Goal: Task Accomplishment & Management: Use online tool/utility

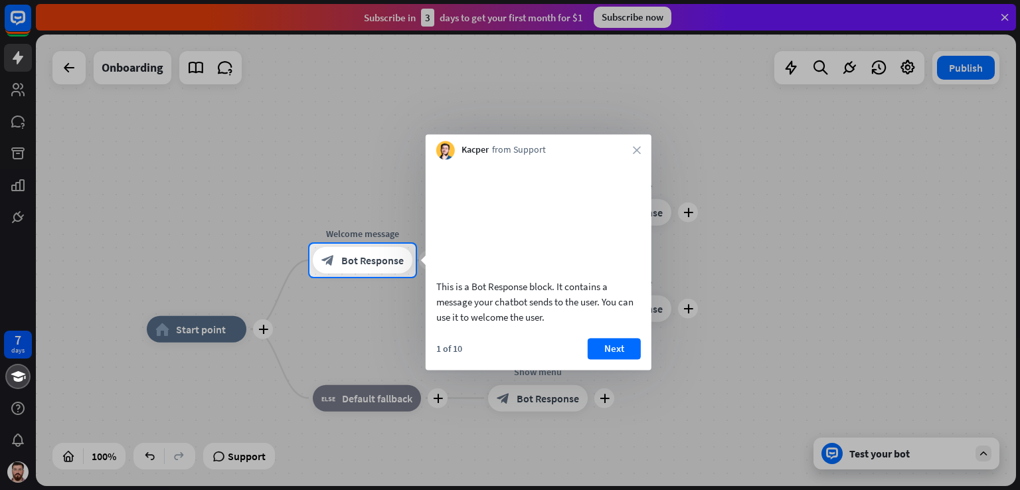
click at [669, 333] on div at bounding box center [510, 383] width 1020 height 213
click at [606, 359] on button "Next" at bounding box center [614, 348] width 53 height 21
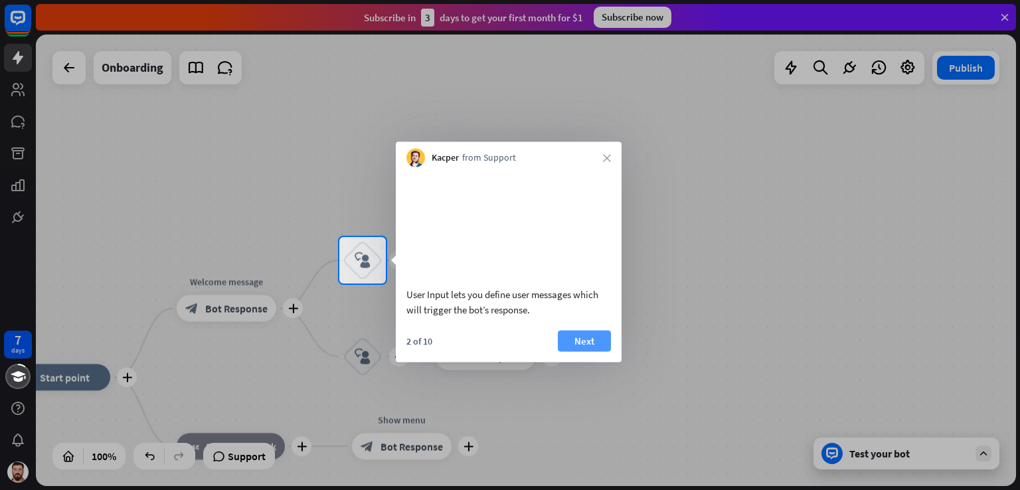
click at [588, 351] on button "Next" at bounding box center [584, 340] width 53 height 21
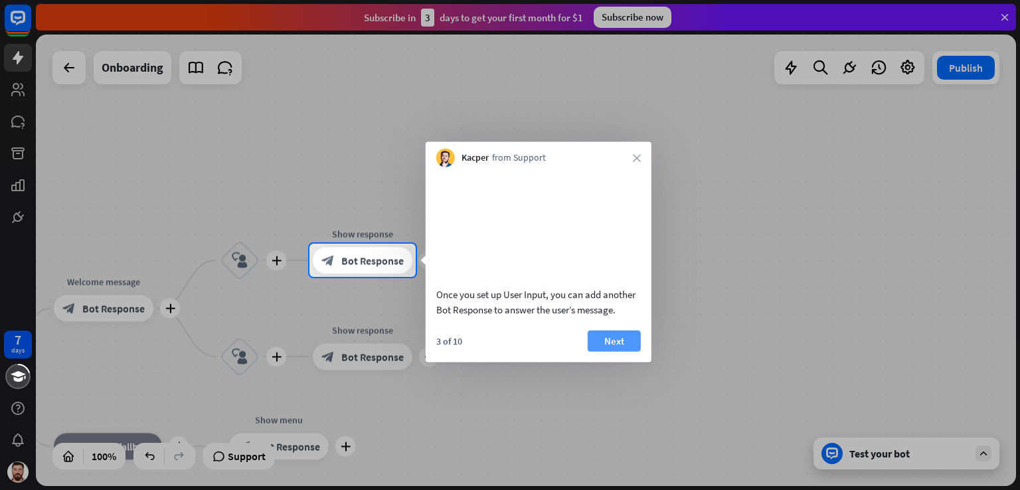
click at [598, 351] on button "Next" at bounding box center [614, 340] width 53 height 21
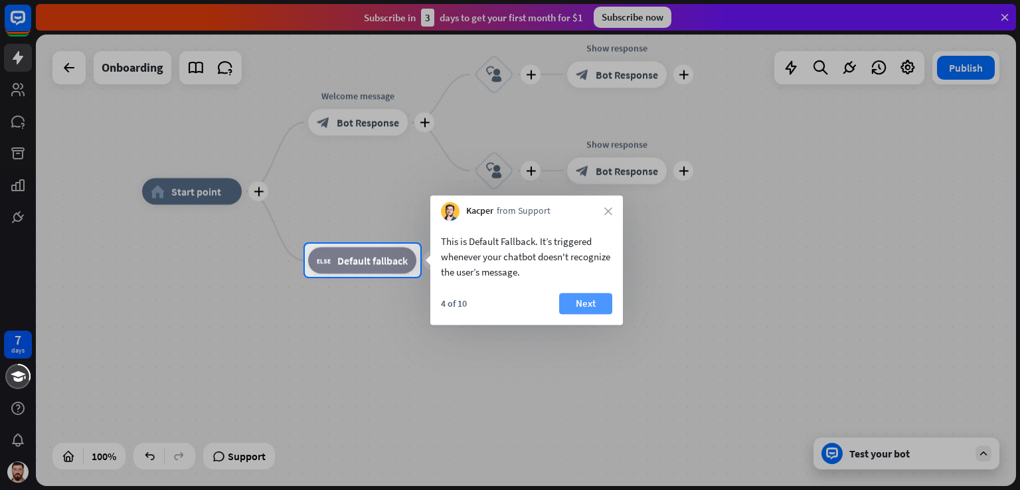
click at [566, 309] on button "Next" at bounding box center [585, 303] width 53 height 21
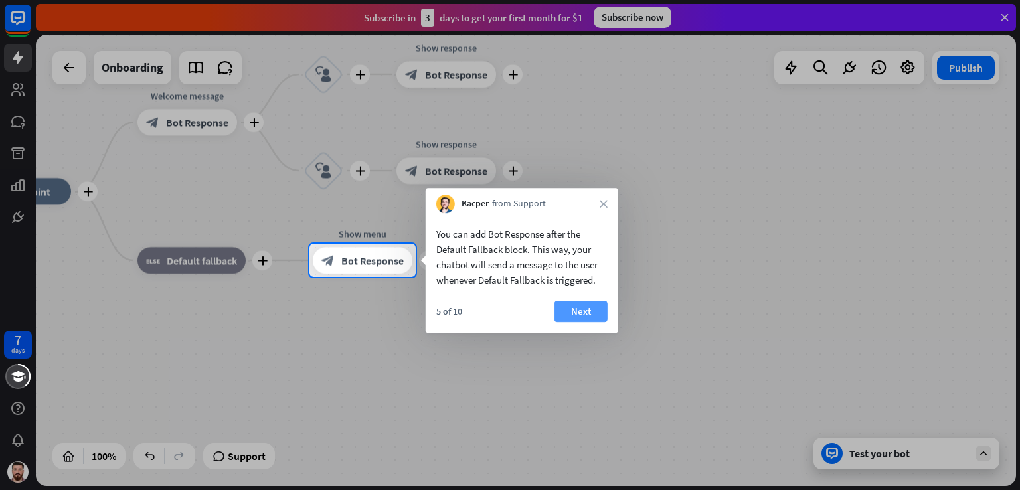
click at [592, 314] on button "Next" at bounding box center [580, 311] width 53 height 21
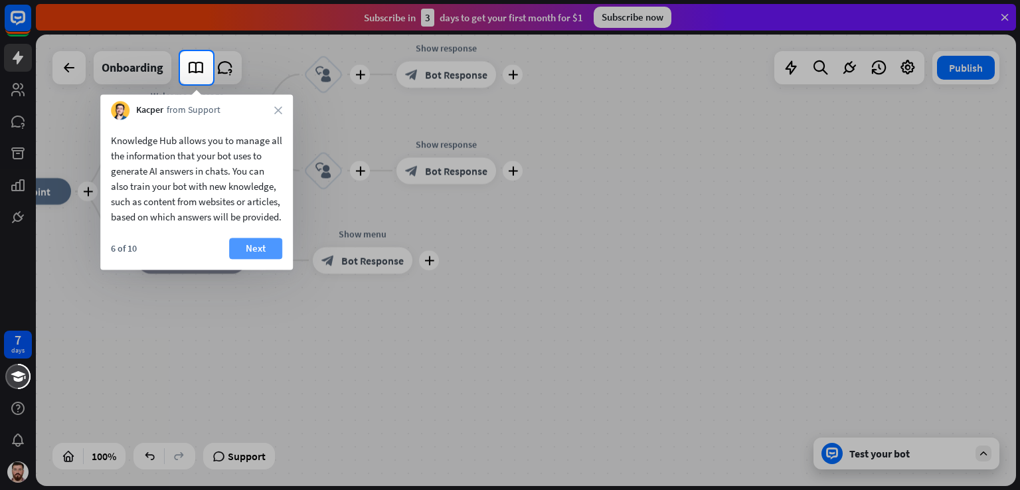
click at [271, 259] on button "Next" at bounding box center [255, 248] width 53 height 21
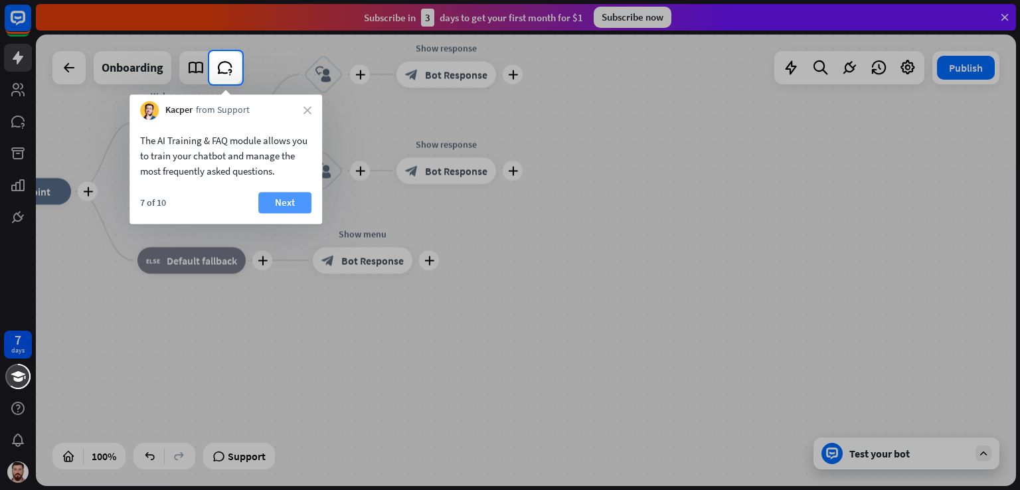
click at [277, 203] on button "Next" at bounding box center [284, 202] width 53 height 21
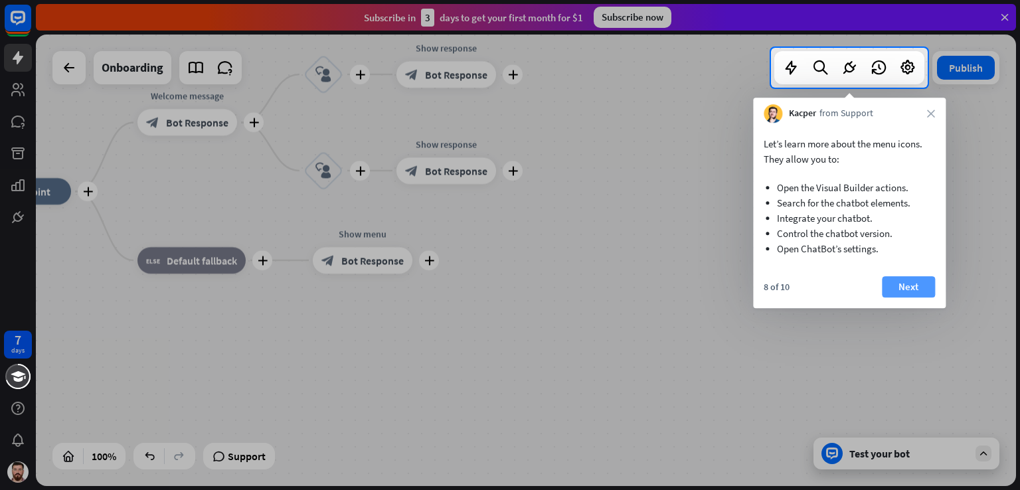
click at [901, 285] on button "Next" at bounding box center [908, 286] width 53 height 21
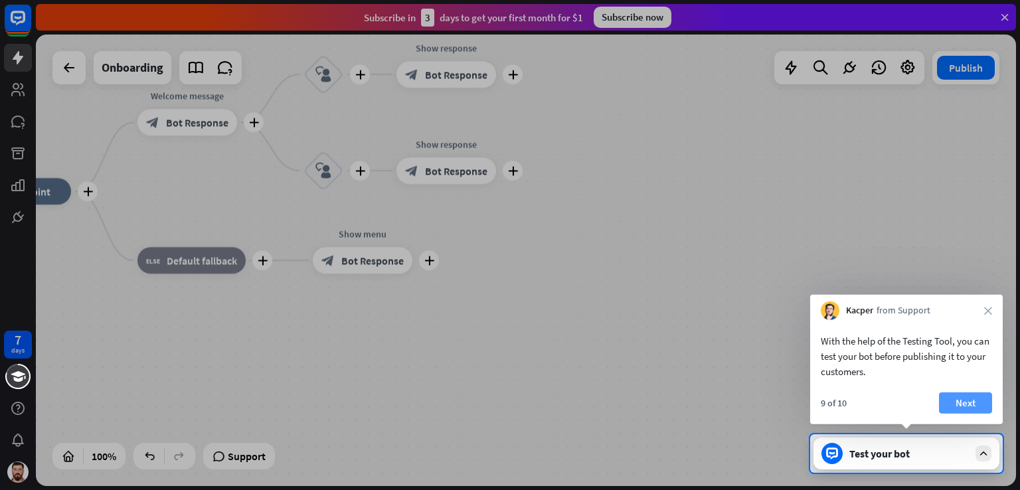
click at [967, 398] on button "Next" at bounding box center [965, 402] width 53 height 21
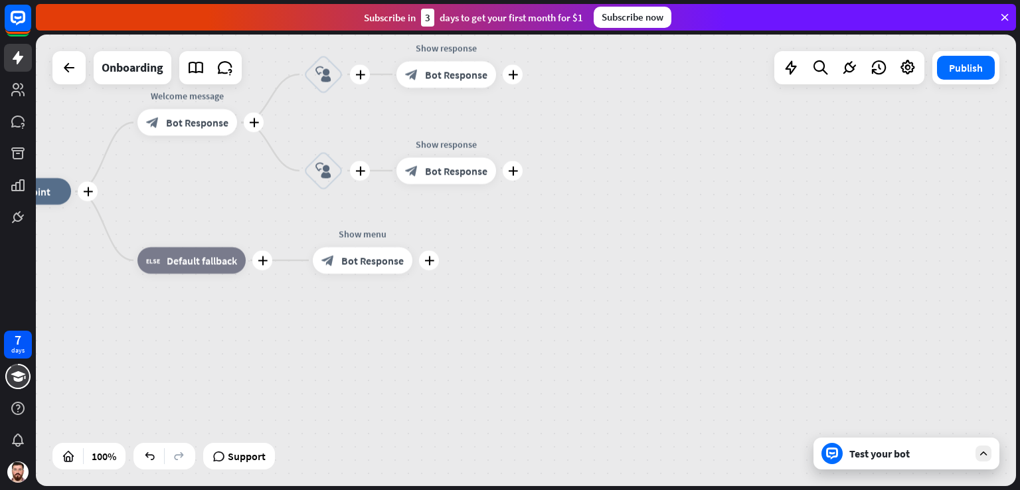
click at [967, 398] on div "plus home_2 Start point plus Welcome message block_bot_response Bot Response pl…" at bounding box center [526, 261] width 980 height 452
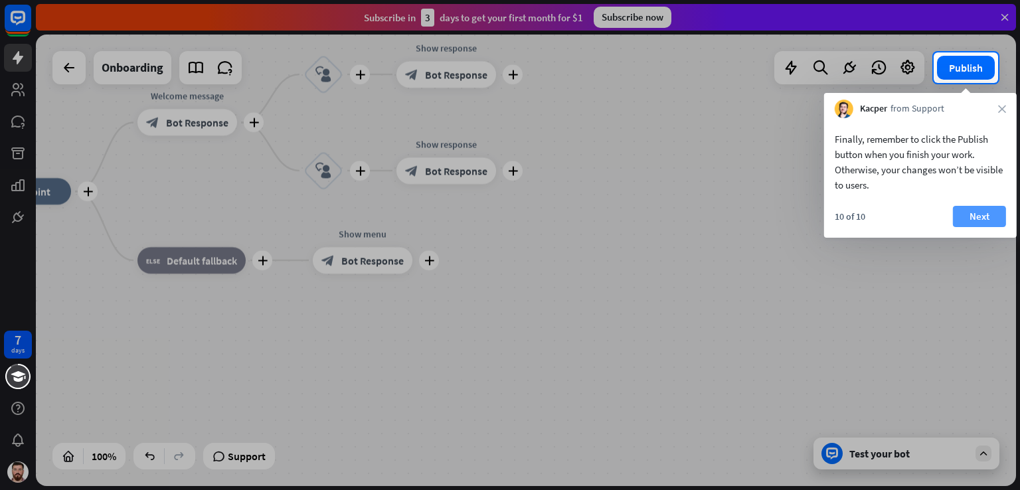
click at [967, 215] on button "Next" at bounding box center [979, 216] width 53 height 21
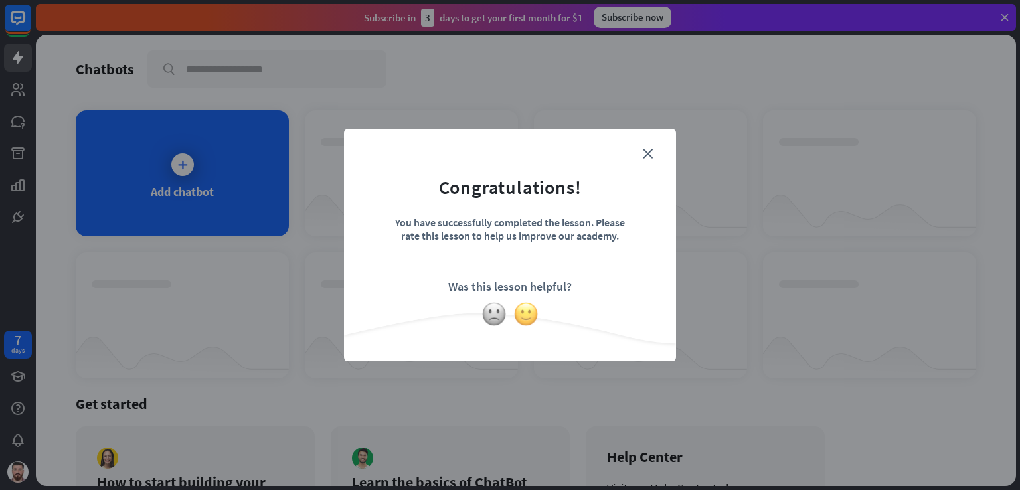
click at [525, 316] on img at bounding box center [525, 313] width 25 height 25
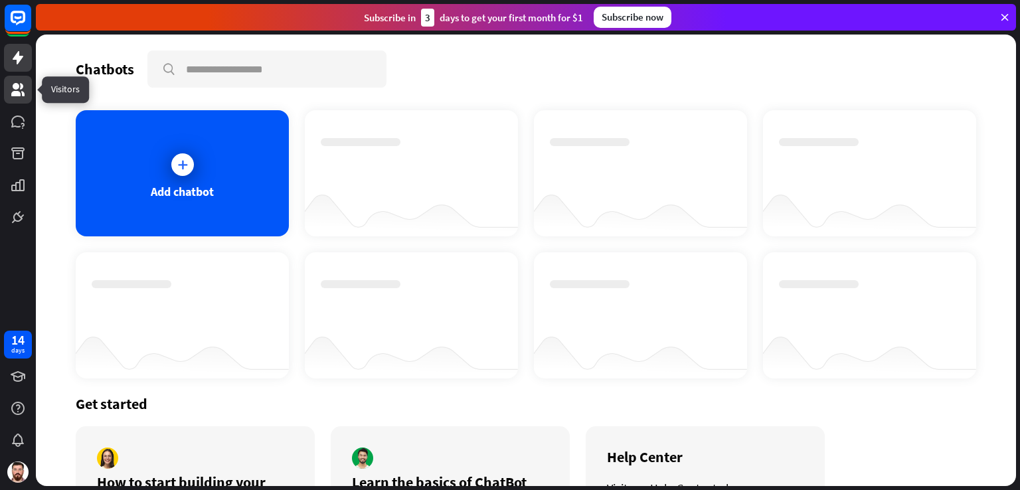
click at [11, 88] on icon at bounding box center [18, 90] width 16 height 16
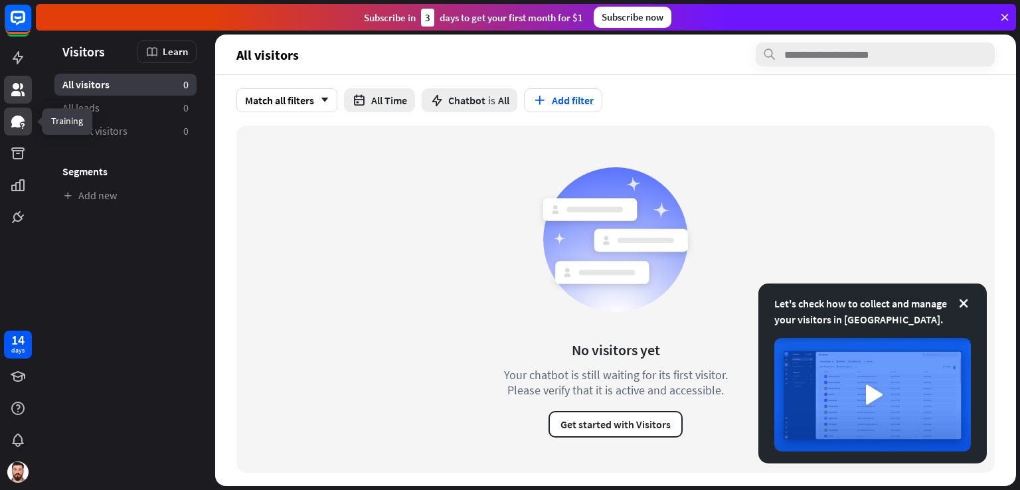
click at [20, 118] on icon at bounding box center [17, 122] width 13 height 12
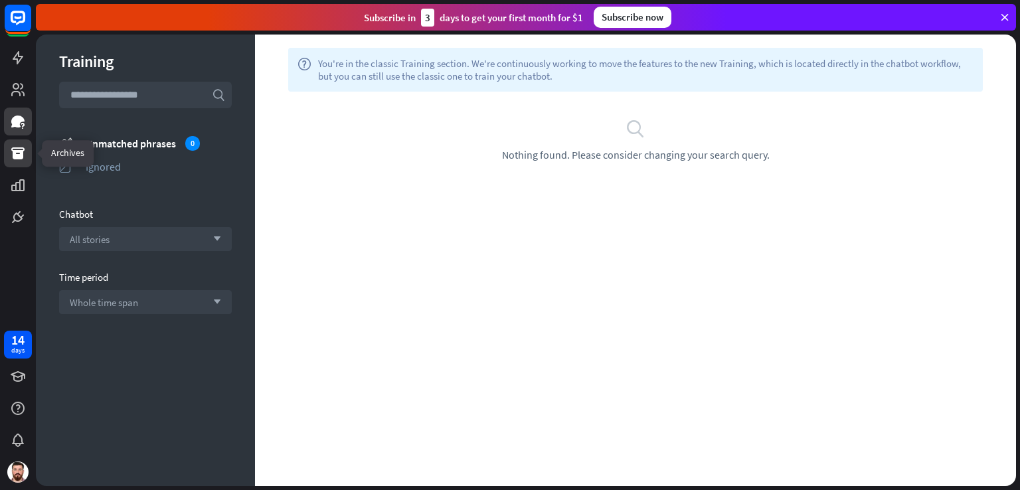
click at [24, 155] on icon at bounding box center [18, 153] width 16 height 16
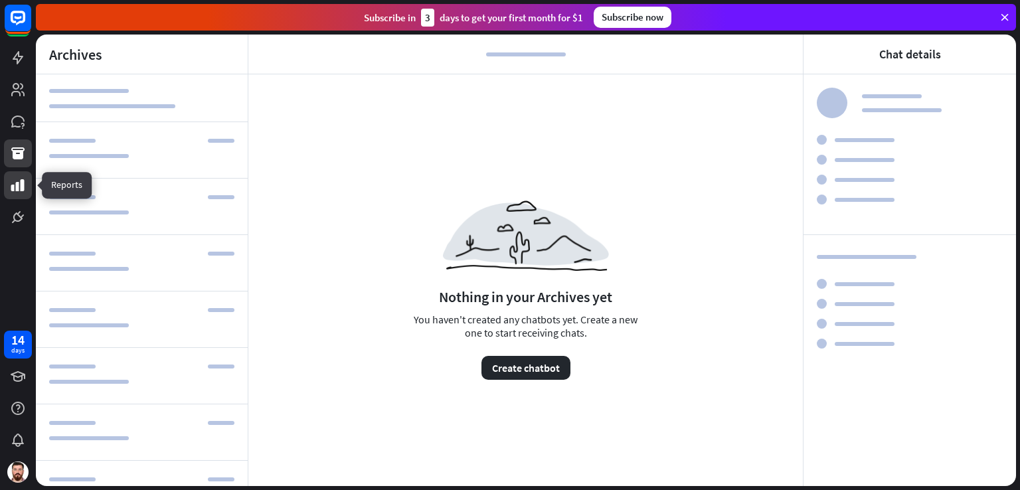
click at [24, 179] on icon at bounding box center [18, 185] width 16 height 16
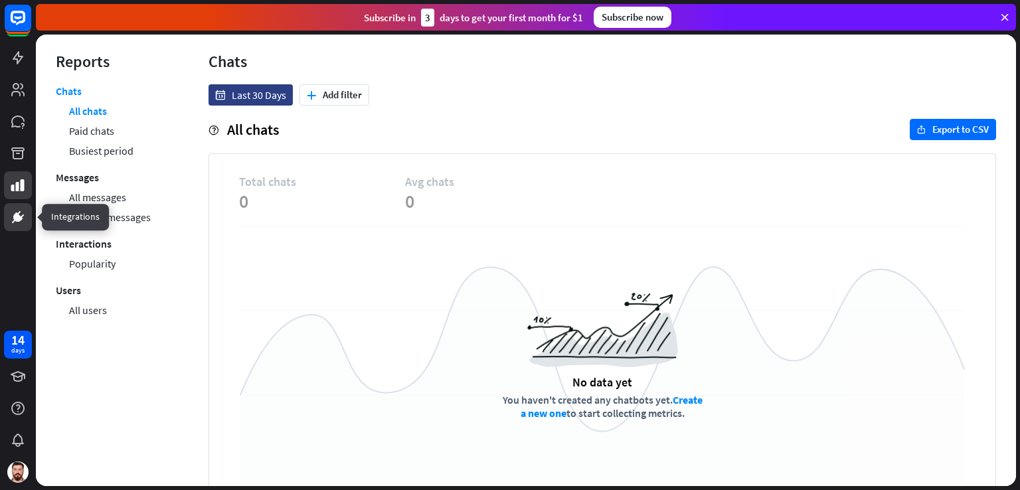
click at [19, 210] on icon at bounding box center [18, 217] width 16 height 16
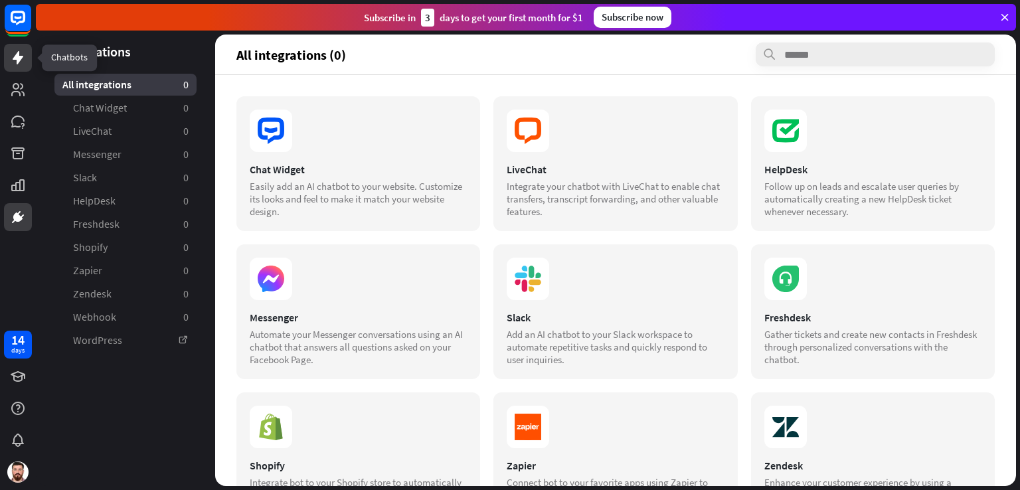
click at [16, 62] on icon at bounding box center [18, 58] width 16 height 16
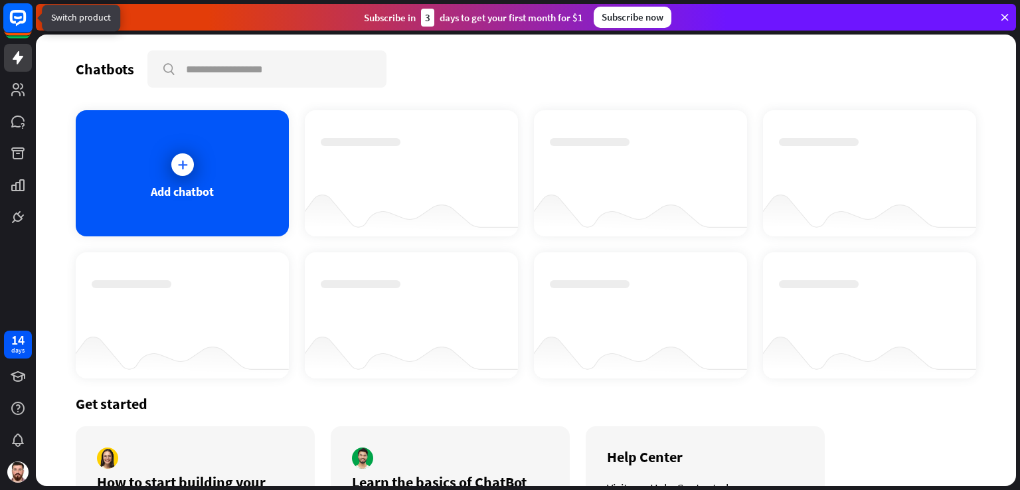
click at [24, 25] on rect at bounding box center [17, 17] width 29 height 29
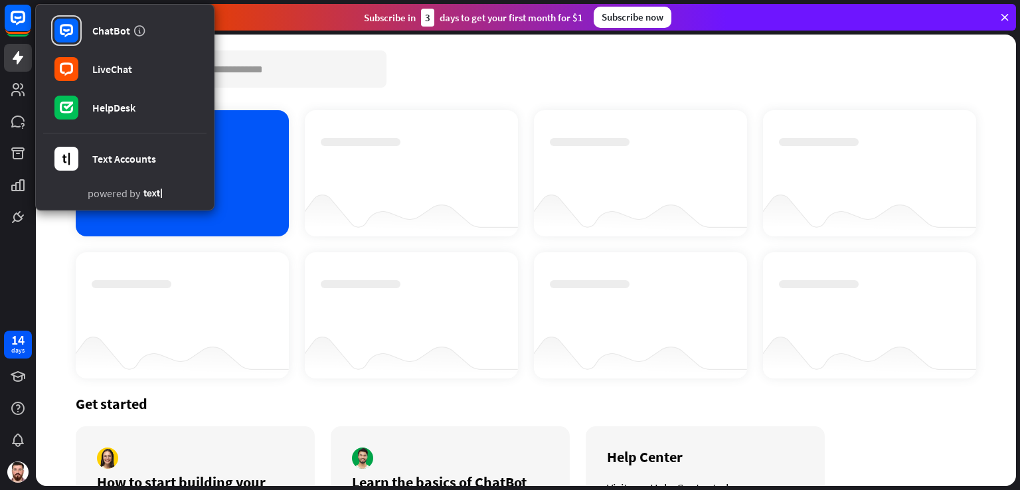
click at [207, 272] on div at bounding box center [182, 315] width 213 height 126
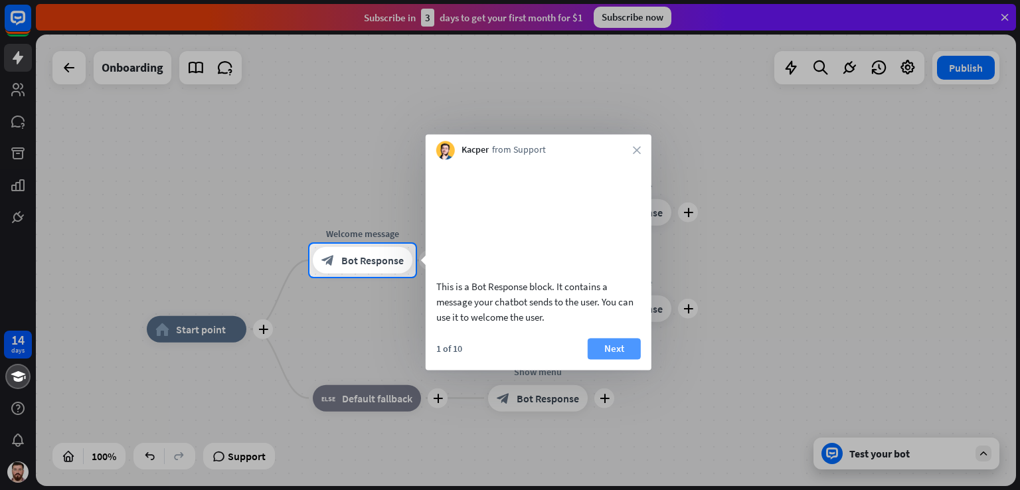
click at [619, 359] on button "Next" at bounding box center [614, 348] width 53 height 21
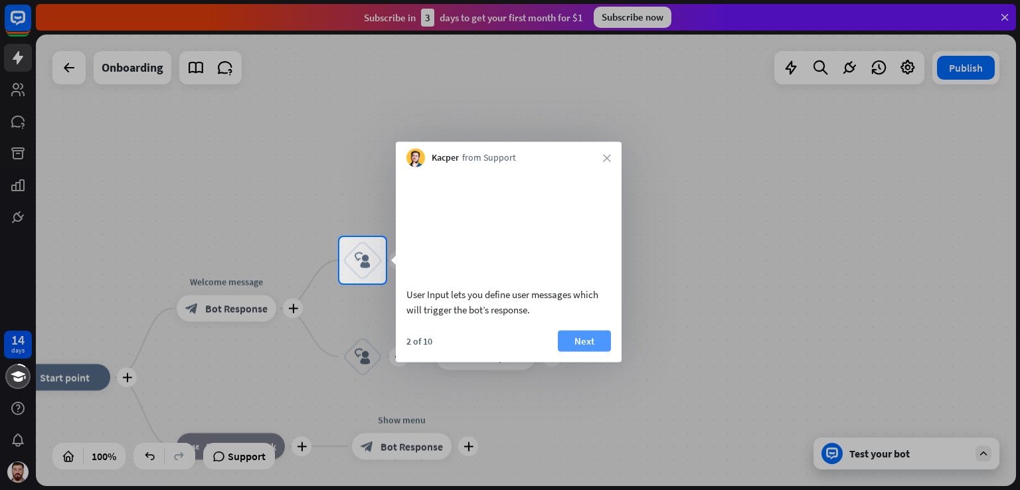
click at [598, 351] on button "Next" at bounding box center [584, 340] width 53 height 21
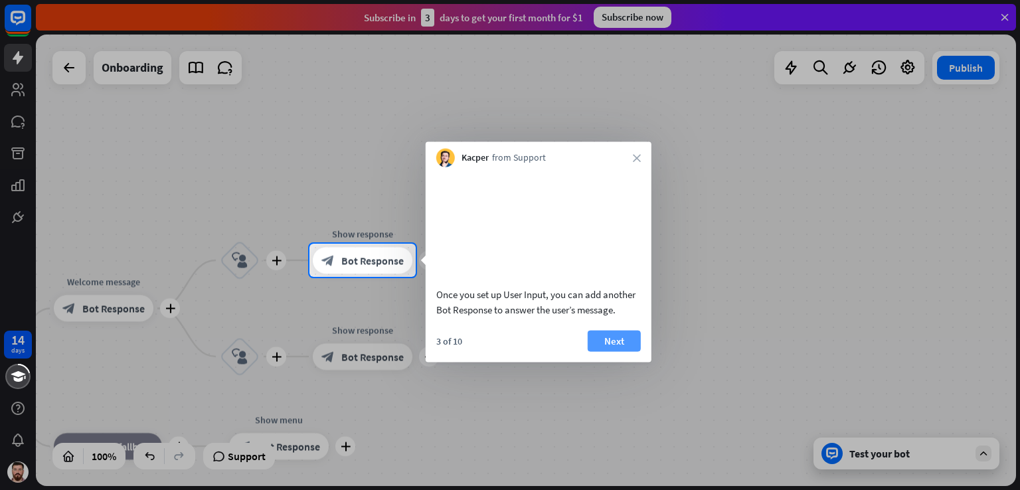
click at [628, 351] on button "Next" at bounding box center [614, 340] width 53 height 21
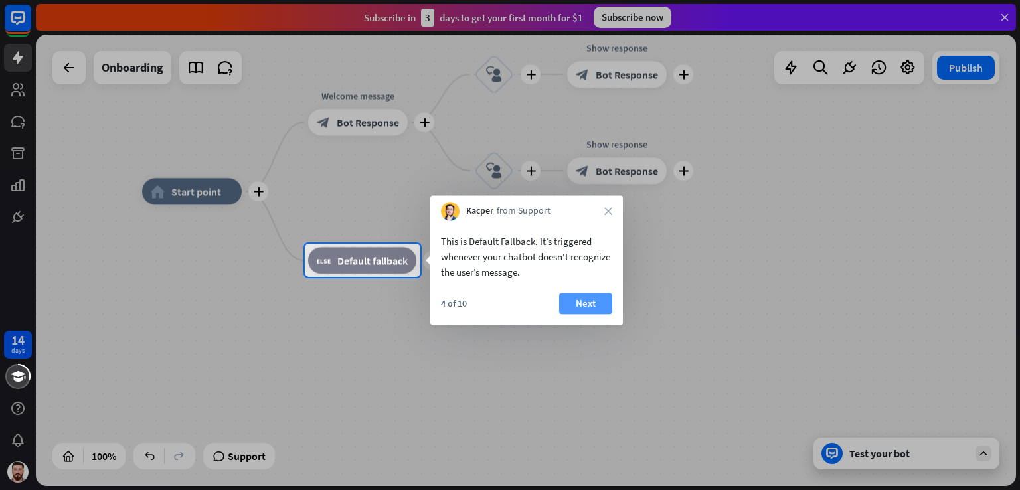
click at [593, 306] on button "Next" at bounding box center [585, 303] width 53 height 21
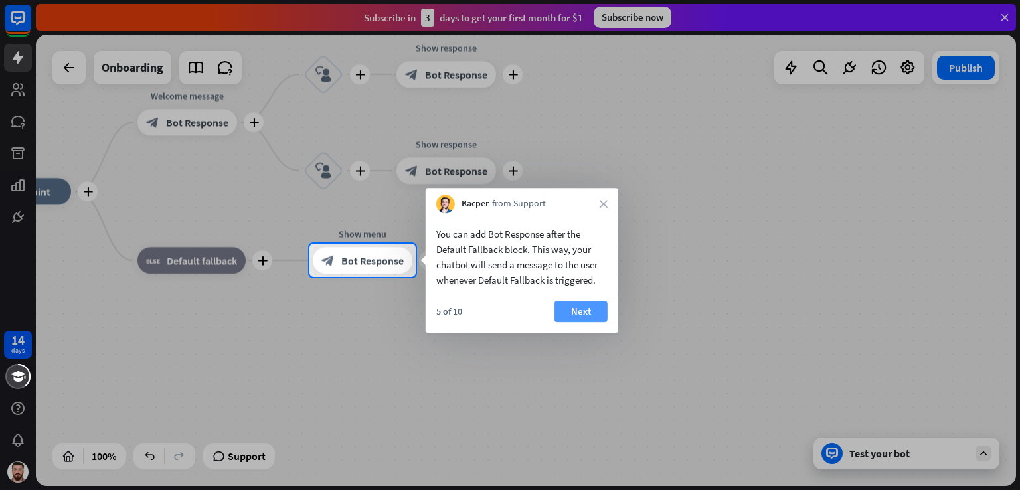
click at [596, 314] on button "Next" at bounding box center [580, 311] width 53 height 21
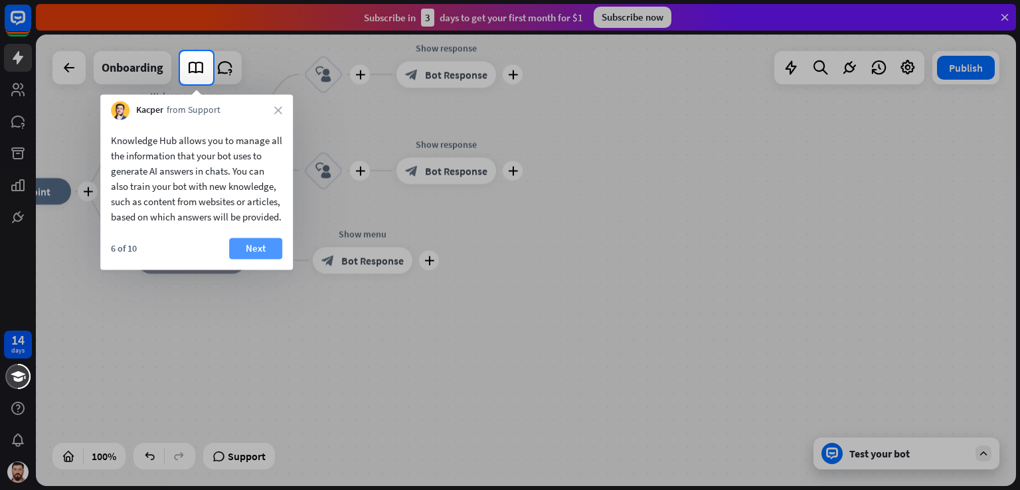
click at [262, 259] on button "Next" at bounding box center [255, 248] width 53 height 21
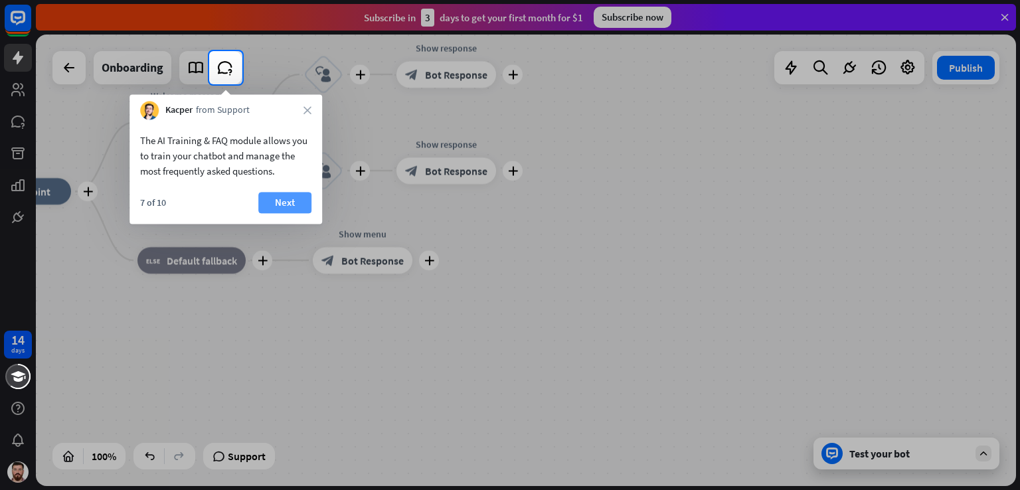
click at [295, 208] on button "Next" at bounding box center [284, 202] width 53 height 21
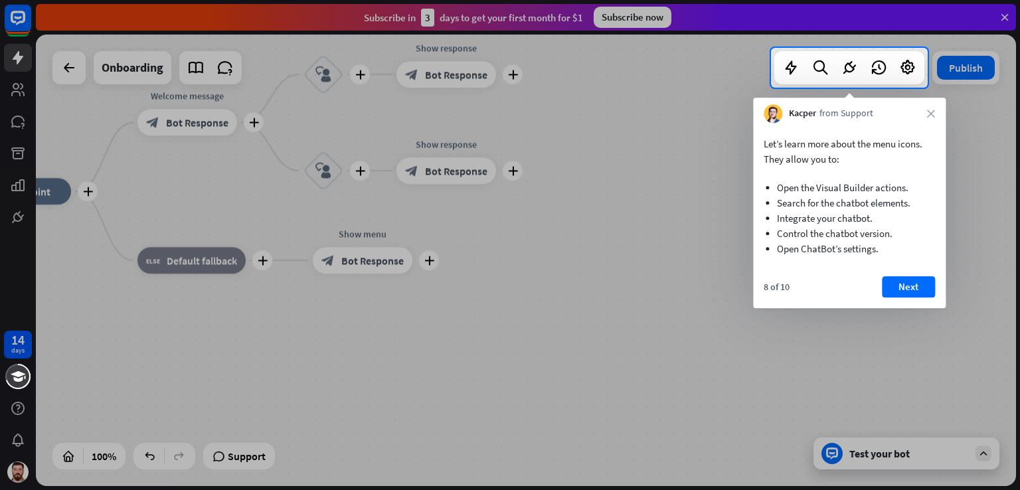
drag, startPoint x: 487, startPoint y: 291, endPoint x: 594, endPoint y: 147, distance: 179.4
click at [594, 147] on div at bounding box center [510, 289] width 1020 height 402
click at [895, 290] on button "Next" at bounding box center [908, 286] width 53 height 21
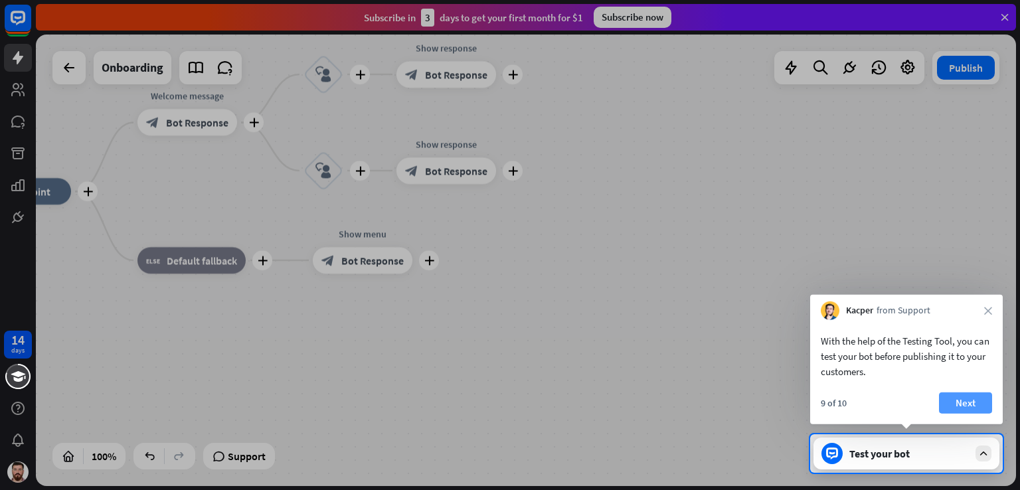
click at [980, 399] on button "Next" at bounding box center [965, 402] width 53 height 21
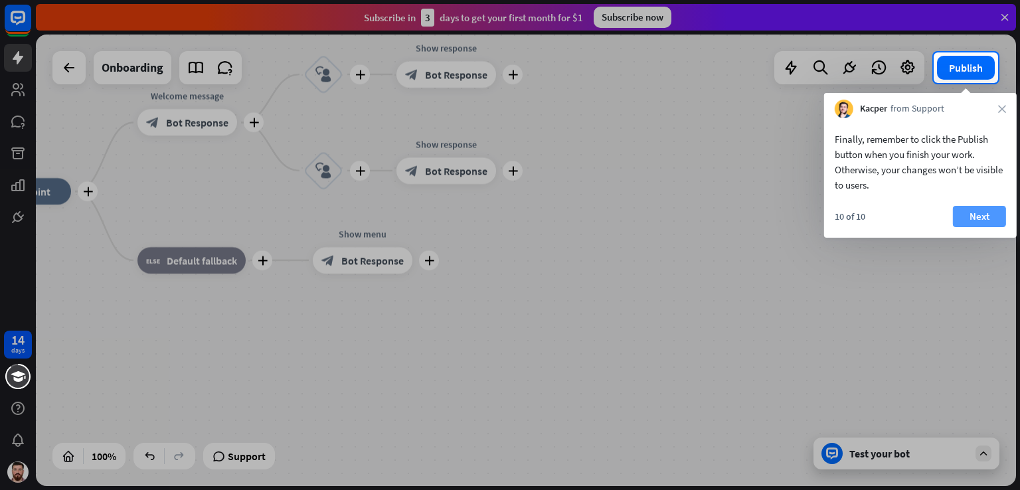
click at [969, 220] on button "Next" at bounding box center [979, 216] width 53 height 21
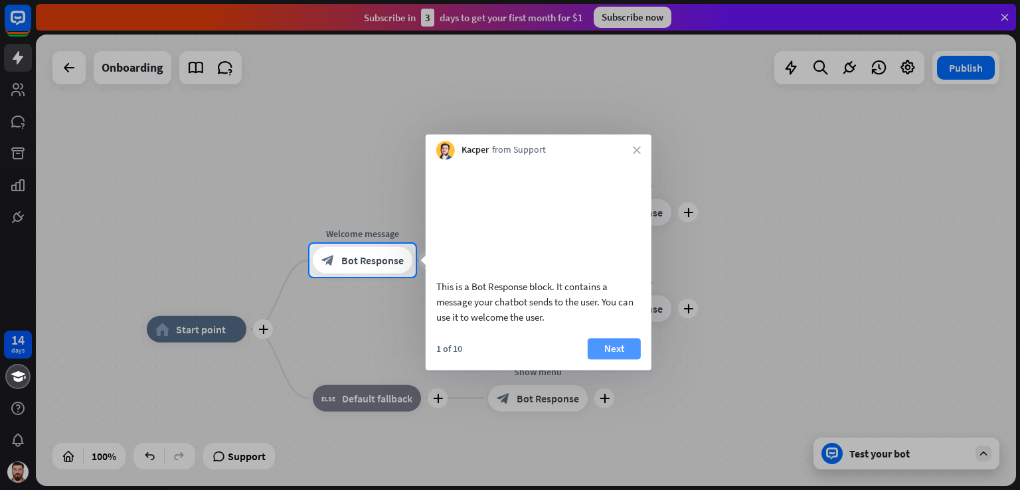
click at [627, 359] on button "Next" at bounding box center [614, 348] width 53 height 21
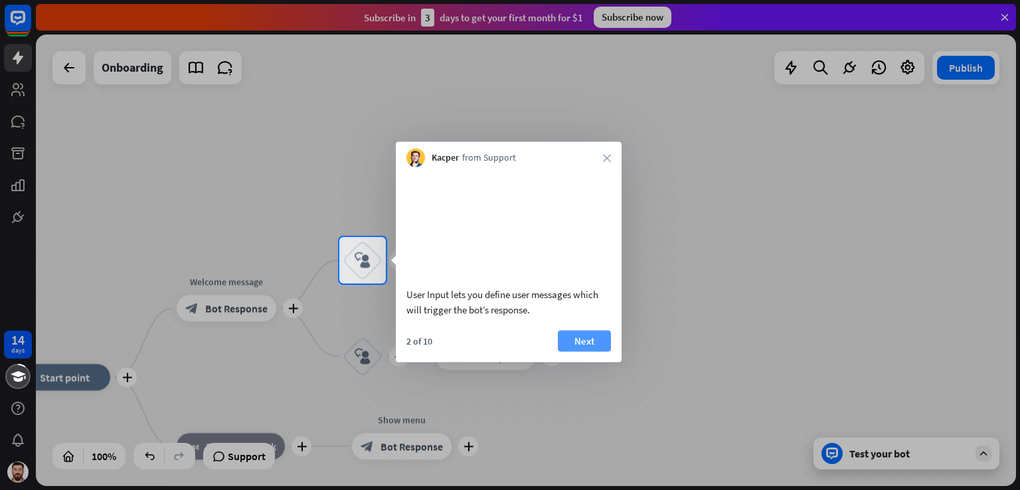
click at [600, 351] on button "Next" at bounding box center [584, 340] width 53 height 21
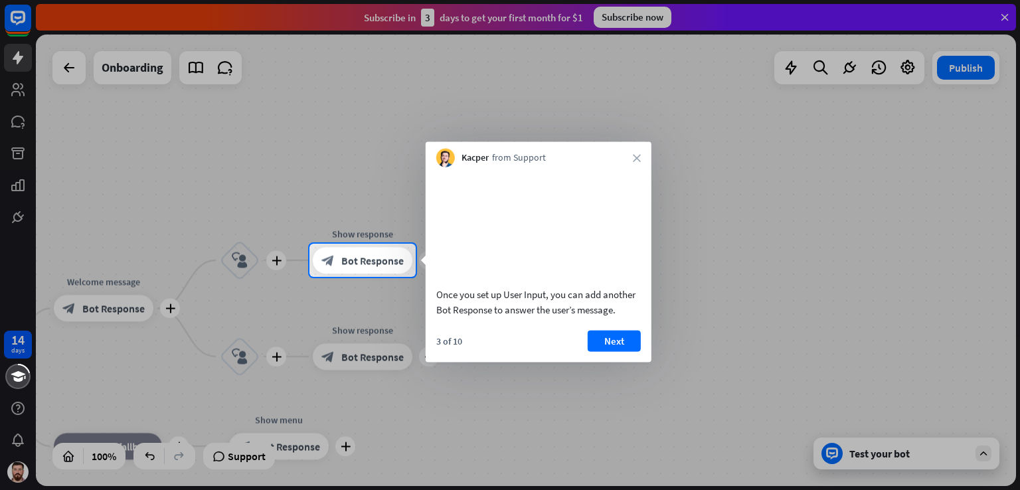
click at [600, 351] on button "Next" at bounding box center [614, 340] width 53 height 21
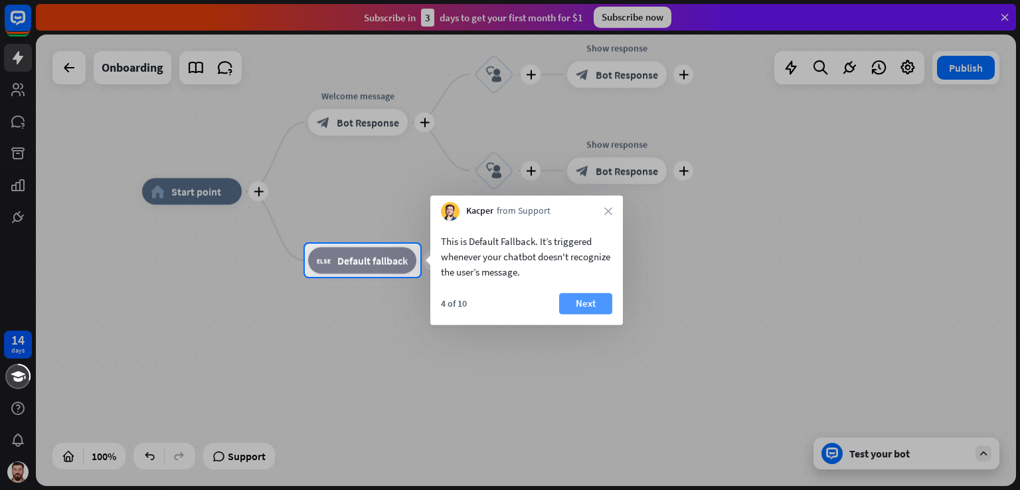
click at [590, 310] on button "Next" at bounding box center [585, 303] width 53 height 21
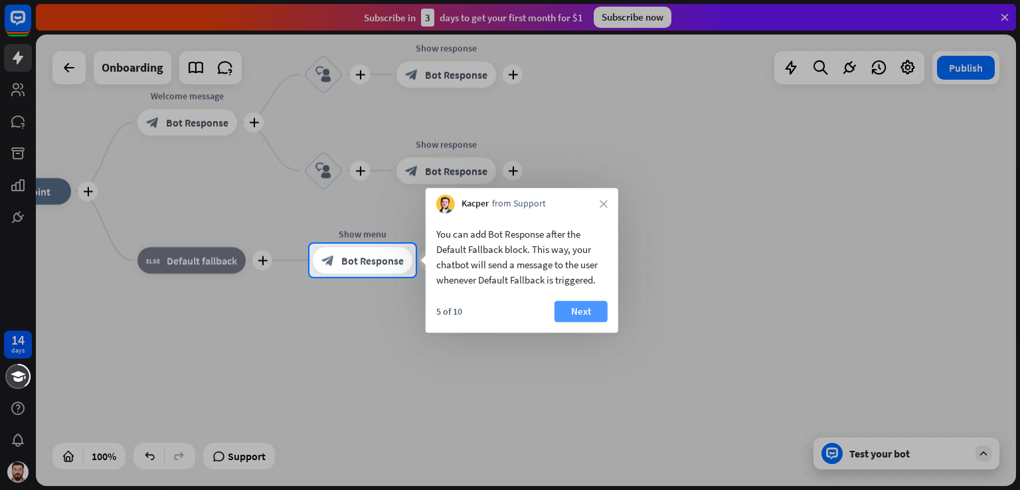
click at [588, 306] on button "Next" at bounding box center [580, 311] width 53 height 21
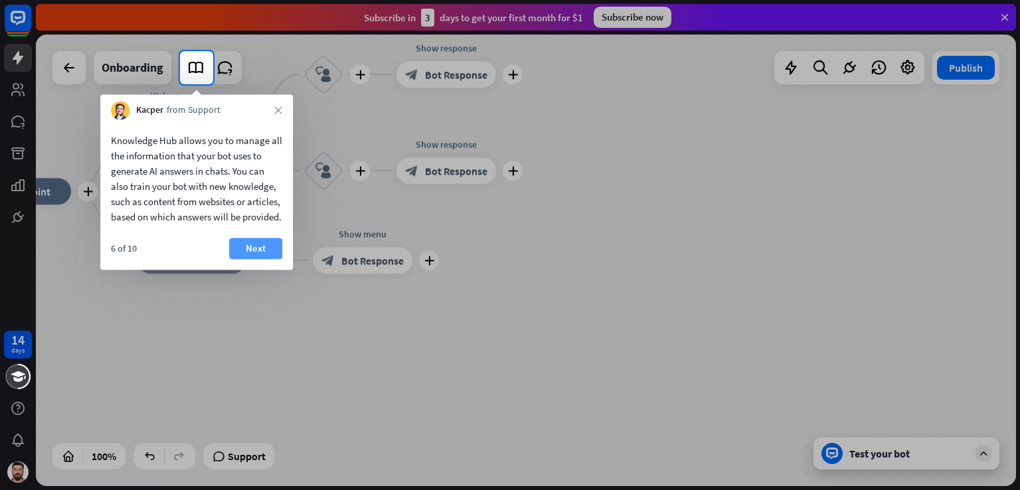
click at [256, 259] on button "Next" at bounding box center [255, 248] width 53 height 21
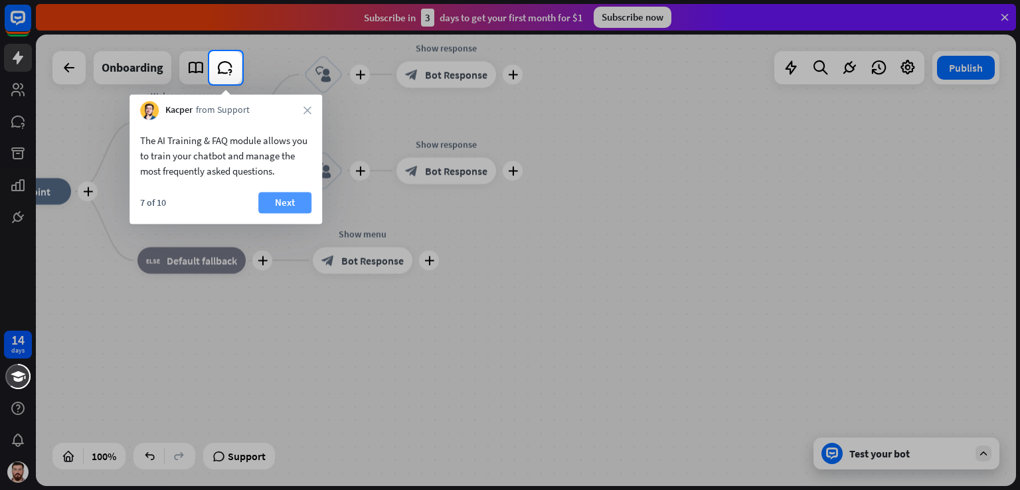
click at [274, 200] on button "Next" at bounding box center [284, 202] width 53 height 21
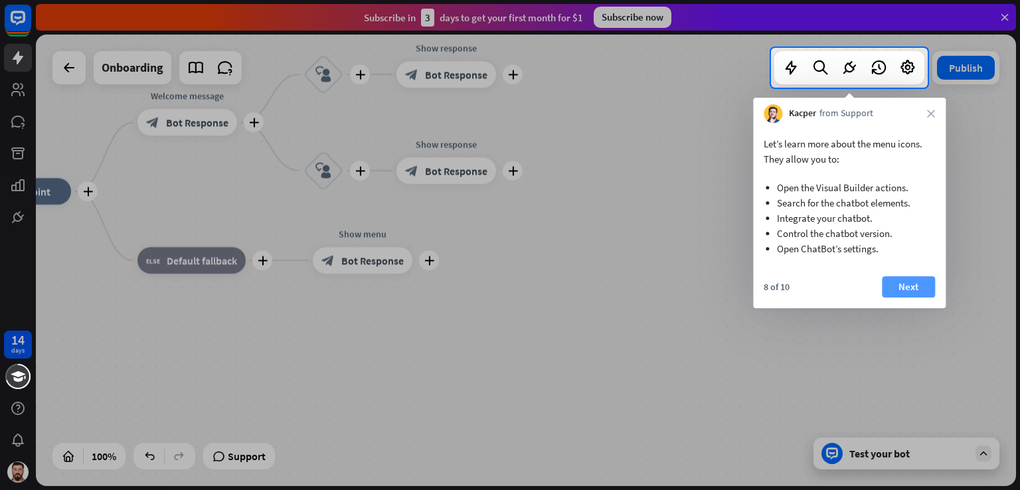
click at [904, 287] on button "Next" at bounding box center [908, 286] width 53 height 21
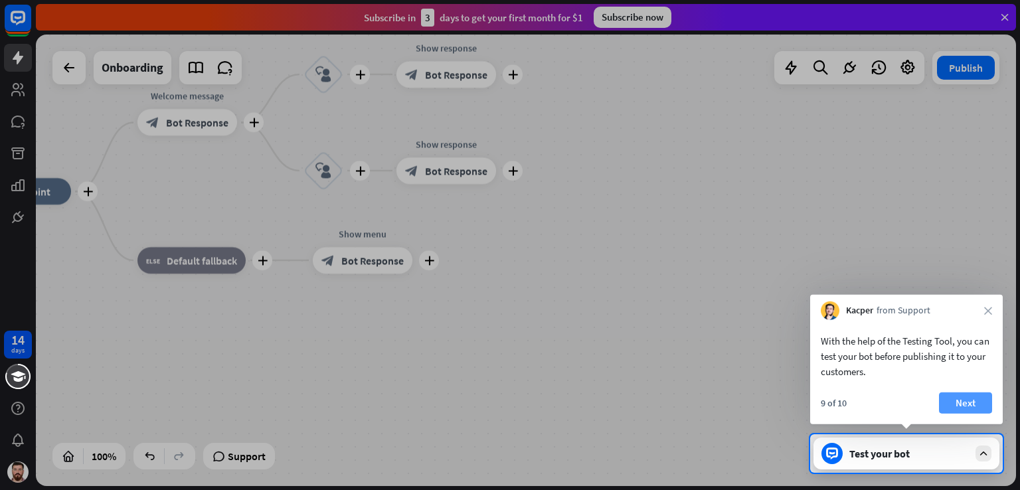
click at [953, 398] on button "Next" at bounding box center [965, 402] width 53 height 21
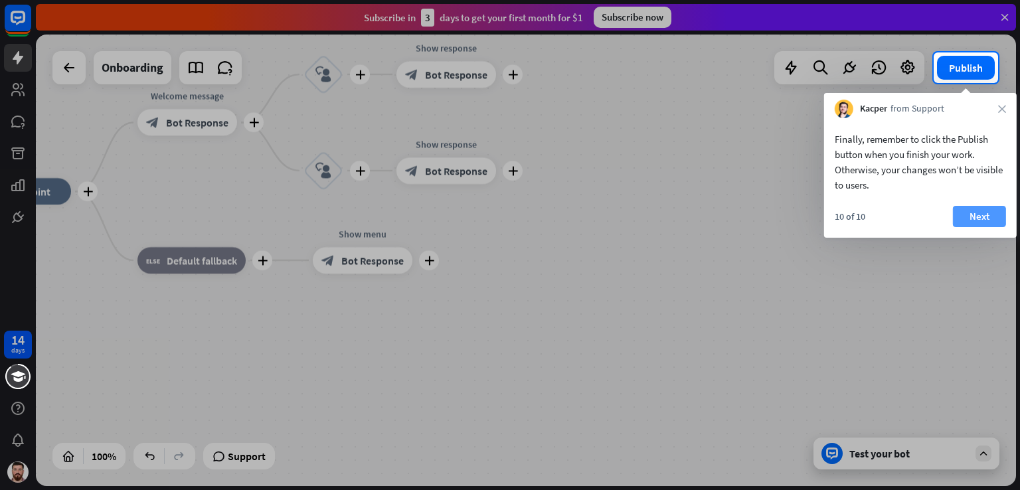
click at [964, 221] on button "Next" at bounding box center [979, 216] width 53 height 21
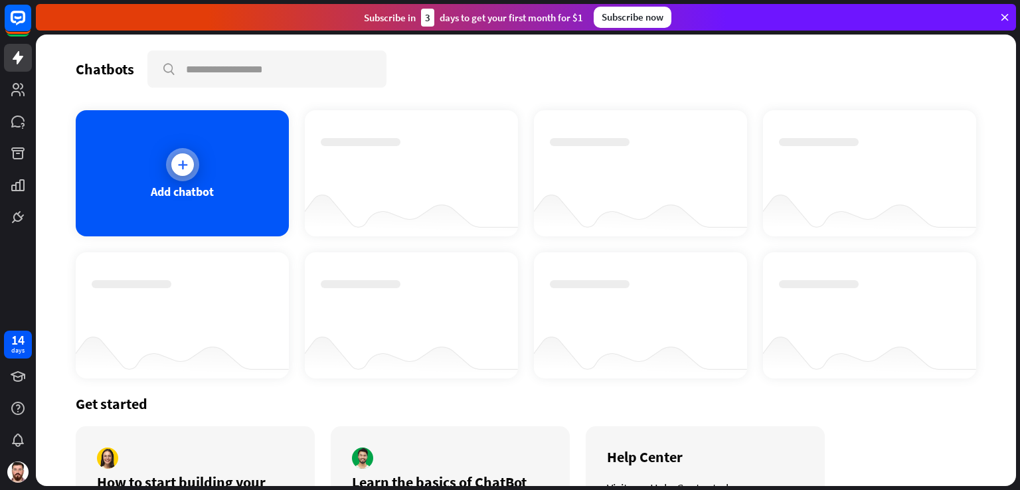
click at [205, 177] on div "Add chatbot" at bounding box center [182, 173] width 213 height 126
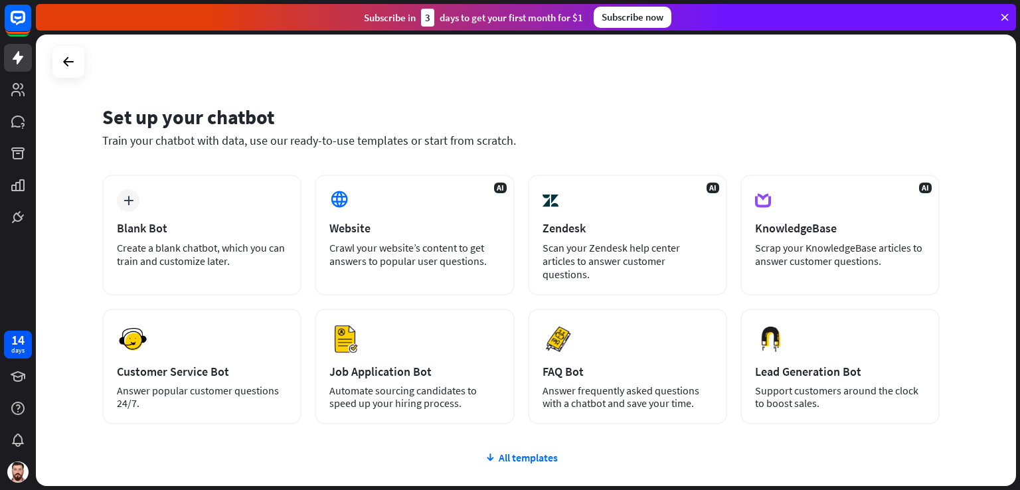
scroll to position [83, 0]
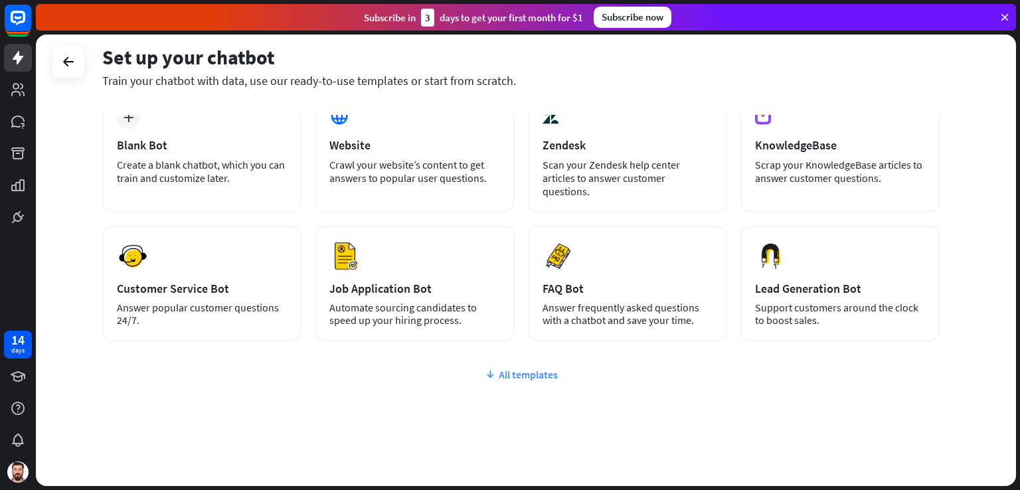
click at [531, 368] on div "All templates" at bounding box center [520, 374] width 837 height 13
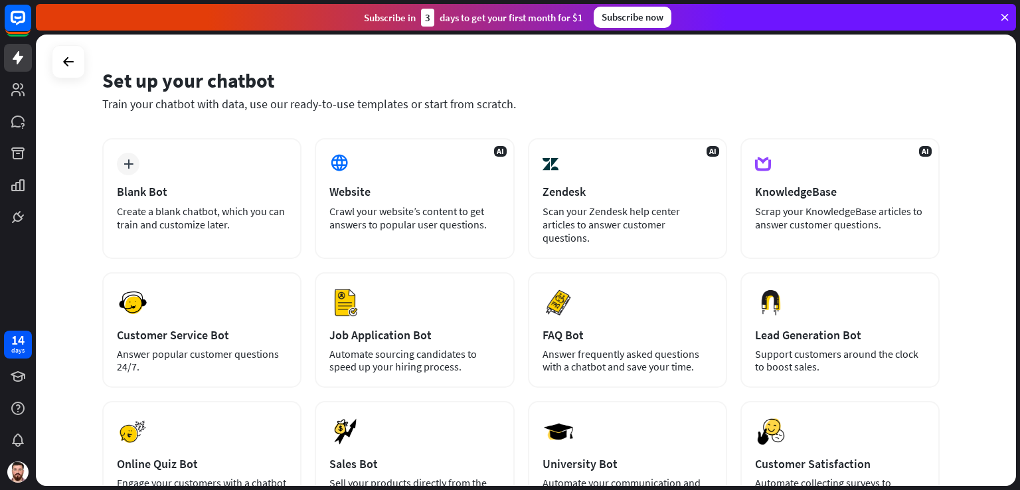
scroll to position [39, 0]
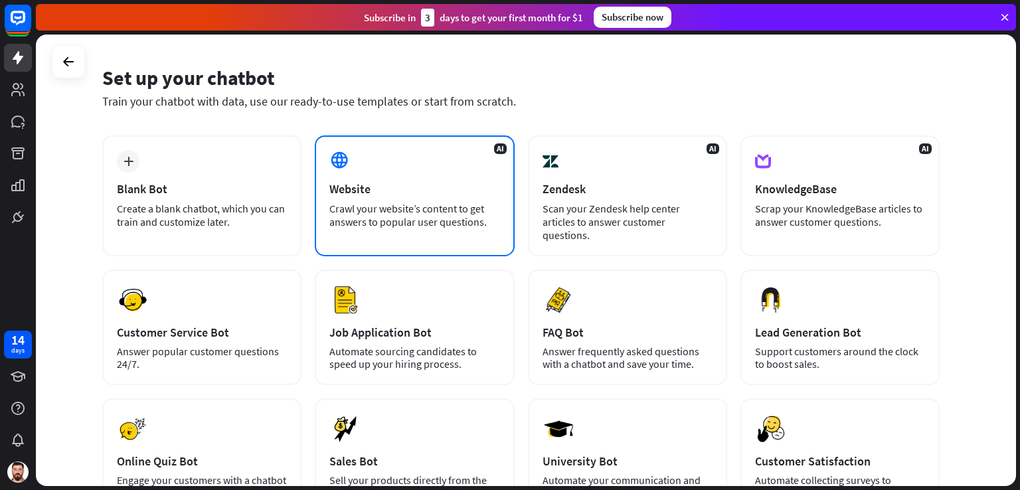
click at [414, 197] on div "AI Website Crawl your website’s content to get answers to popular user question…" at bounding box center [414, 195] width 199 height 121
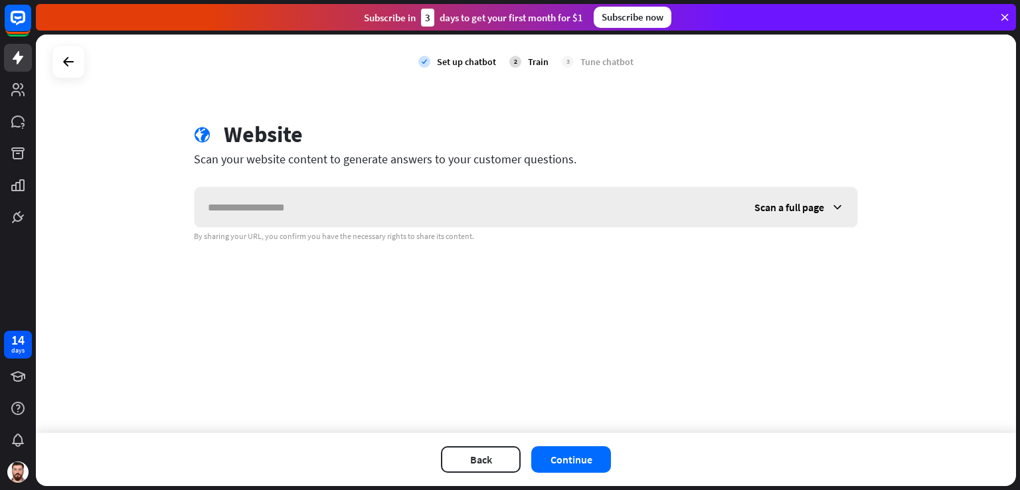
click at [304, 210] on input "text" at bounding box center [468, 207] width 546 height 40
paste input "**********"
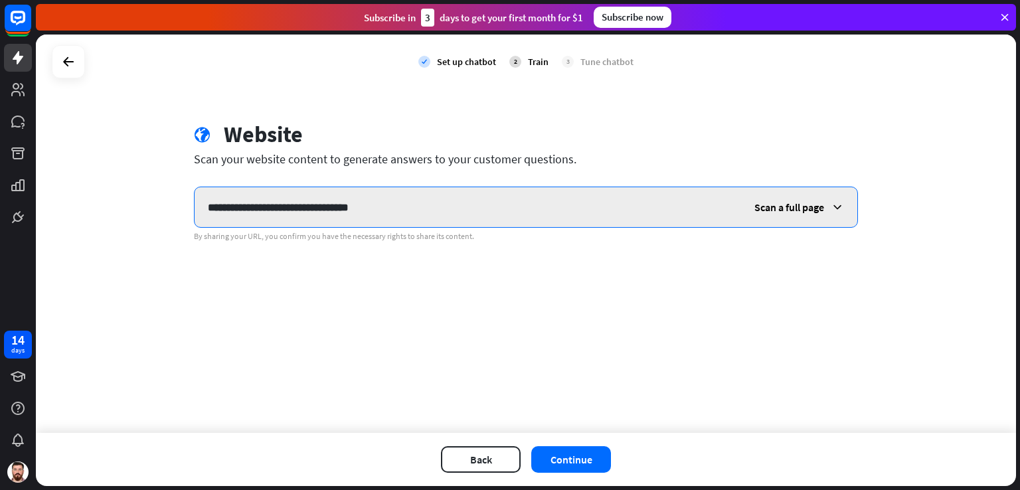
type input "**********"
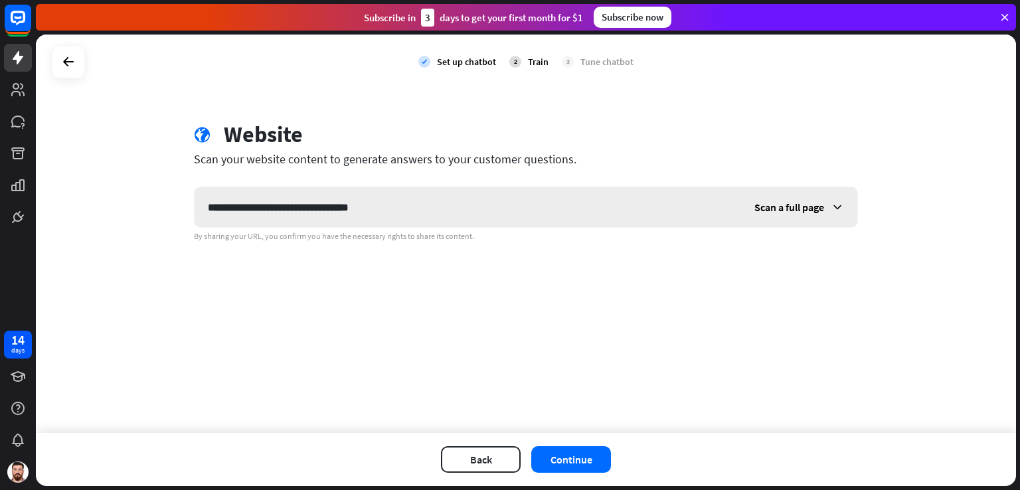
click at [839, 208] on icon at bounding box center [837, 207] width 13 height 13
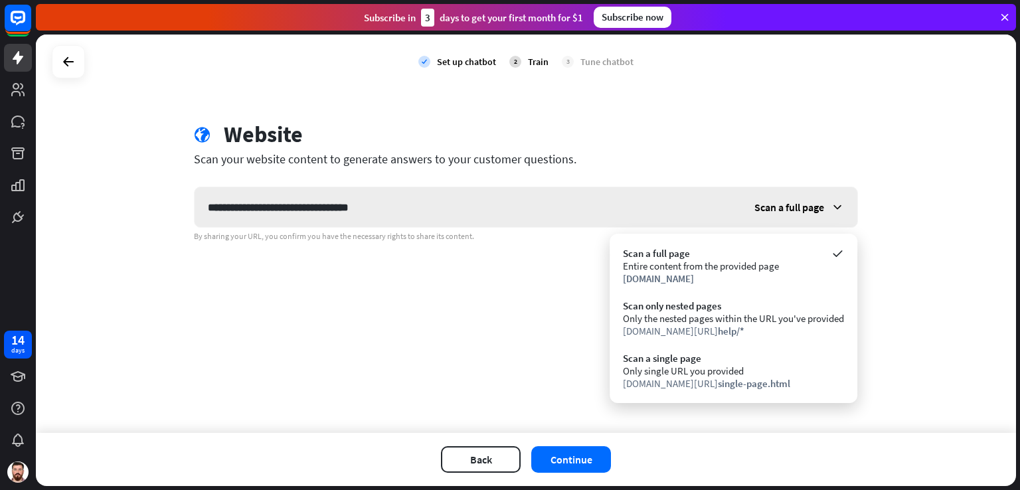
click at [839, 208] on icon at bounding box center [837, 207] width 13 height 13
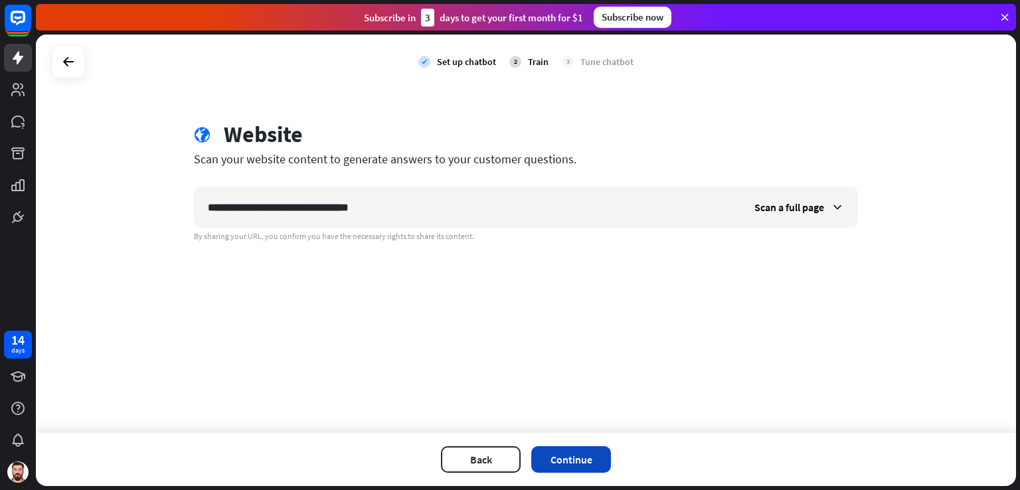
click at [590, 460] on button "Continue" at bounding box center [571, 459] width 80 height 27
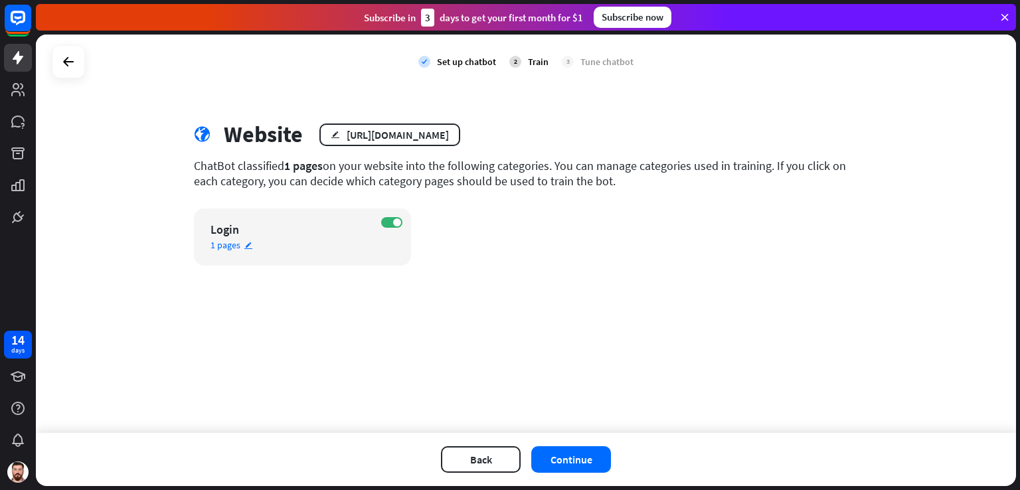
click at [389, 232] on div "ON Login 1 pages edit" at bounding box center [302, 236] width 217 height 57
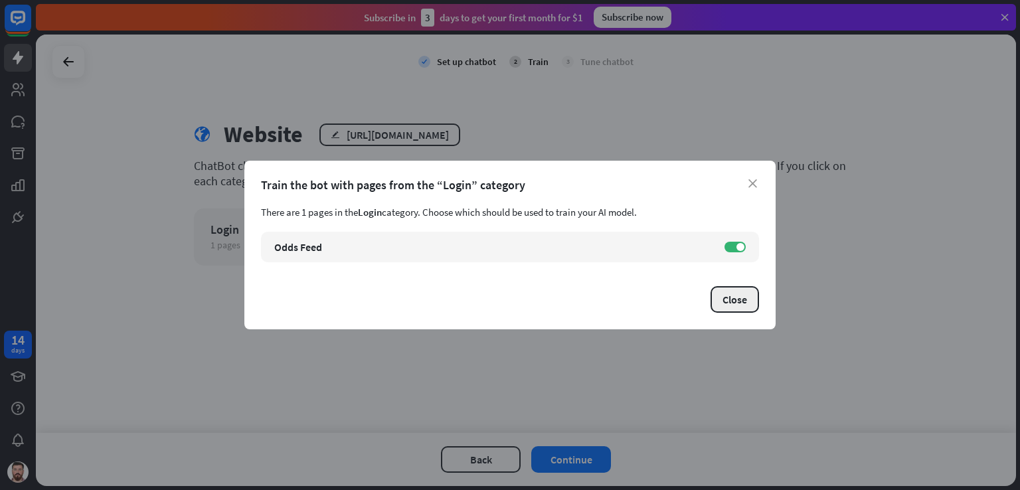
click at [748, 302] on button "Close" at bounding box center [734, 299] width 48 height 27
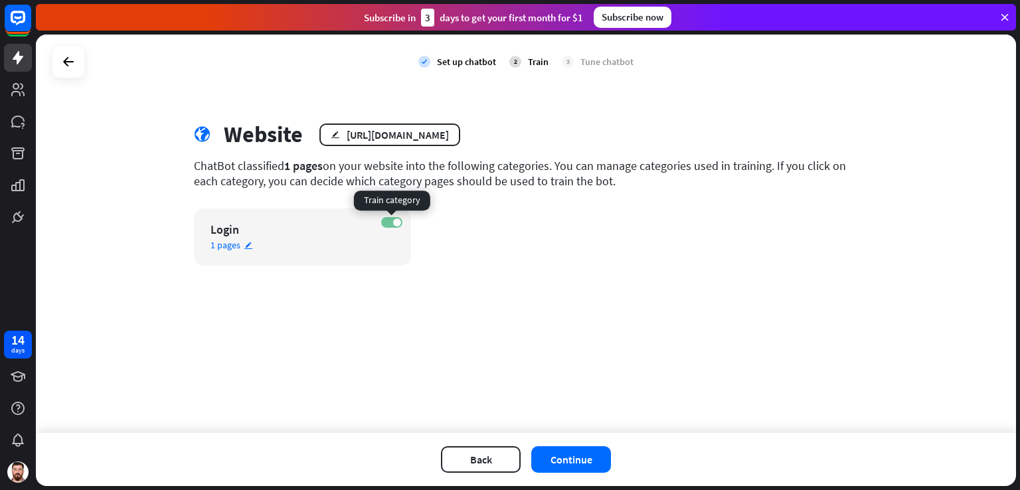
click at [396, 226] on label "ON" at bounding box center [391, 222] width 21 height 11
click at [396, 220] on label "OFF" at bounding box center [391, 222] width 21 height 11
click at [302, 237] on div "ON Login 1 pages edit" at bounding box center [302, 236] width 217 height 57
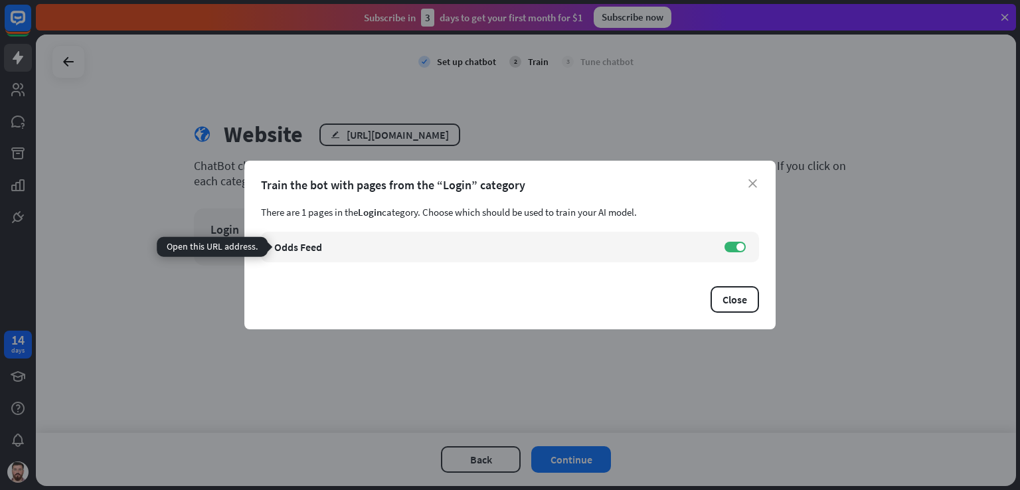
click at [302, 237] on div "Odds Feed link [URL][DOMAIN_NAME] ON" at bounding box center [510, 247] width 498 height 31
click at [751, 300] on button "Close" at bounding box center [734, 299] width 48 height 27
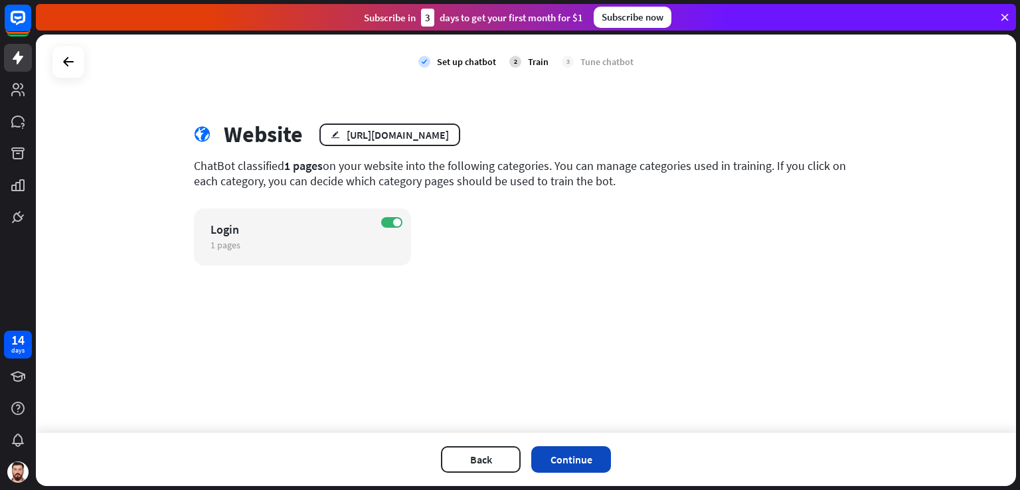
click at [592, 457] on button "Continue" at bounding box center [571, 459] width 80 height 27
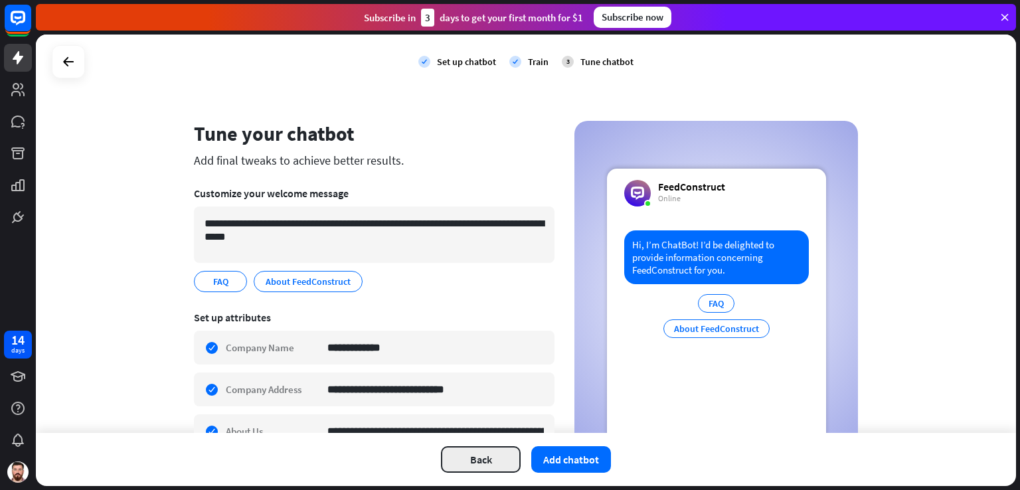
click at [471, 465] on button "Back" at bounding box center [481, 459] width 80 height 27
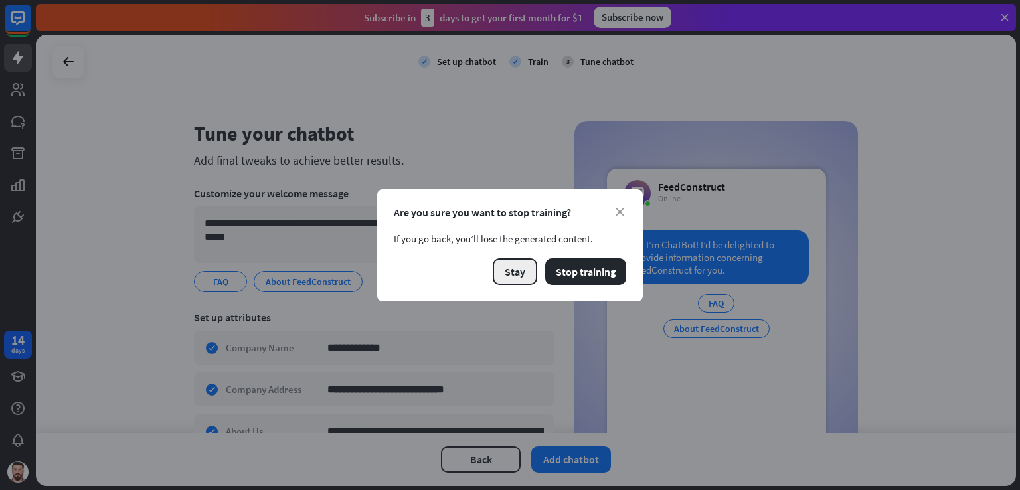
click at [527, 272] on button "Stay" at bounding box center [515, 271] width 44 height 27
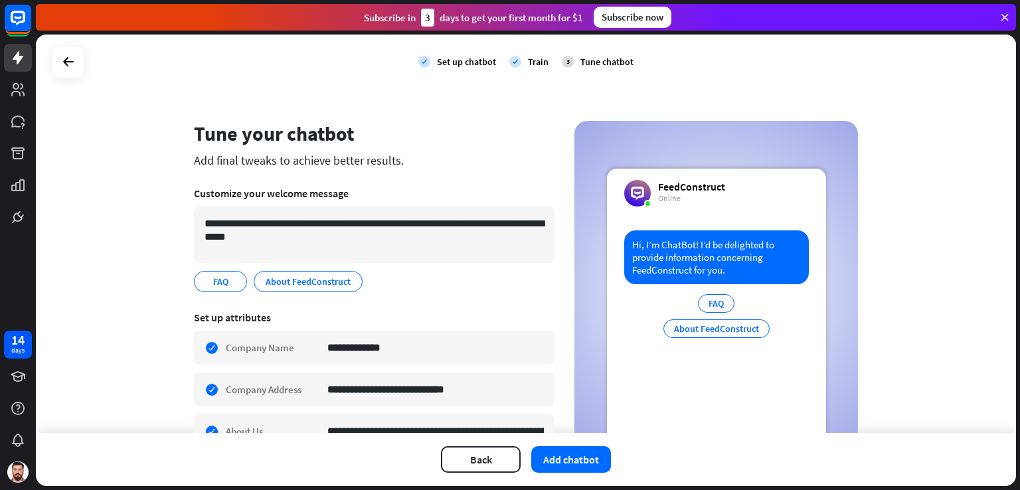
click at [516, 69] on div "check Train" at bounding box center [528, 61] width 39 height 33
click at [533, 58] on div "Train" at bounding box center [538, 62] width 21 height 12
click at [528, 58] on div "Train" at bounding box center [538, 62] width 21 height 12
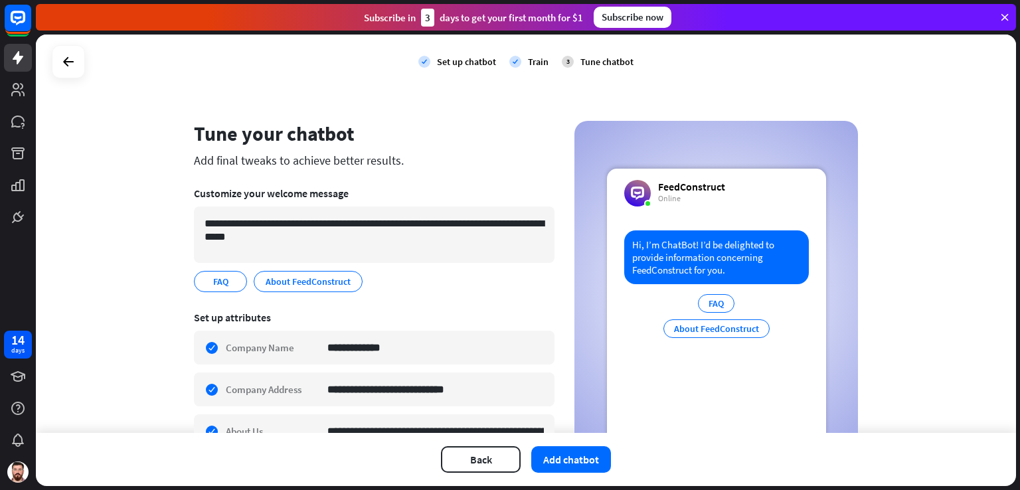
click at [528, 58] on div "Train" at bounding box center [538, 62] width 21 height 12
click at [489, 61] on div "Set up chatbot" at bounding box center [466, 62] width 59 height 12
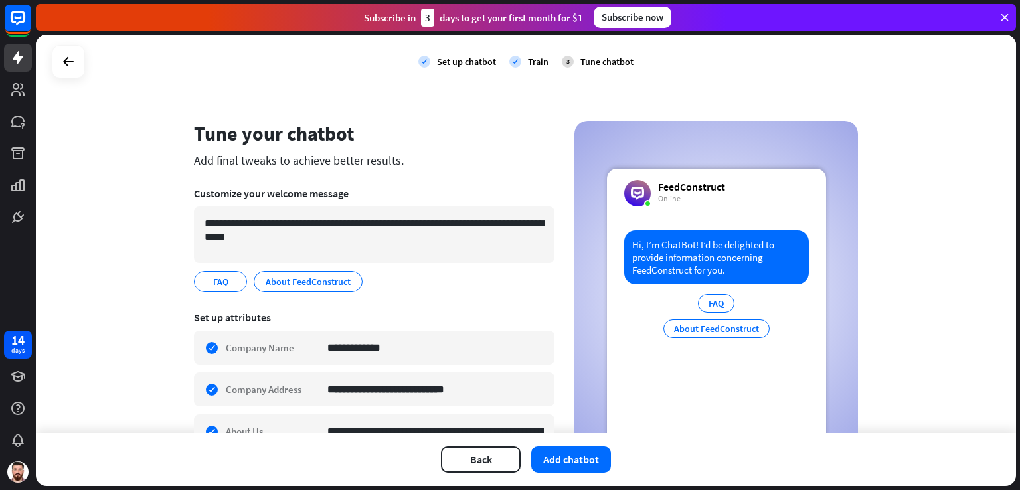
click at [489, 61] on div "Set up chatbot" at bounding box center [466, 62] width 59 height 12
click at [477, 62] on div "Set up chatbot" at bounding box center [466, 62] width 59 height 12
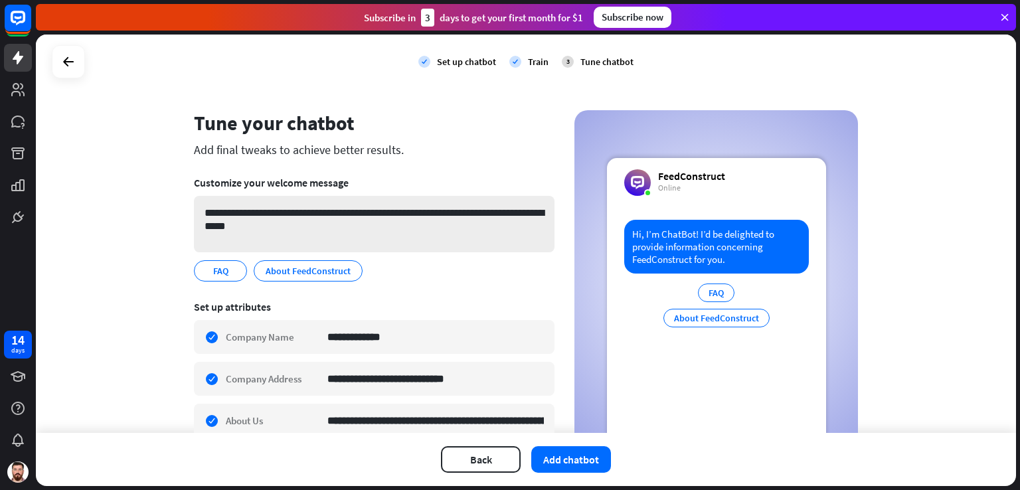
scroll to position [0, 0]
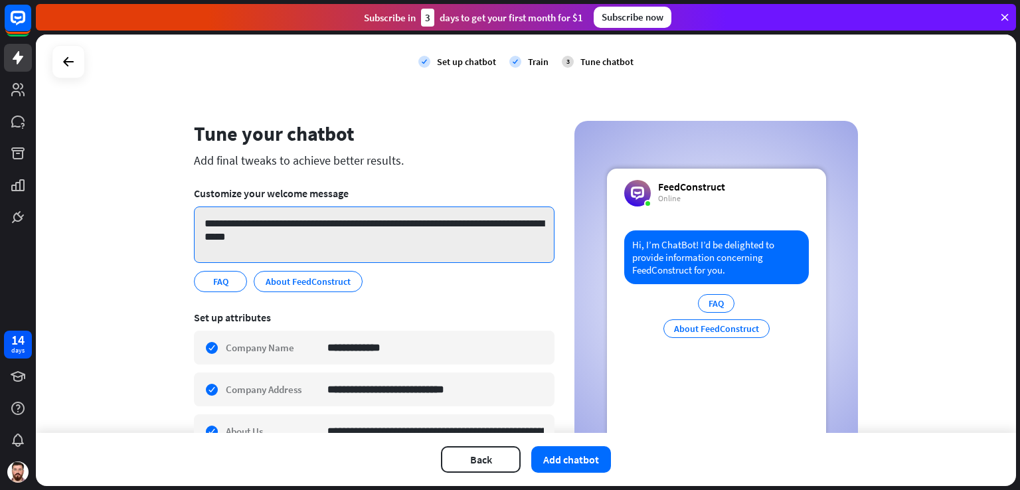
click at [271, 221] on textarea "**********" at bounding box center [374, 234] width 361 height 56
click at [264, 223] on textarea "**********" at bounding box center [374, 234] width 361 height 56
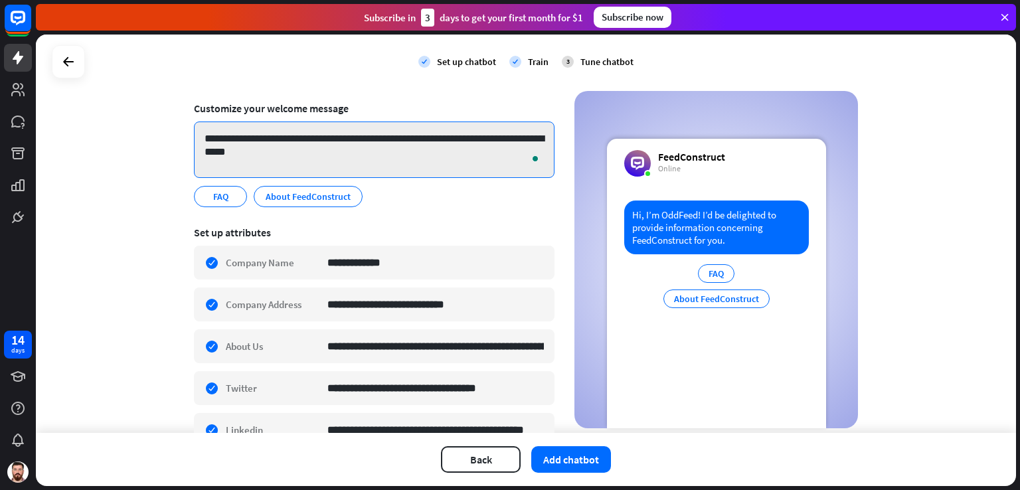
scroll to position [155, 0]
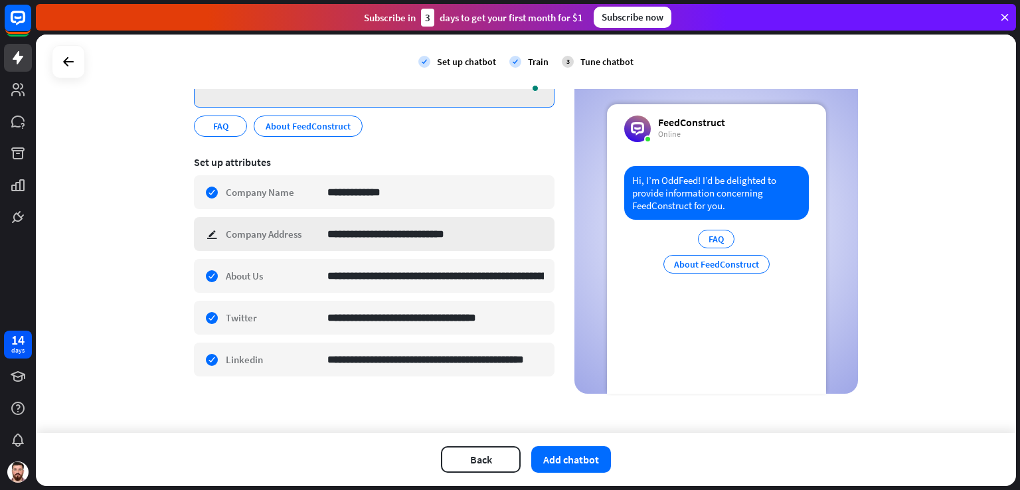
type textarea "**********"
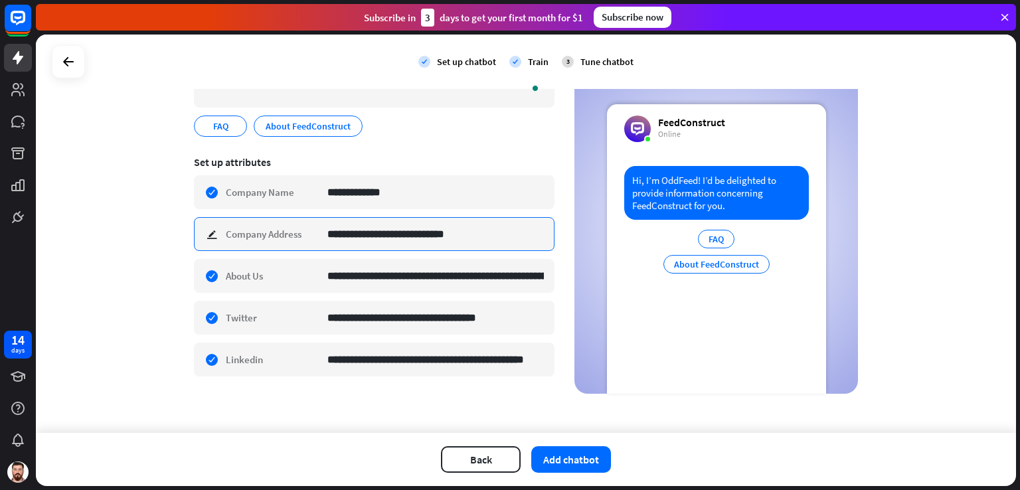
click at [393, 237] on input "**********" at bounding box center [435, 234] width 216 height 33
type input "*"
type input "**********"
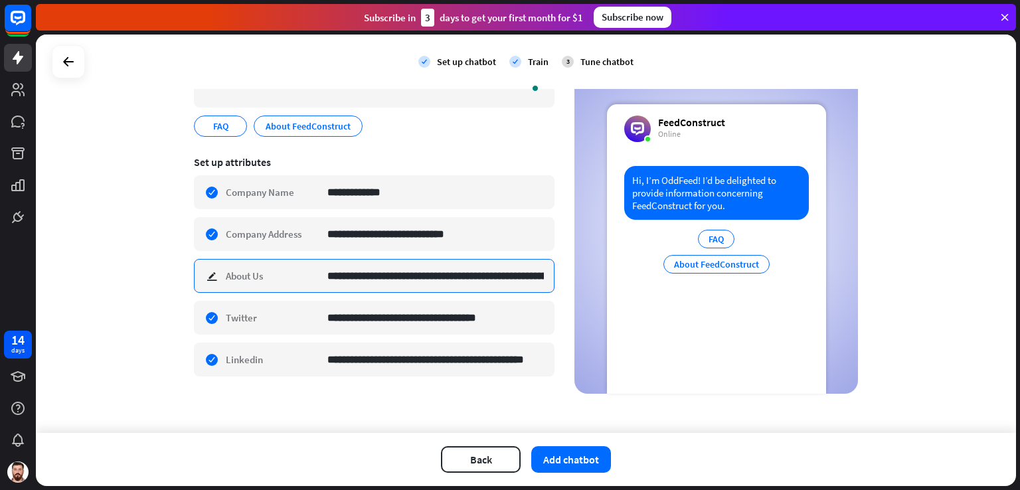
click at [475, 277] on input "**********" at bounding box center [435, 276] width 216 height 33
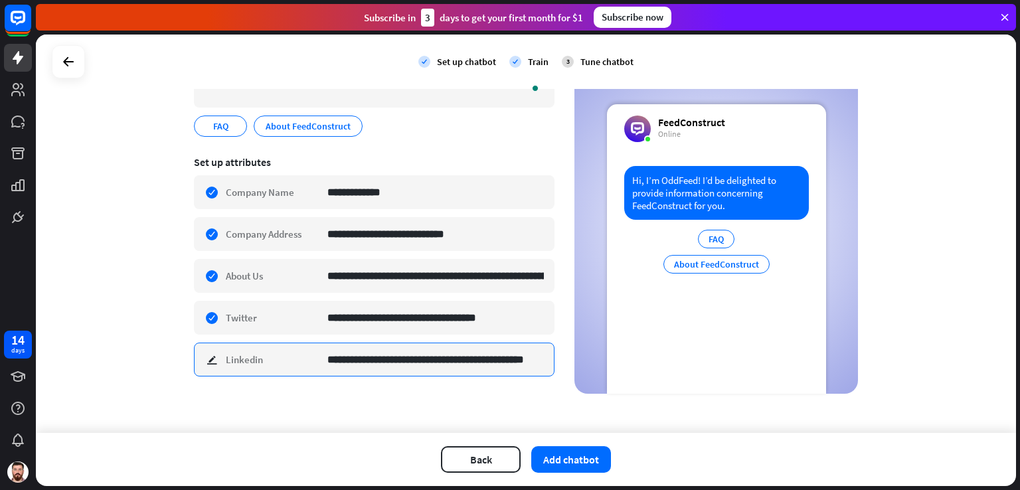
click at [397, 363] on input "**********" at bounding box center [435, 359] width 216 height 33
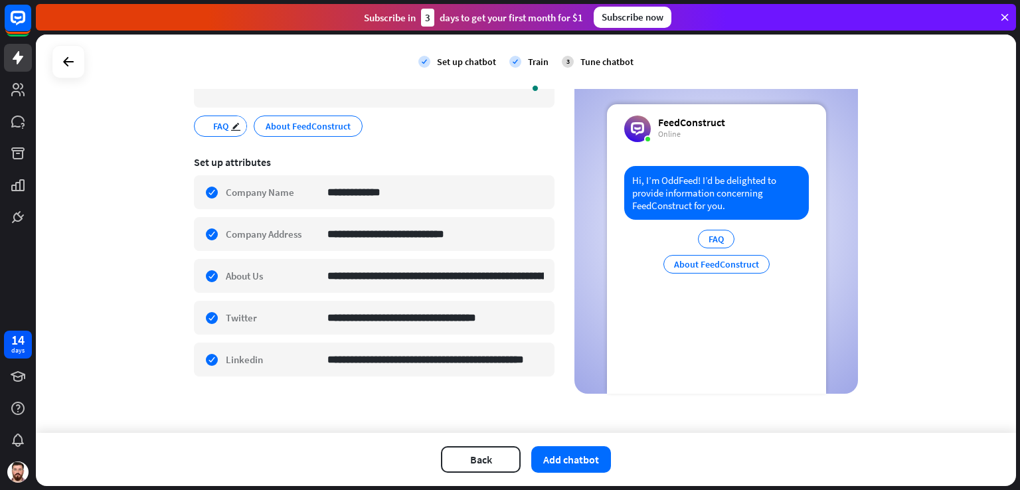
click at [222, 128] on span "FAQ" at bounding box center [221, 126] width 18 height 15
click at [215, 126] on span "FAQ" at bounding box center [221, 126] width 18 height 15
click at [230, 126] on icon "edit" at bounding box center [235, 127] width 11 height 10
click at [274, 127] on span "About FeedConstruct" at bounding box center [308, 126] width 88 height 15
click at [230, 130] on icon "edit" at bounding box center [235, 127] width 11 height 10
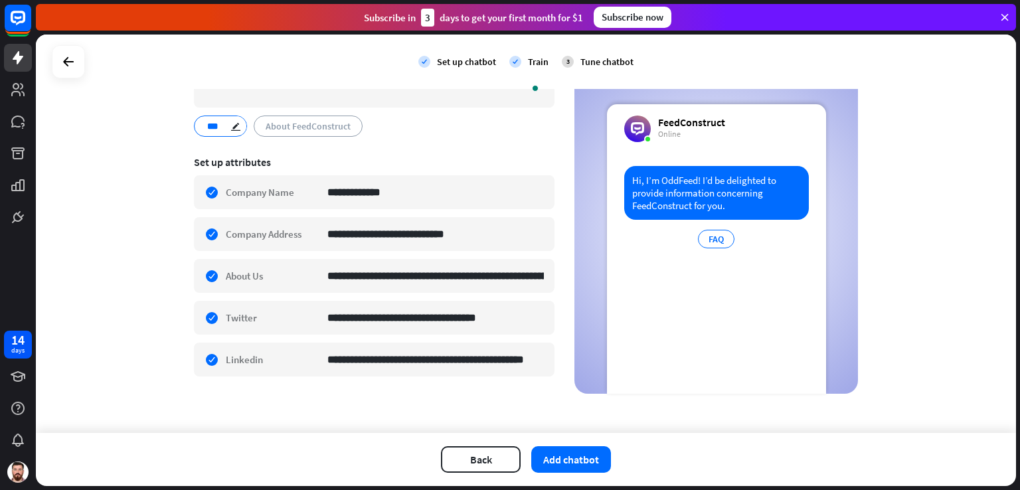
click at [212, 127] on input "***" at bounding box center [218, 126] width 23 height 12
click at [266, 127] on span "About FeedConstruct" at bounding box center [308, 126] width 88 height 15
click at [233, 126] on icon "edit" at bounding box center [235, 127] width 11 height 10
click at [207, 128] on input "***" at bounding box center [218, 126] width 23 height 12
click at [722, 230] on div "FAQ" at bounding box center [716, 239] width 37 height 19
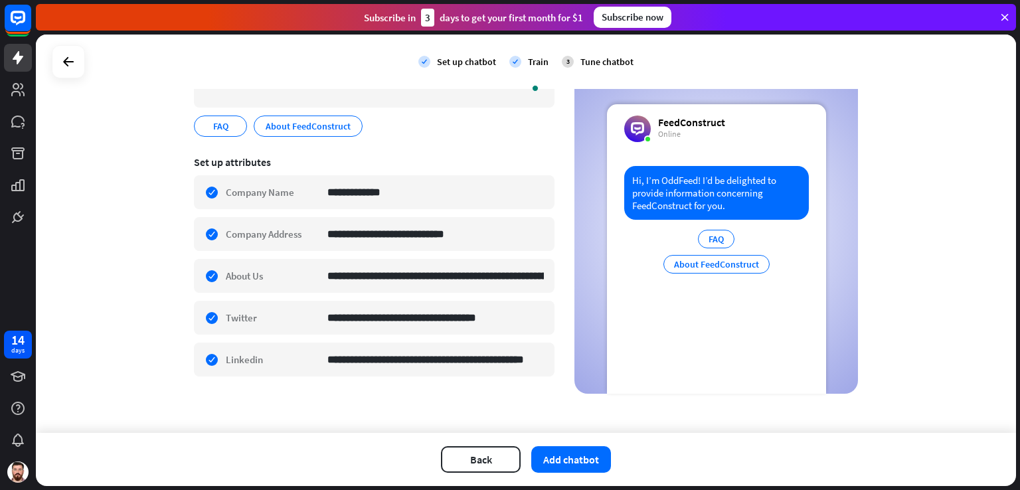
click at [706, 266] on div "About FeedConstruct" at bounding box center [716, 264] width 106 height 19
click at [242, 179] on div "**********" at bounding box center [374, 192] width 361 height 34
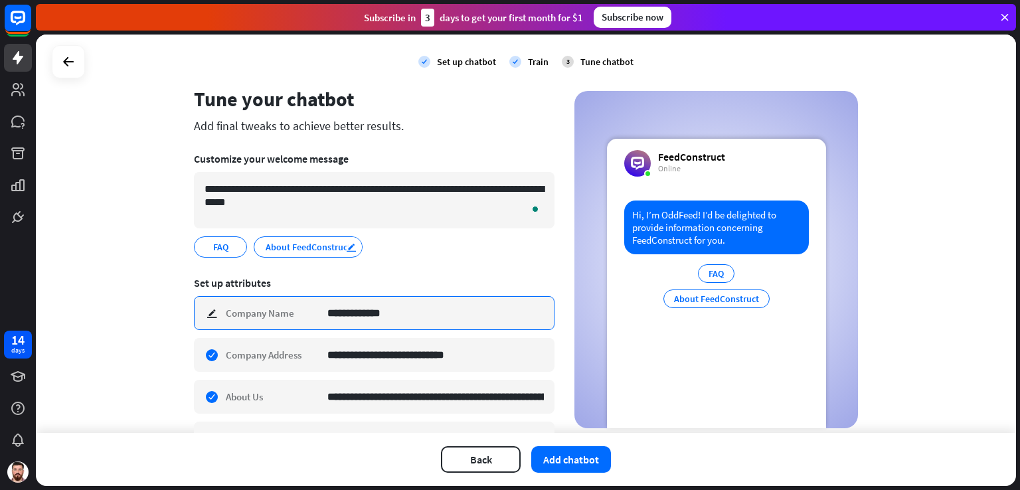
scroll to position [0, 0]
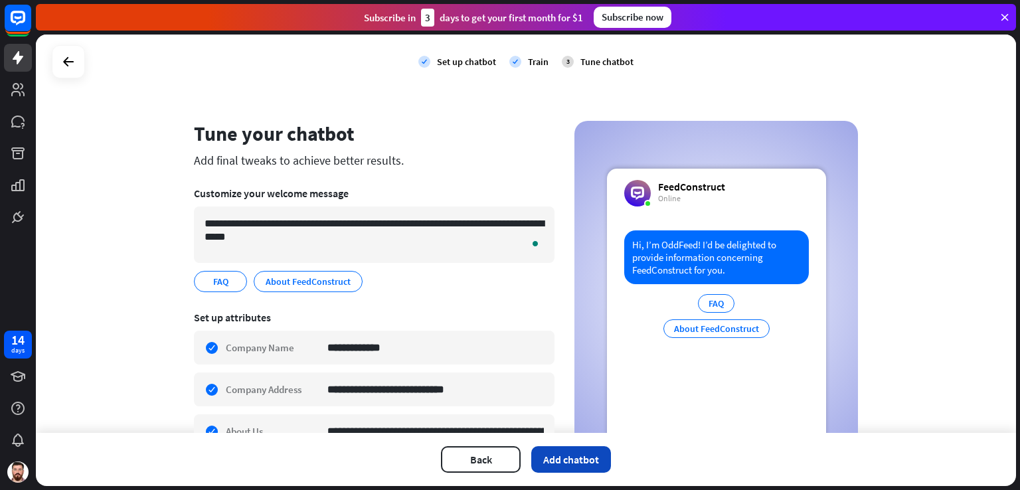
click at [554, 456] on button "Add chatbot" at bounding box center [571, 459] width 80 height 27
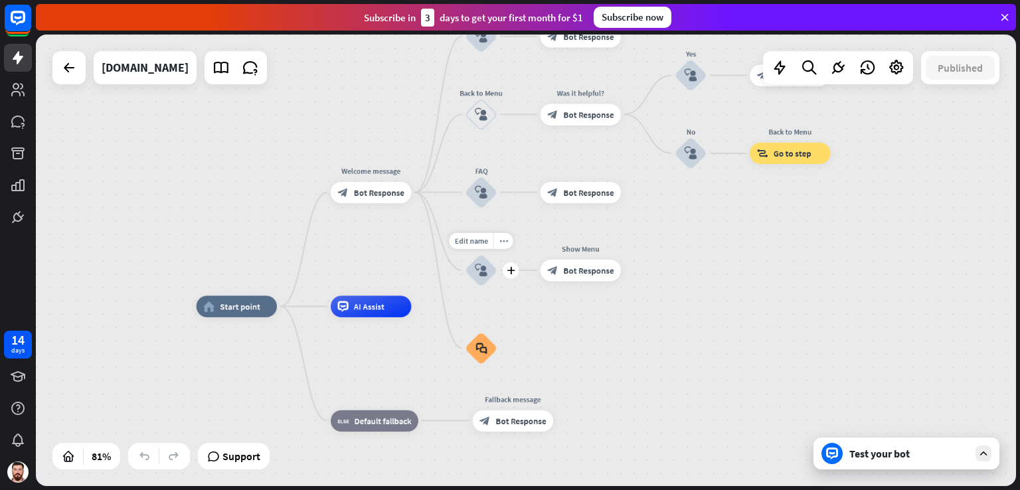
drag, startPoint x: 539, startPoint y: 221, endPoint x: 454, endPoint y: 280, distance: 103.7
click at [465, 280] on div "Edit name more_horiz plus block_user_input" at bounding box center [481, 270] width 33 height 33
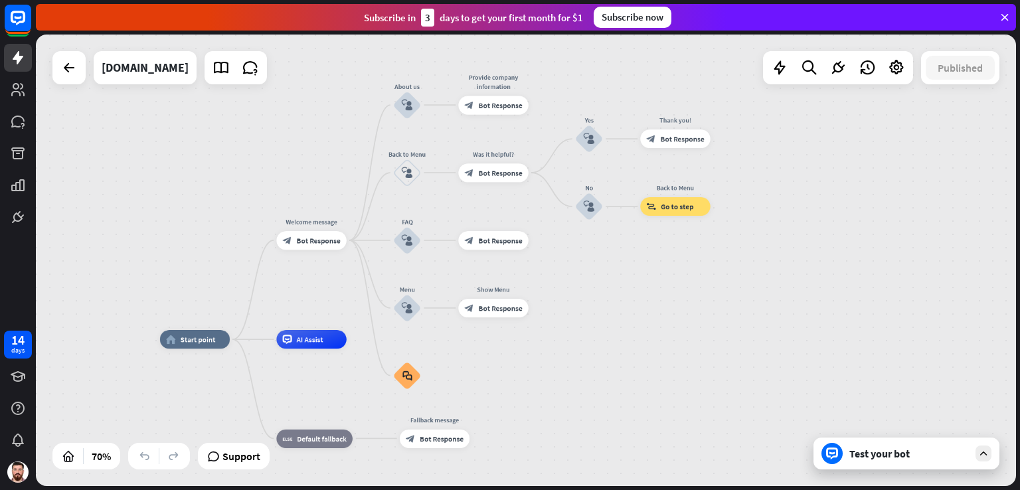
drag, startPoint x: 704, startPoint y: 240, endPoint x: 633, endPoint y: 276, distance: 79.3
click at [633, 276] on div "home_2 Start point Welcome message block_bot_response Bot Response About us blo…" at bounding box center [526, 261] width 980 height 452
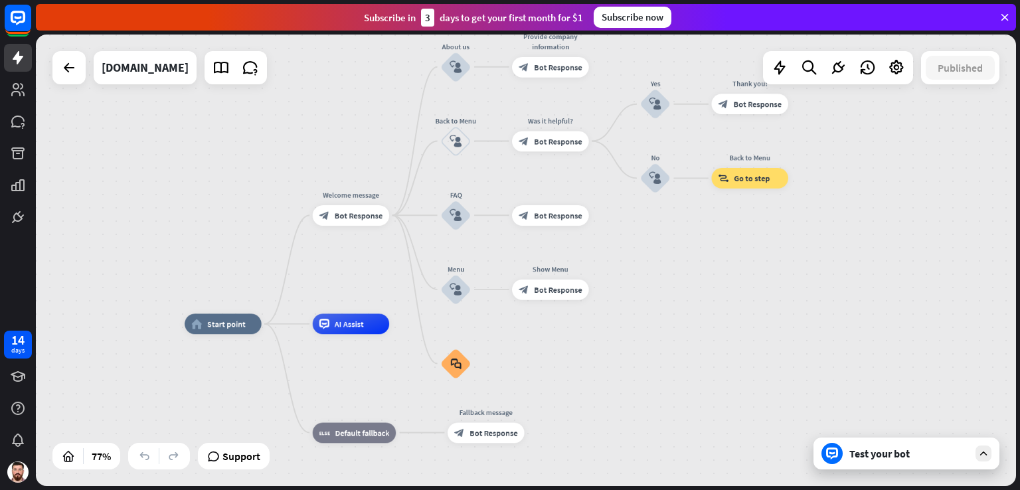
drag, startPoint x: 170, startPoint y: 257, endPoint x: 208, endPoint y: 233, distance: 45.3
click at [208, 233] on div "home_2 Start point Welcome message block_bot_response Bot Response About us blo…" at bounding box center [526, 261] width 980 height 452
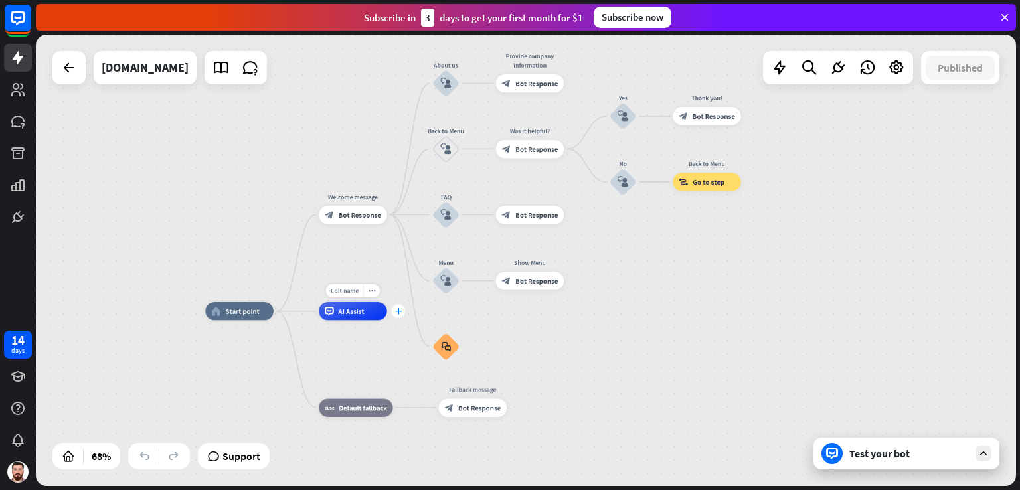
click at [399, 314] on icon "plus" at bounding box center [398, 311] width 7 height 7
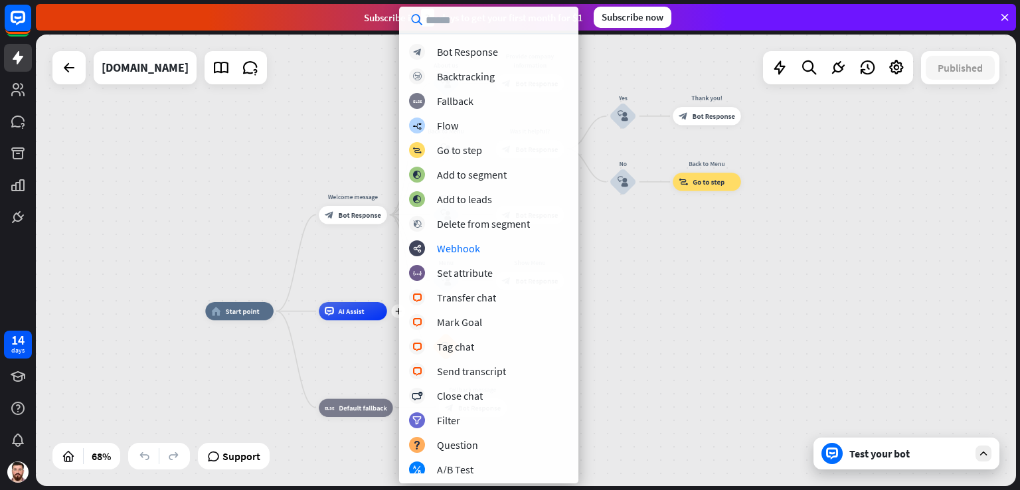
click at [236, 176] on div "home_2 Start point Welcome message block_bot_response Bot Response About us blo…" at bounding box center [526, 261] width 980 height 452
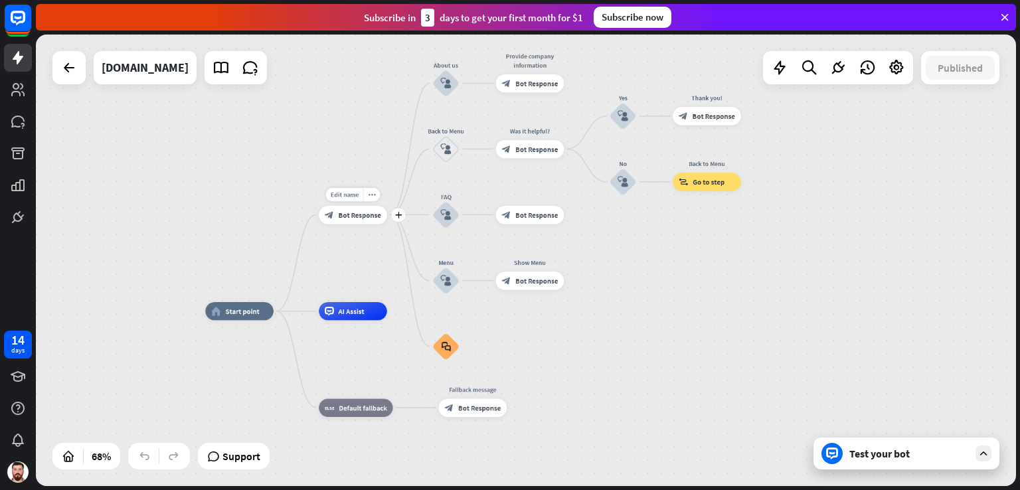
click at [349, 222] on div "block_bot_response Bot Response" at bounding box center [353, 215] width 68 height 18
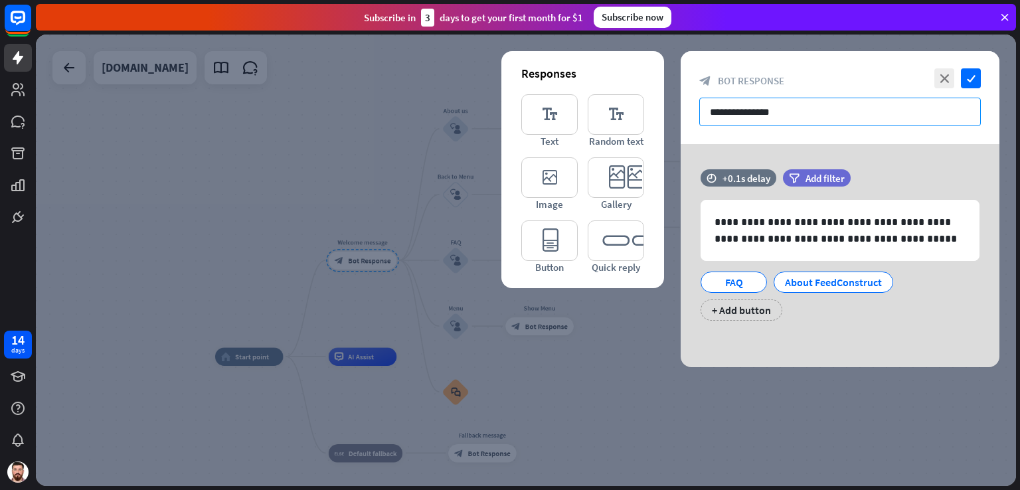
click at [746, 109] on input "**********" at bounding box center [840, 112] width 282 height 29
click at [316, 185] on div at bounding box center [526, 261] width 980 height 452
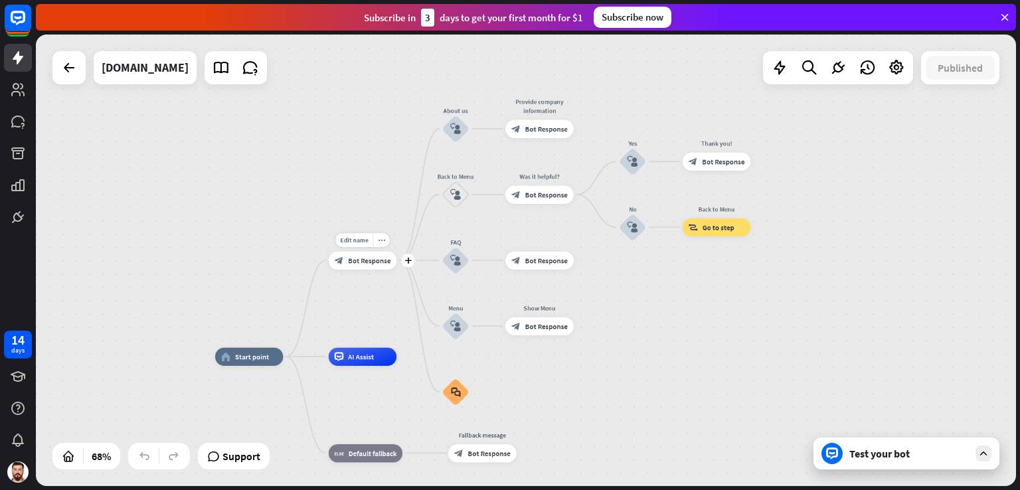
click at [367, 258] on span "Bot Response" at bounding box center [369, 260] width 42 height 9
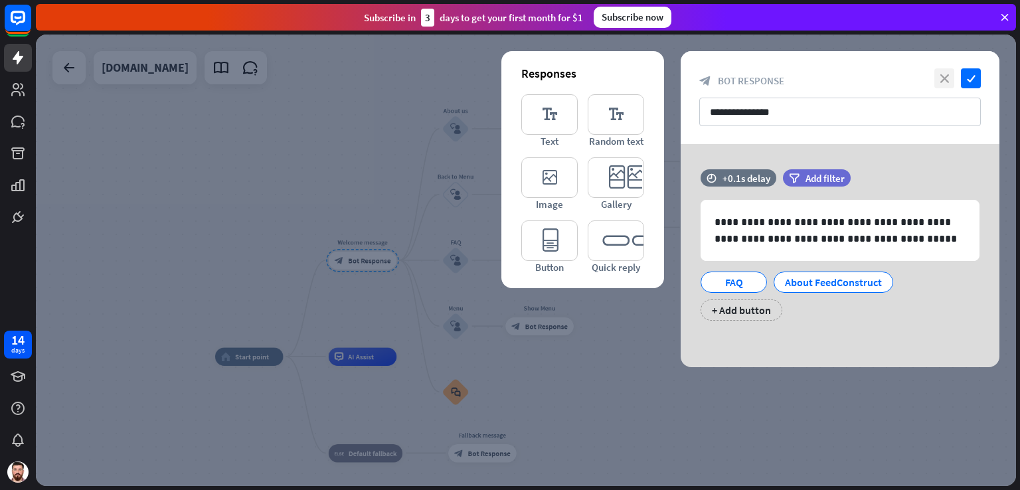
click at [944, 76] on icon "close" at bounding box center [944, 78] width 20 height 20
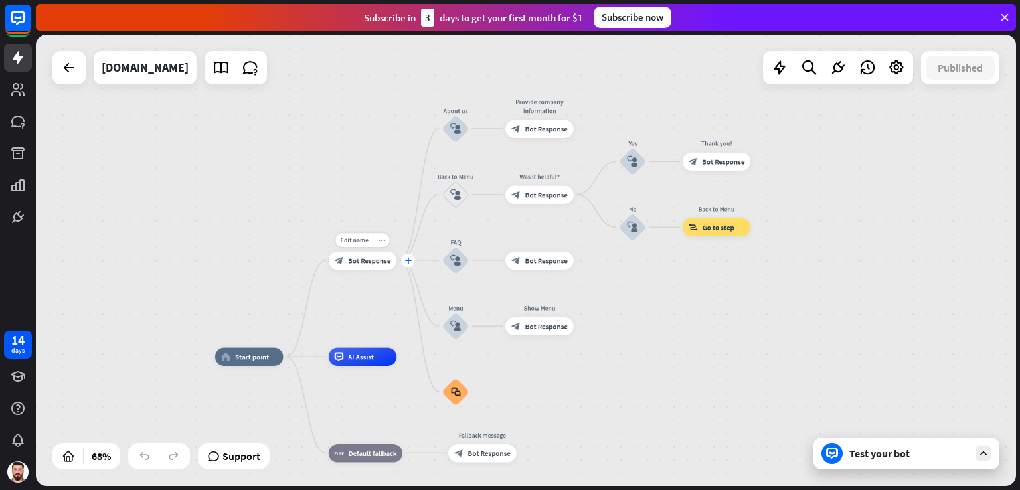
click at [411, 261] on icon "plus" at bounding box center [407, 260] width 7 height 7
click at [364, 266] on div "block_bot_response Bot Response" at bounding box center [363, 260] width 68 height 18
click at [534, 137] on div "Edit name more_horiz plus block_bot_response Bot Response" at bounding box center [539, 129] width 68 height 18
click at [544, 131] on span "Bot Response" at bounding box center [546, 128] width 42 height 9
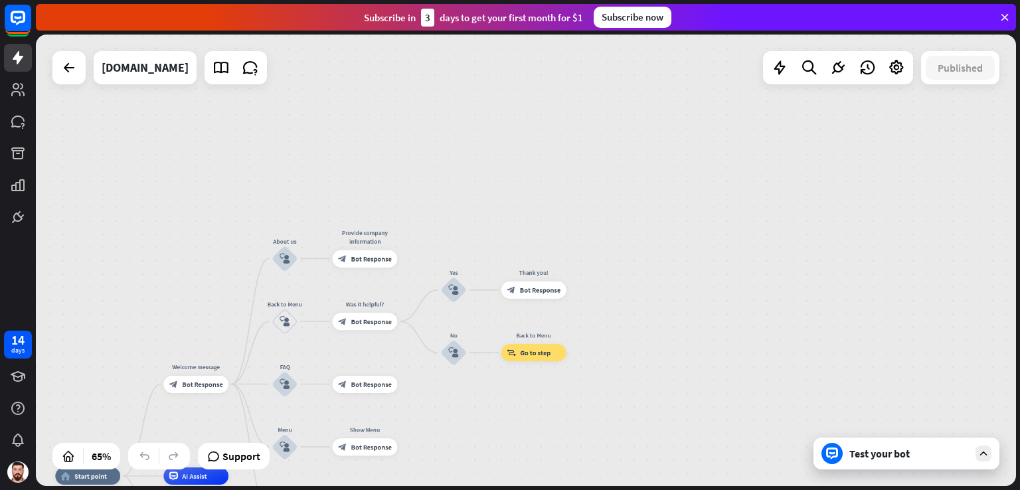
drag, startPoint x: 335, startPoint y: 237, endPoint x: 508, endPoint y: 152, distance: 193.0
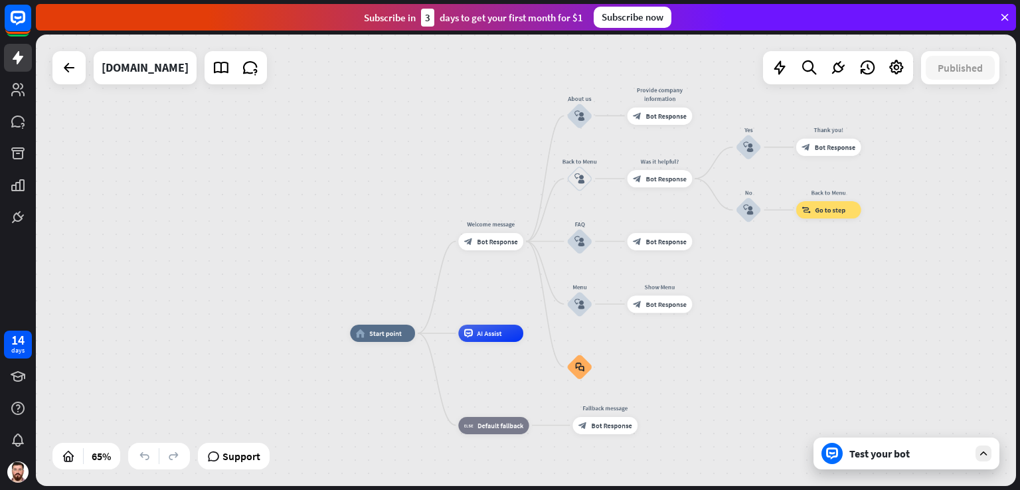
drag, startPoint x: 333, startPoint y: 179, endPoint x: 639, endPoint y: 37, distance: 337.7
click at [639, 37] on div "home_2 Start point Welcome message block_bot_response Bot Response About us blo…" at bounding box center [526, 261] width 980 height 452
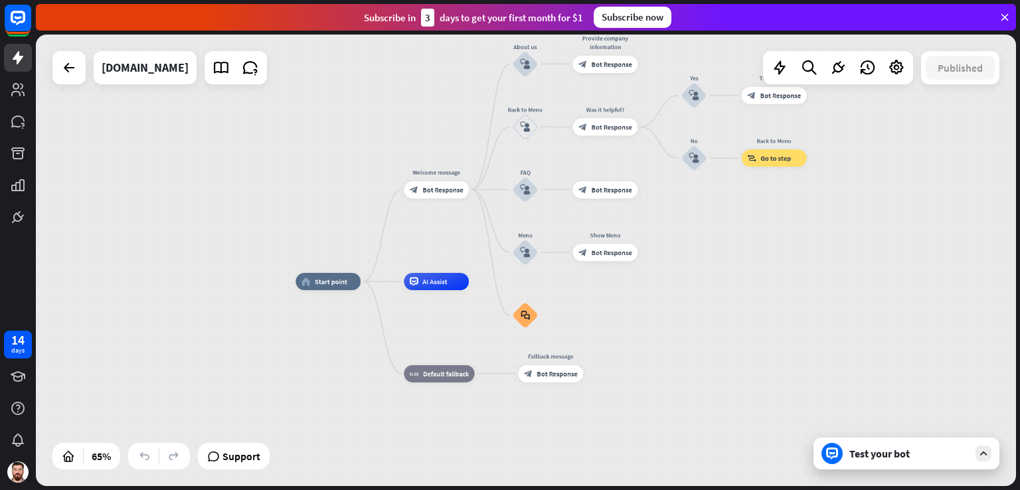
drag, startPoint x: 523, startPoint y: 281, endPoint x: 431, endPoint y: 214, distance: 113.5
click at [431, 214] on div "home_2 Start point Welcome message block_bot_response Bot Response About us blo…" at bounding box center [526, 261] width 980 height 452
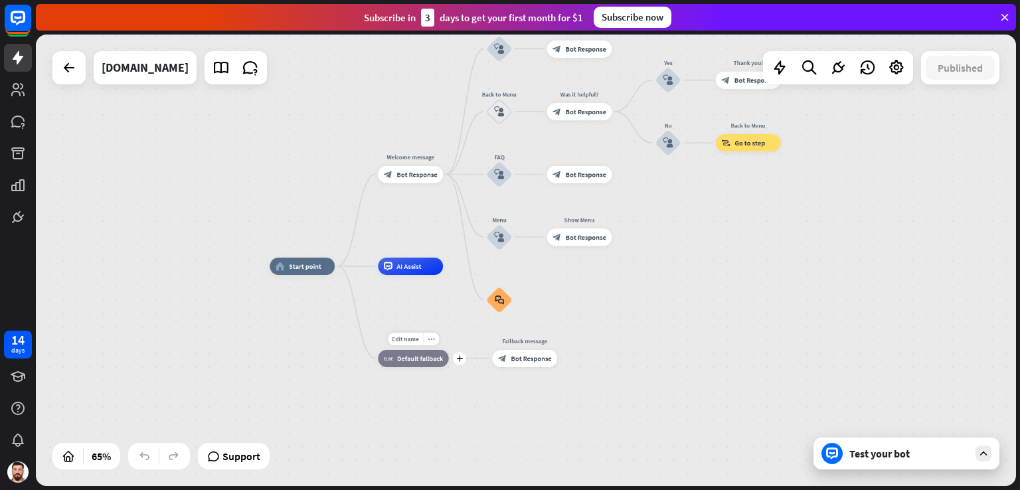
click at [418, 367] on div "Edit name more_horiz plus block_fallback Default fallback" at bounding box center [413, 357] width 70 height 17
click at [426, 362] on span "Default fallback" at bounding box center [420, 358] width 46 height 9
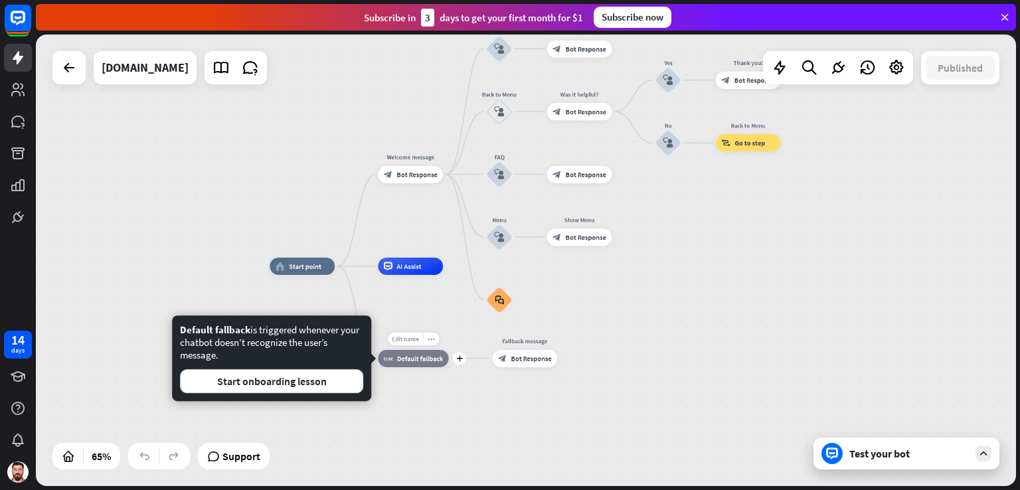
click at [408, 341] on span "Edit name" at bounding box center [405, 339] width 27 height 8
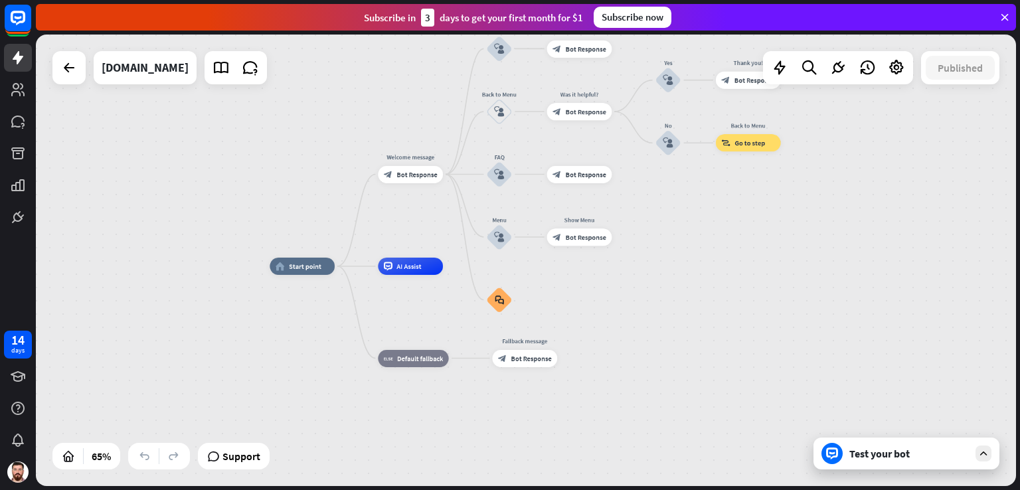
click at [417, 310] on div "home_2 Start point Welcome message block_bot_response Bot Response About us blo…" at bounding box center [589, 413] width 639 height 294
click at [454, 176] on icon "plus" at bounding box center [454, 174] width 7 height 6
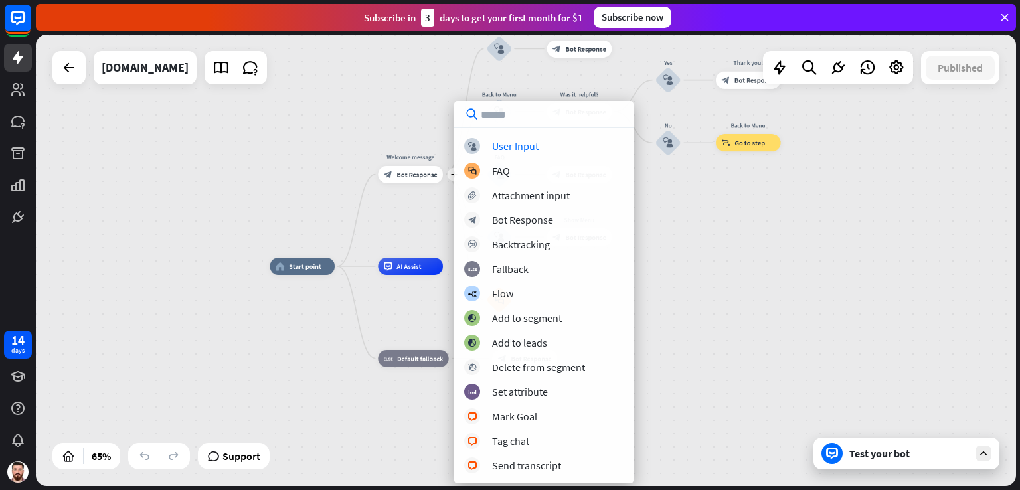
click at [224, 171] on div "home_2 Start point plus Welcome message block_bot_response Bot Response About u…" at bounding box center [526, 261] width 980 height 452
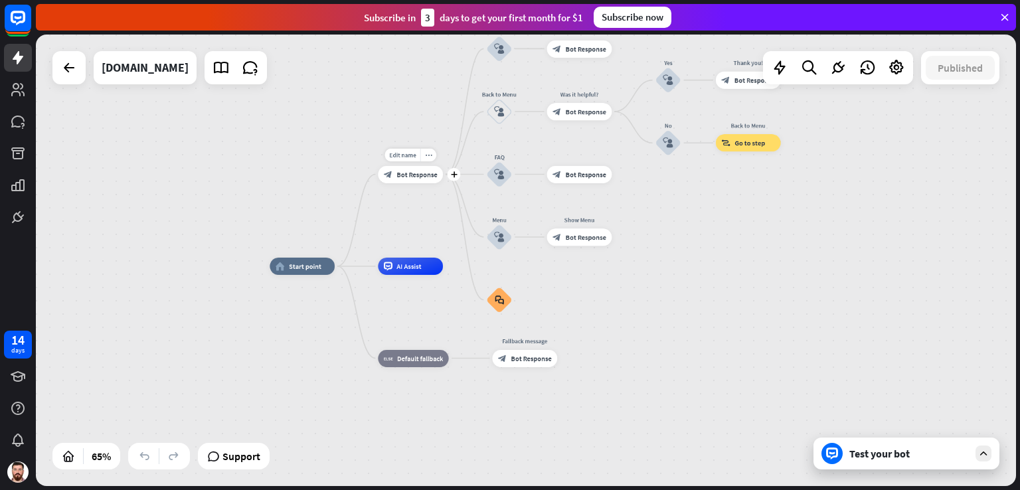
click at [408, 179] on div "block_bot_response Bot Response" at bounding box center [410, 173] width 65 height 17
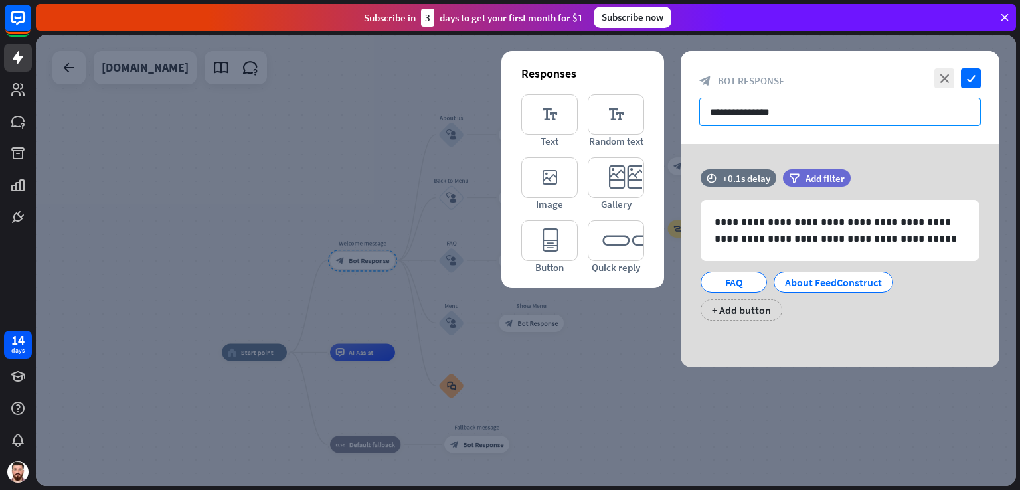
click at [784, 115] on input "**********" at bounding box center [840, 112] width 282 height 29
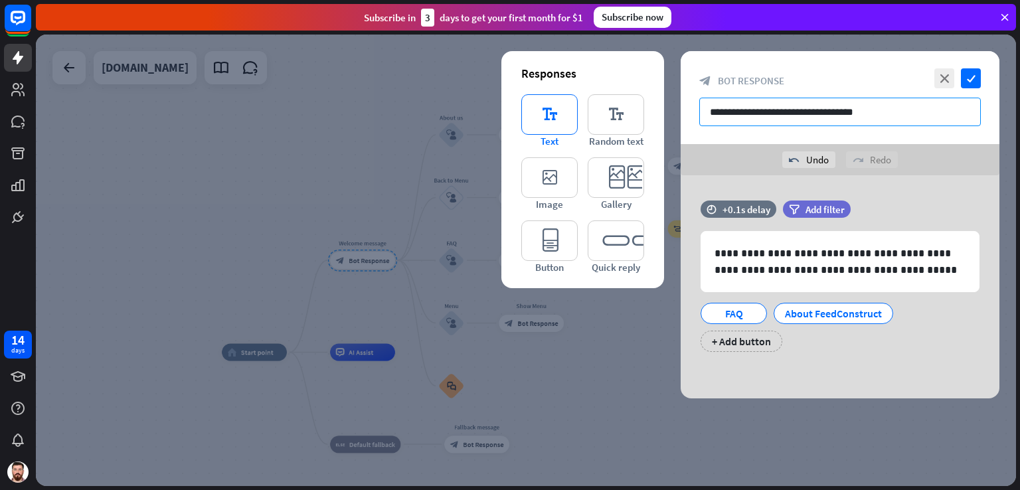
type input "**********"
click at [546, 115] on icon "editor_text" at bounding box center [549, 114] width 56 height 41
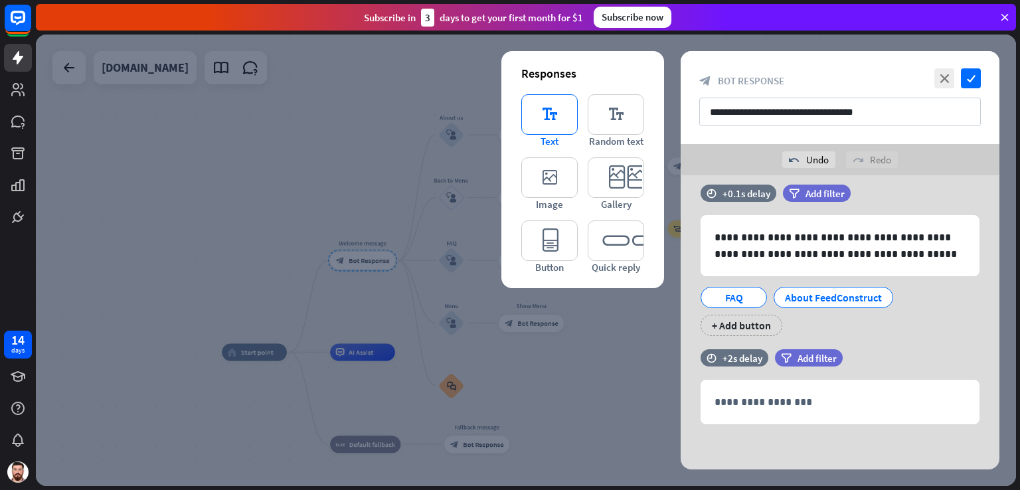
scroll to position [16, 0]
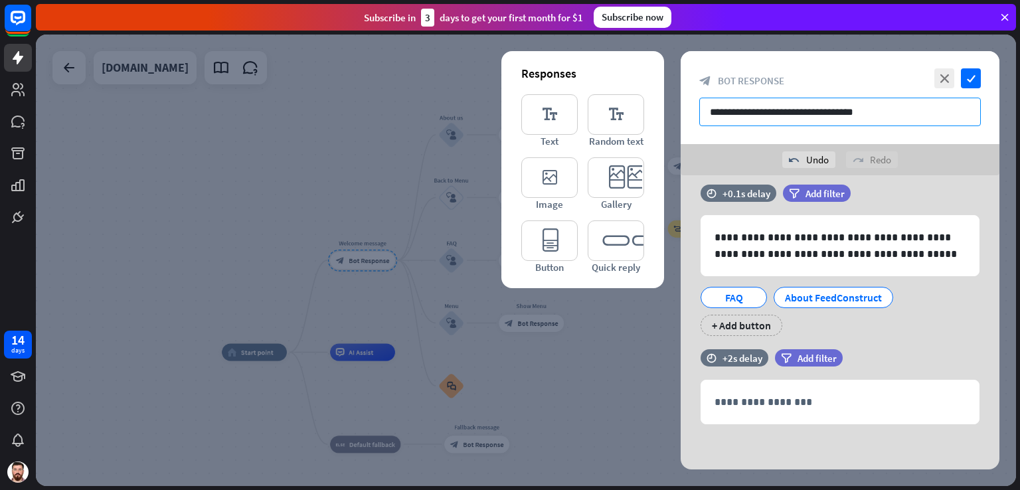
click at [830, 119] on input "**********" at bounding box center [840, 112] width 282 height 29
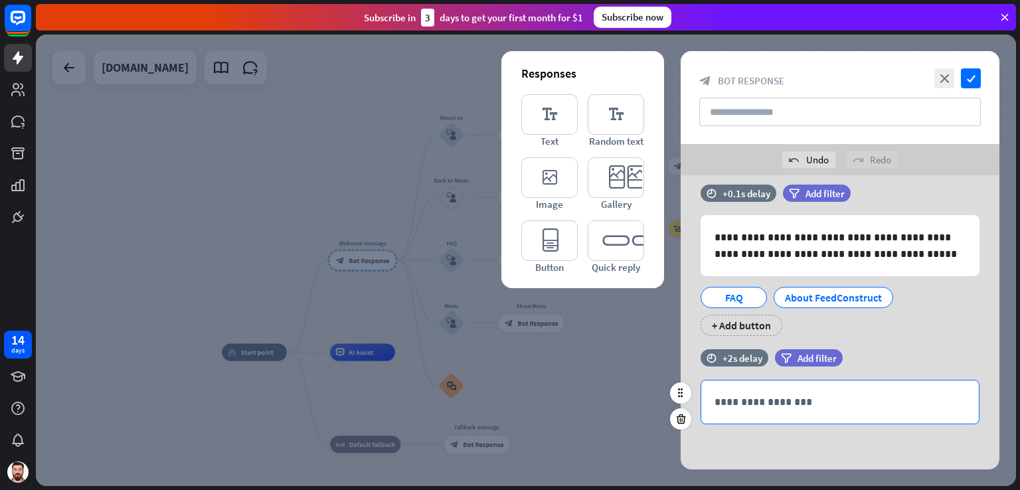
click at [772, 398] on p "**********" at bounding box center [839, 402] width 251 height 17
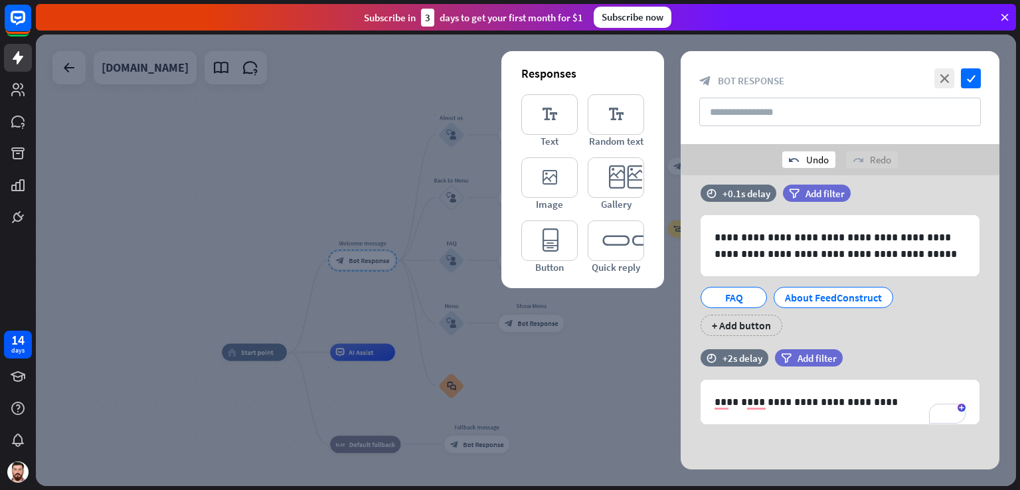
click at [823, 160] on div "undo Undo" at bounding box center [808, 159] width 53 height 17
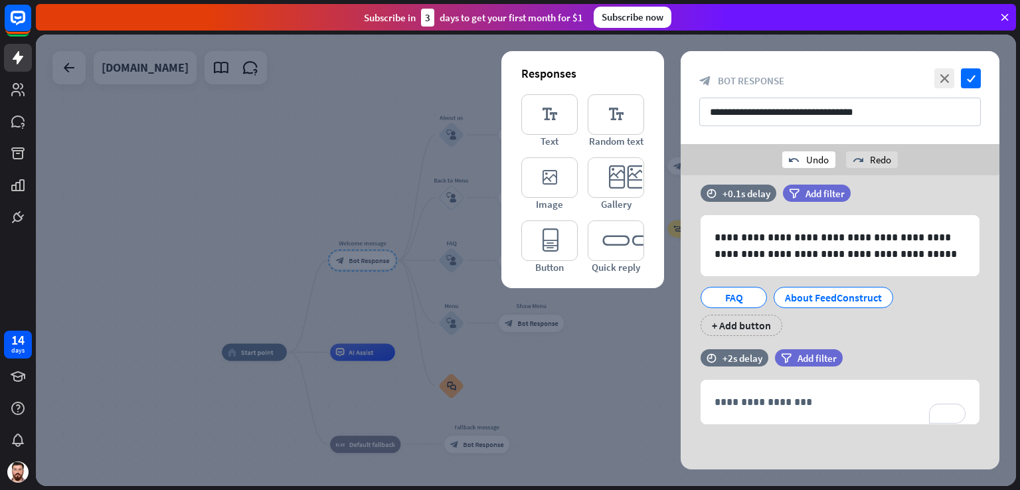
click at [823, 160] on div "undo Undo" at bounding box center [808, 159] width 53 height 17
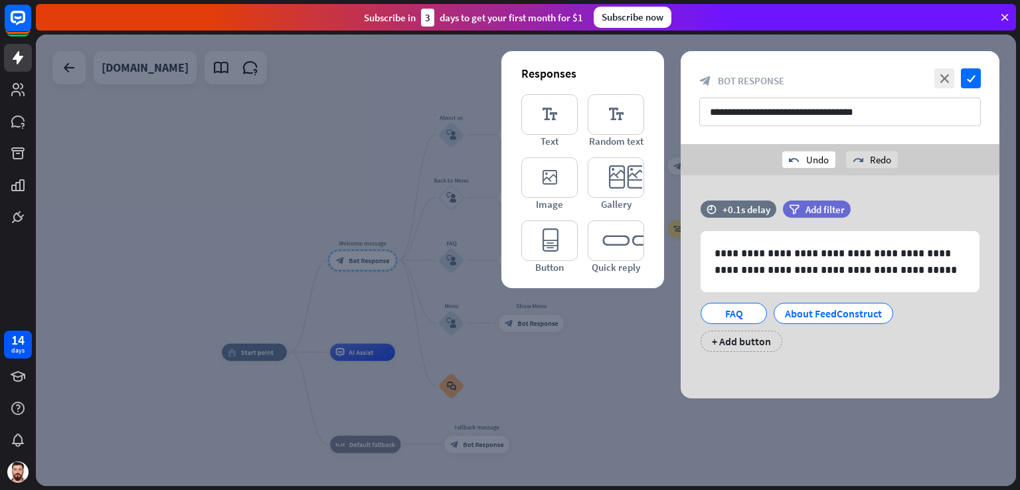
scroll to position [0, 0]
click at [823, 160] on div "undo Undo" at bounding box center [808, 159] width 53 height 17
click at [811, 159] on div "undo Undo" at bounding box center [808, 159] width 53 height 17
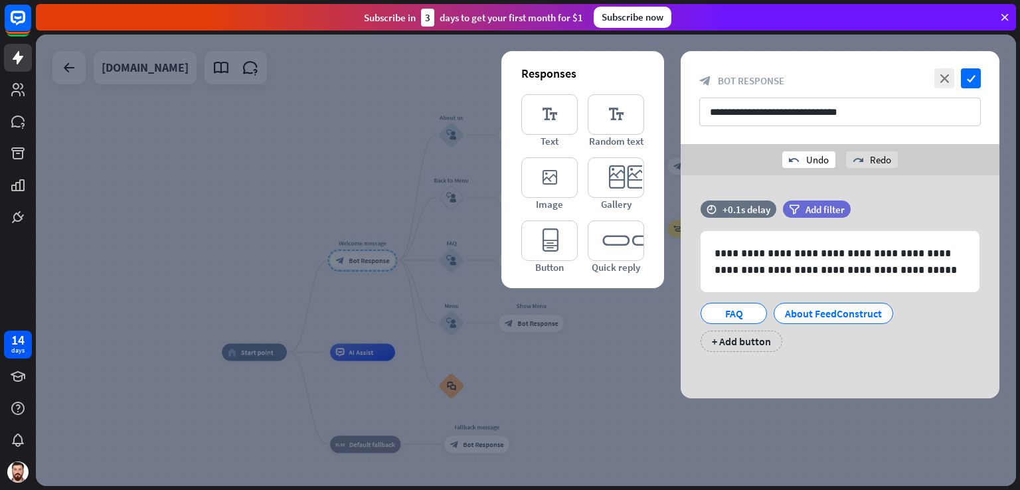
click at [811, 159] on div "undo Undo" at bounding box center [808, 159] width 53 height 17
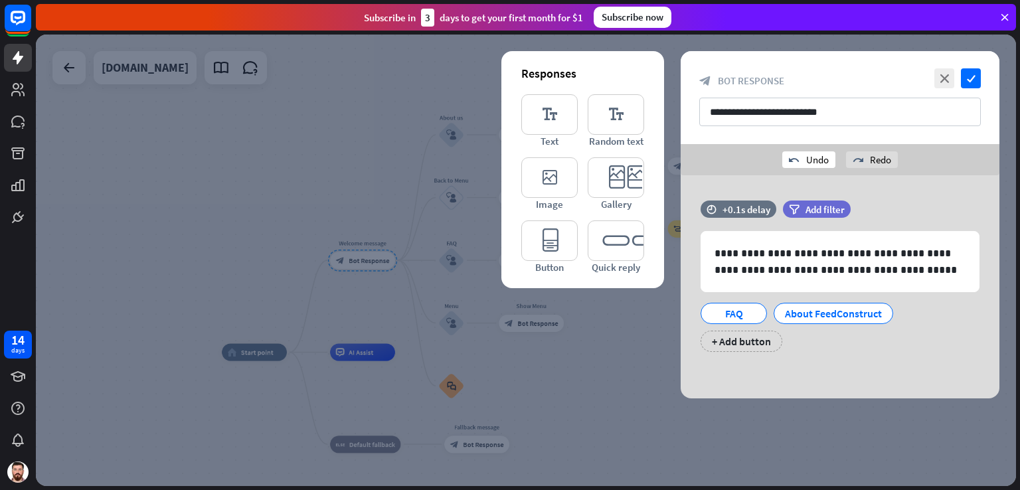
click at [811, 159] on div "undo Undo" at bounding box center [808, 159] width 53 height 17
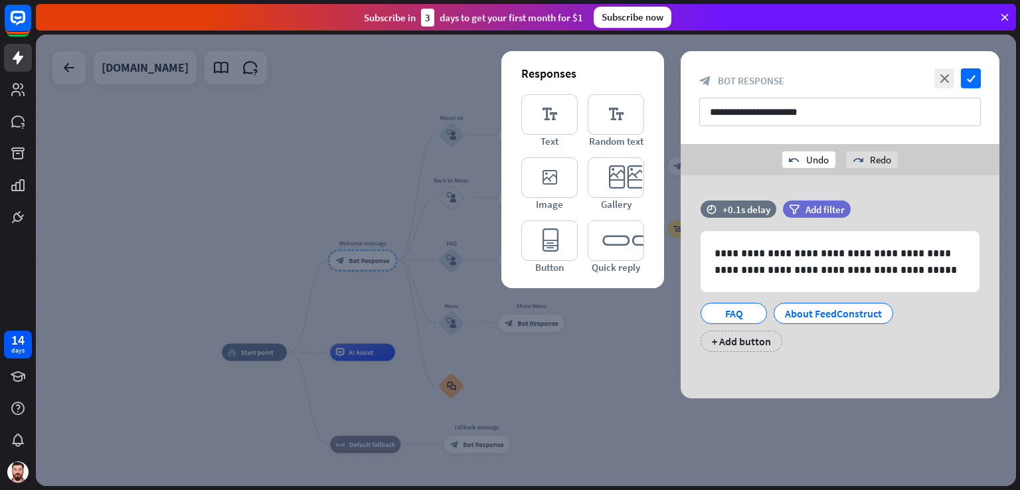
click at [811, 159] on div "undo Undo" at bounding box center [808, 159] width 53 height 17
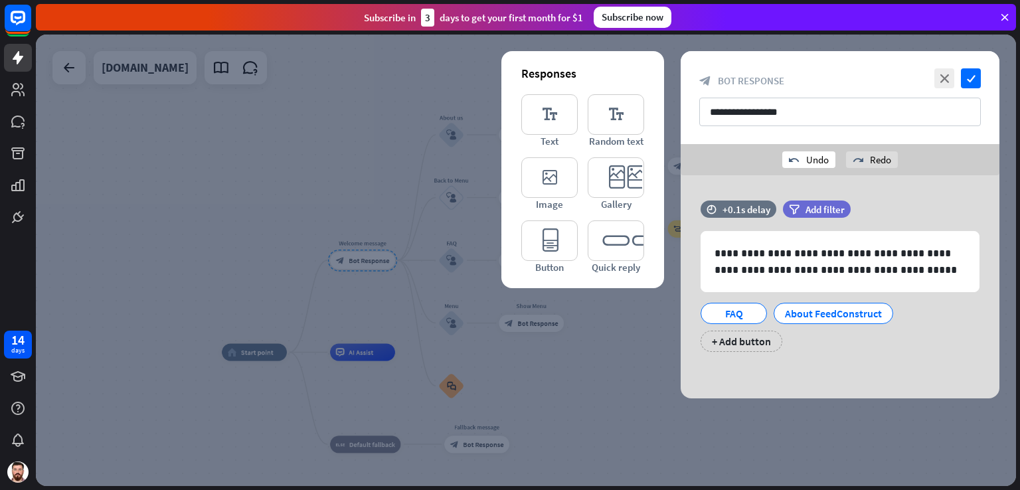
click at [811, 159] on div "undo Undo" at bounding box center [808, 159] width 53 height 17
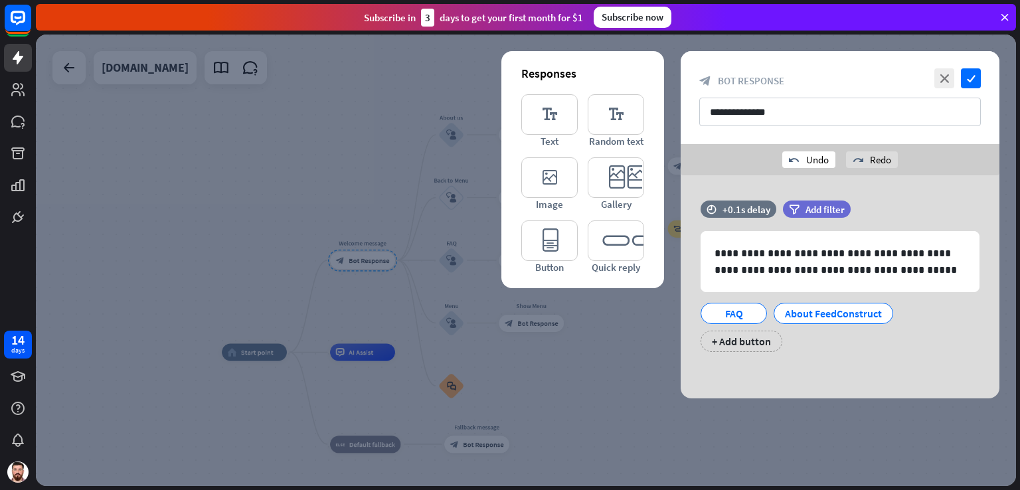
click at [811, 159] on div "undo Undo" at bounding box center [808, 159] width 53 height 17
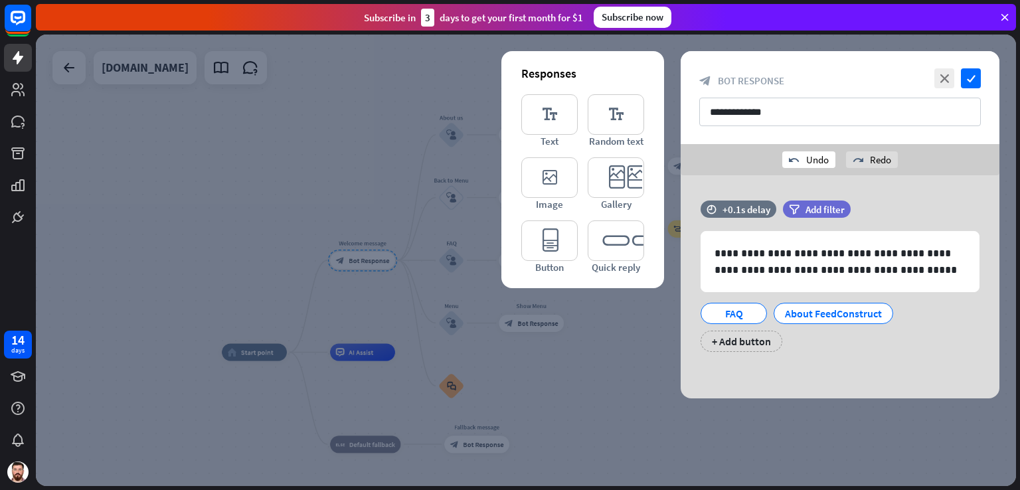
click at [811, 159] on div "undo Undo" at bounding box center [808, 159] width 53 height 17
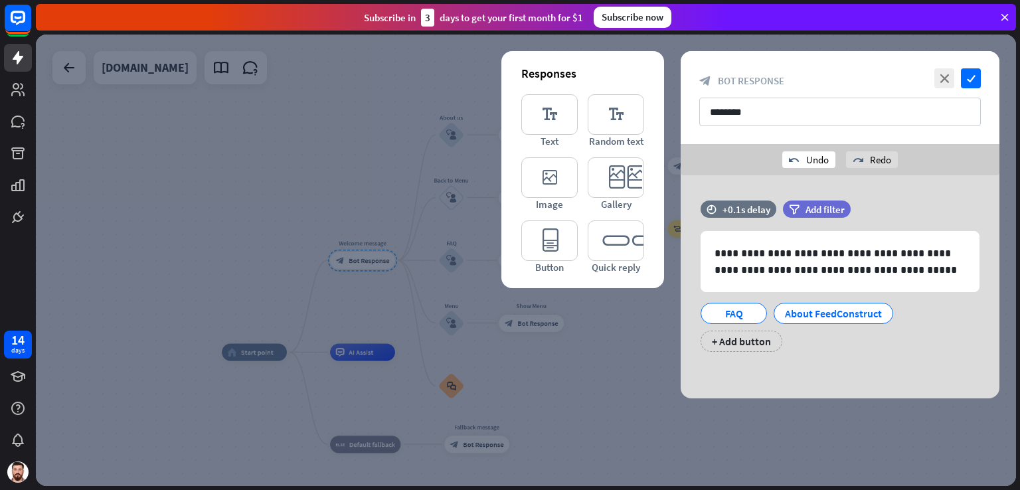
click at [811, 159] on div "undo Undo" at bounding box center [808, 159] width 53 height 17
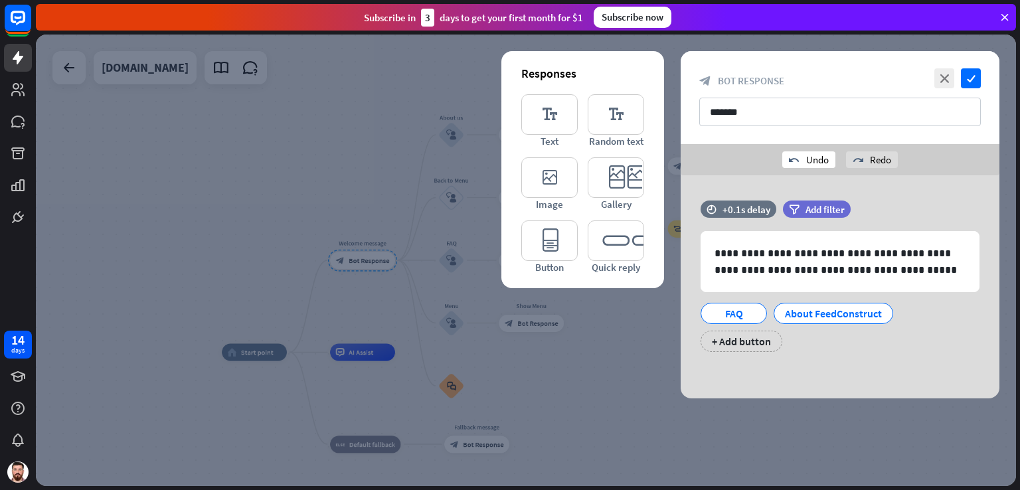
click at [811, 159] on div "undo Undo" at bounding box center [808, 159] width 53 height 17
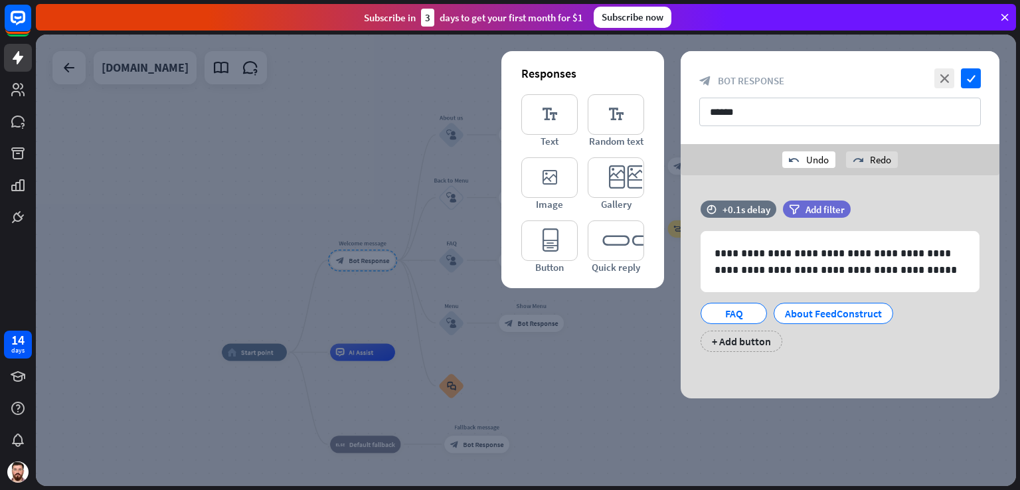
click at [811, 159] on div "undo Undo" at bounding box center [808, 159] width 53 height 17
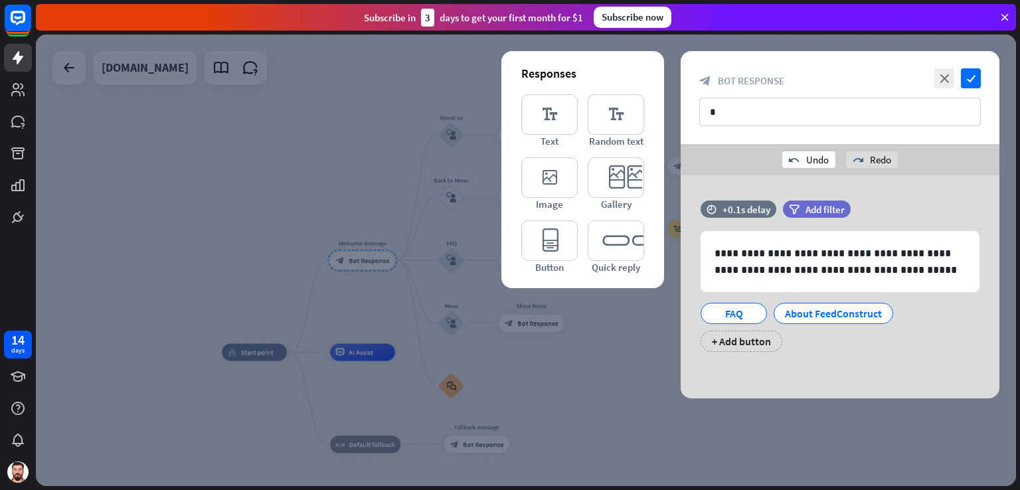
click at [811, 159] on div "undo Undo" at bounding box center [808, 159] width 53 height 17
click at [889, 201] on div "filter Add filter" at bounding box center [850, 209] width 134 height 17
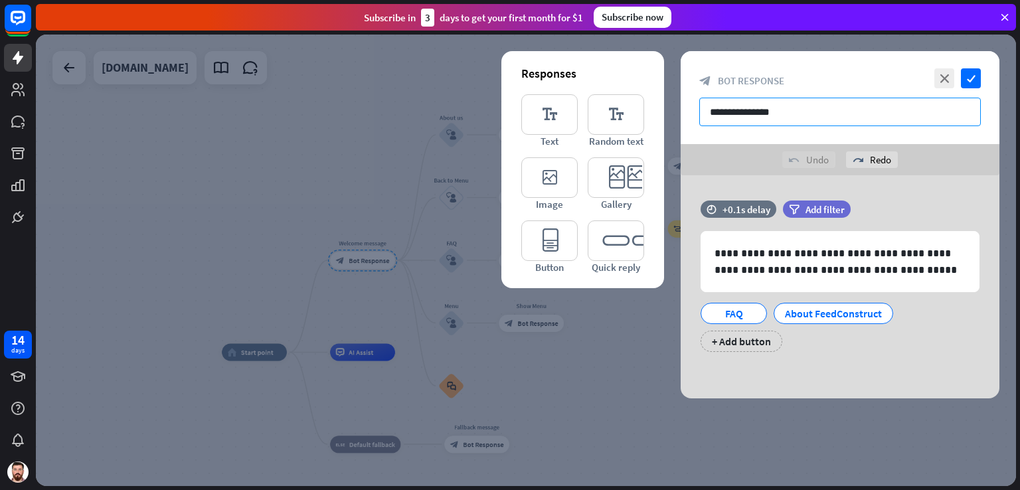
click at [784, 107] on input "**********" at bounding box center [840, 112] width 282 height 29
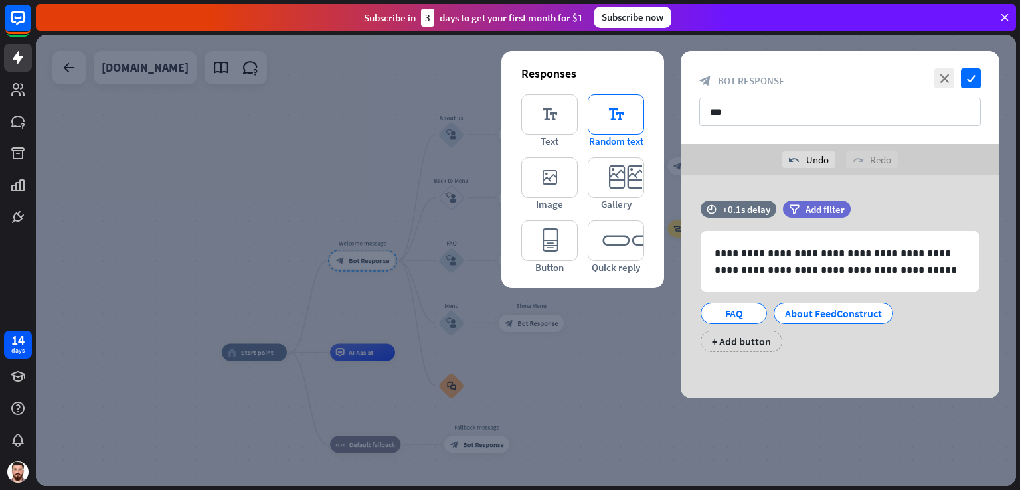
click at [635, 133] on icon "editor_text" at bounding box center [616, 114] width 56 height 41
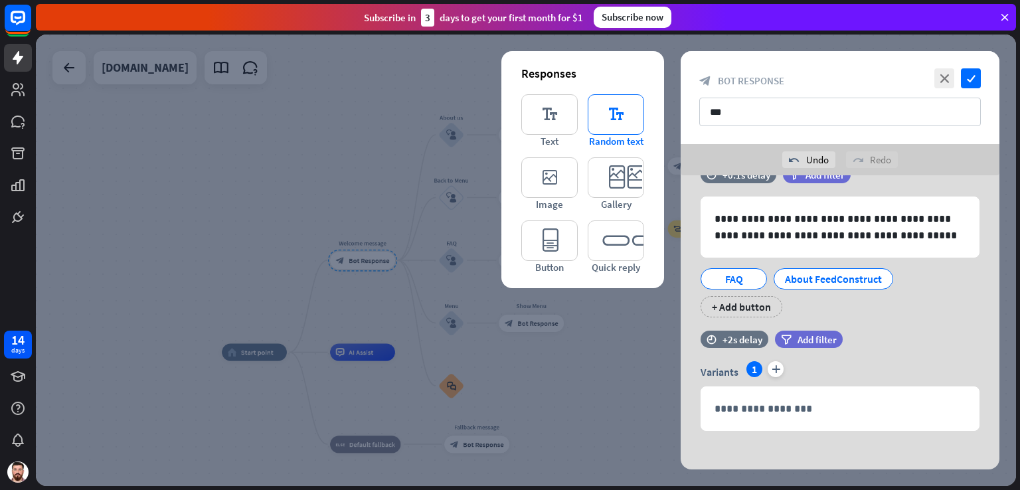
scroll to position [42, 0]
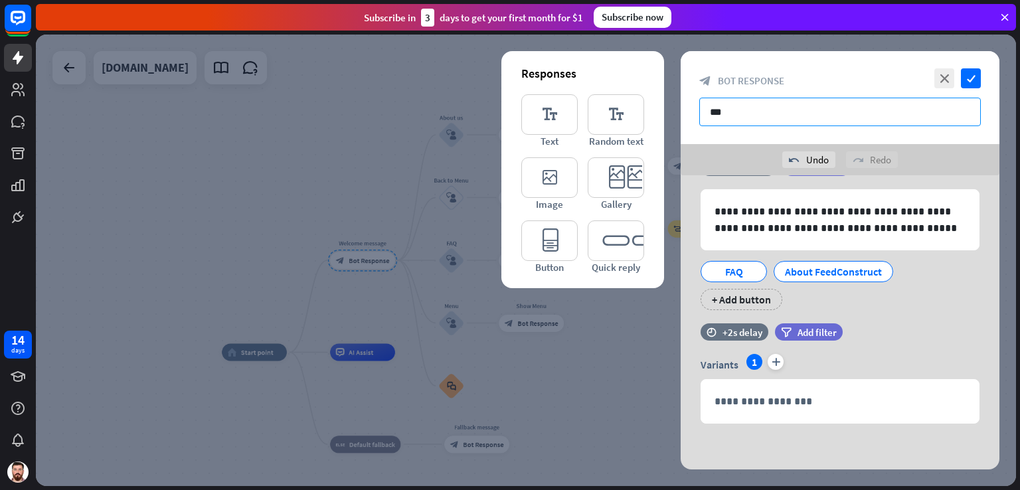
click at [737, 111] on input "***" at bounding box center [840, 112] width 282 height 29
type input "*"
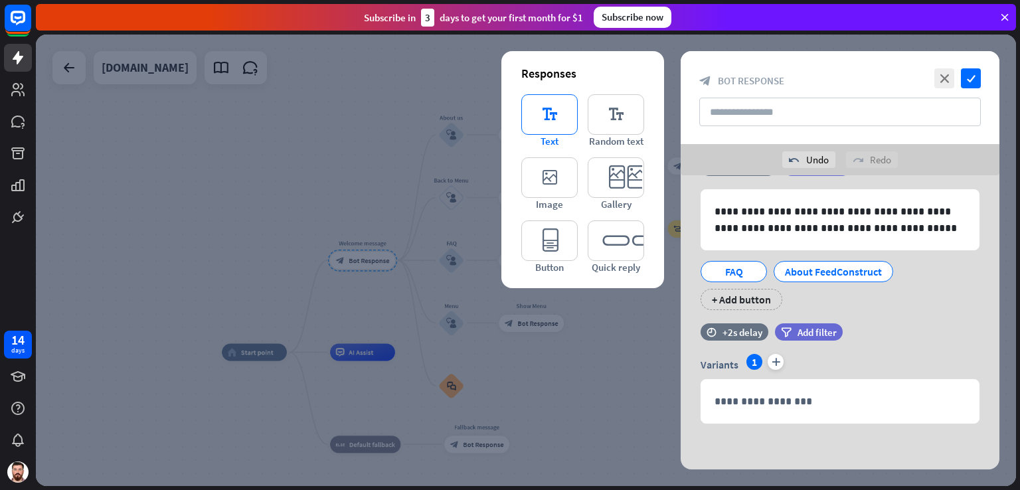
click at [556, 114] on icon "editor_text" at bounding box center [549, 114] width 56 height 41
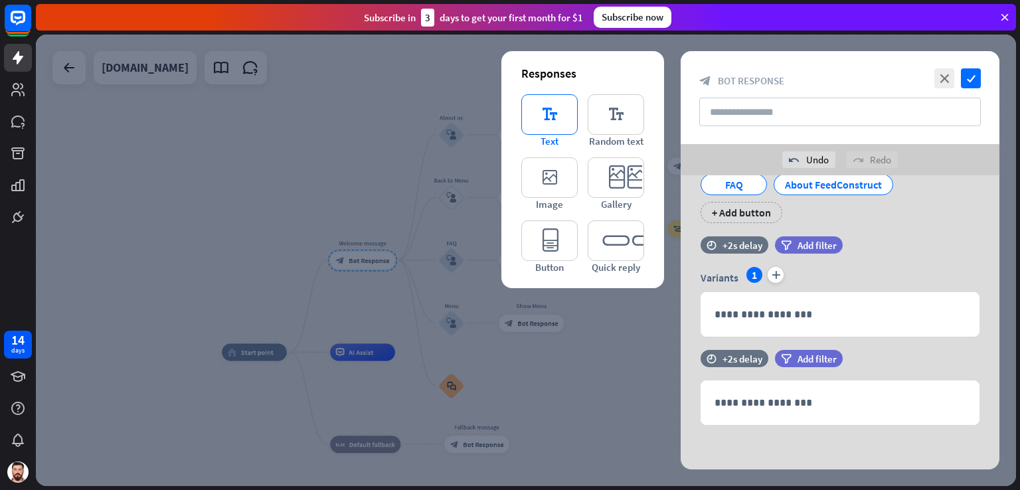
scroll to position [130, 0]
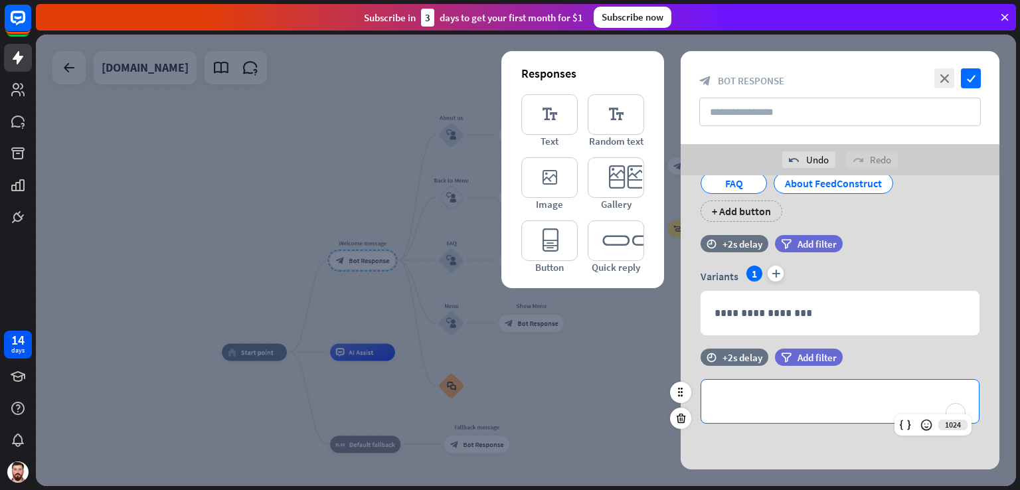
click at [814, 406] on p "**********" at bounding box center [839, 401] width 251 height 17
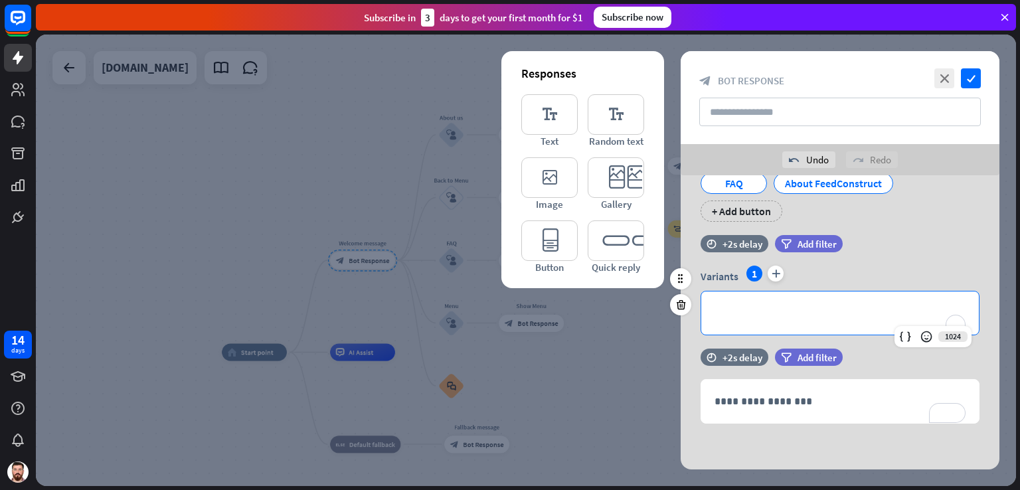
click at [768, 309] on p "**********" at bounding box center [839, 313] width 251 height 17
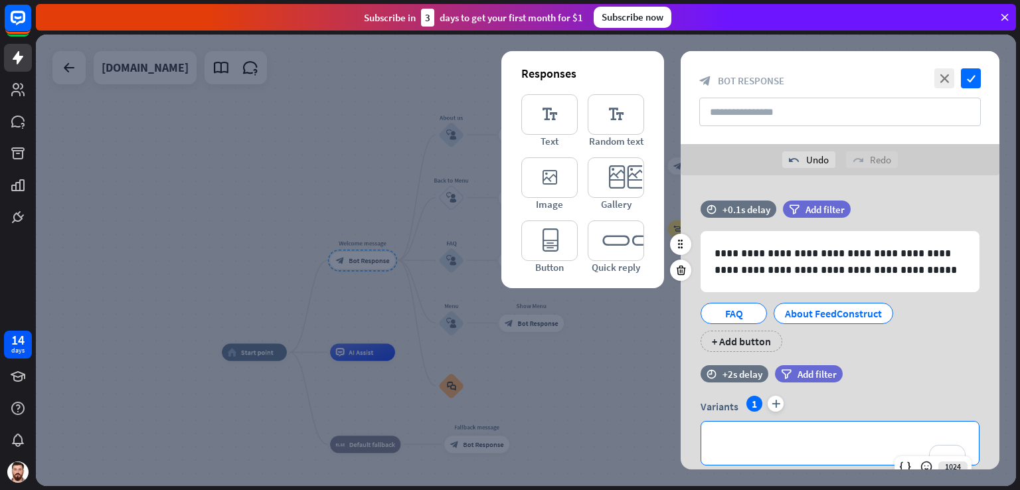
scroll to position [126, 0]
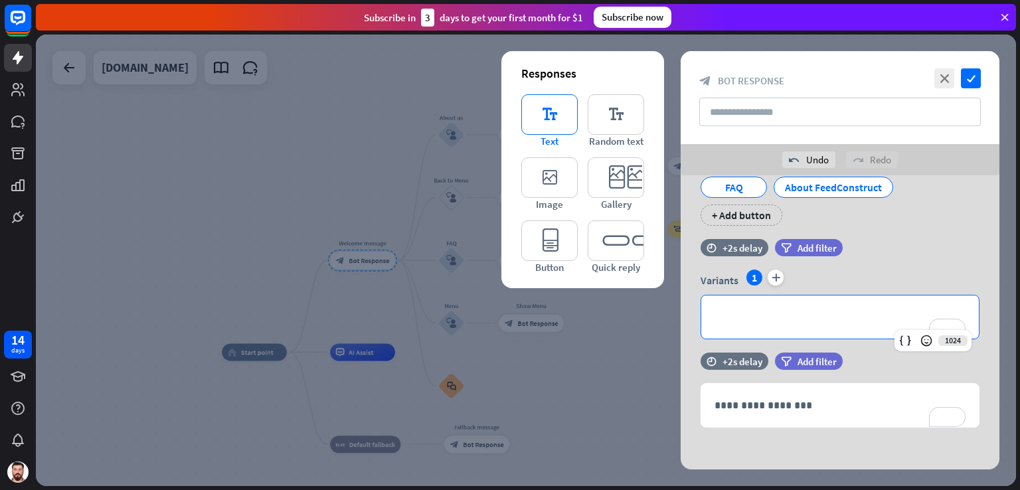
click at [553, 124] on icon "editor_text" at bounding box center [549, 114] width 56 height 41
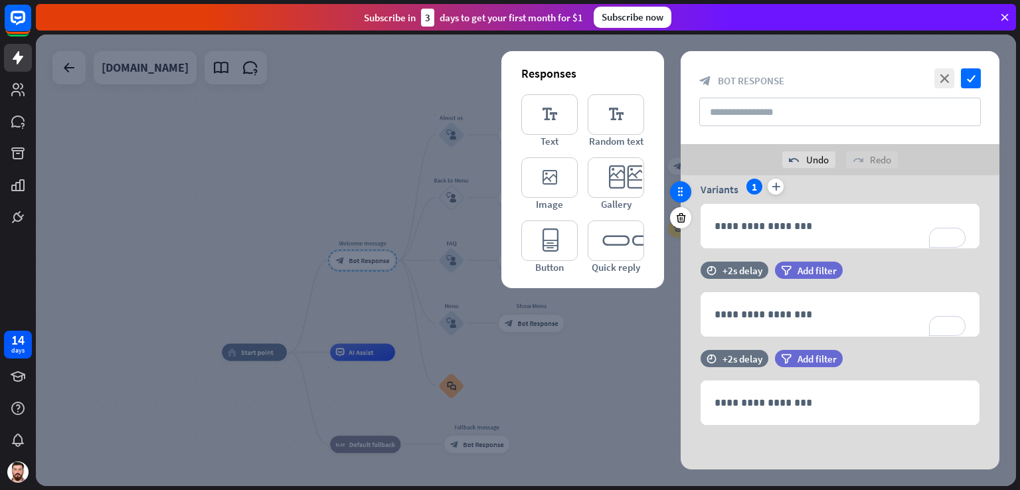
scroll to position [218, 0]
click at [564, 183] on icon "editor_image" at bounding box center [549, 177] width 56 height 41
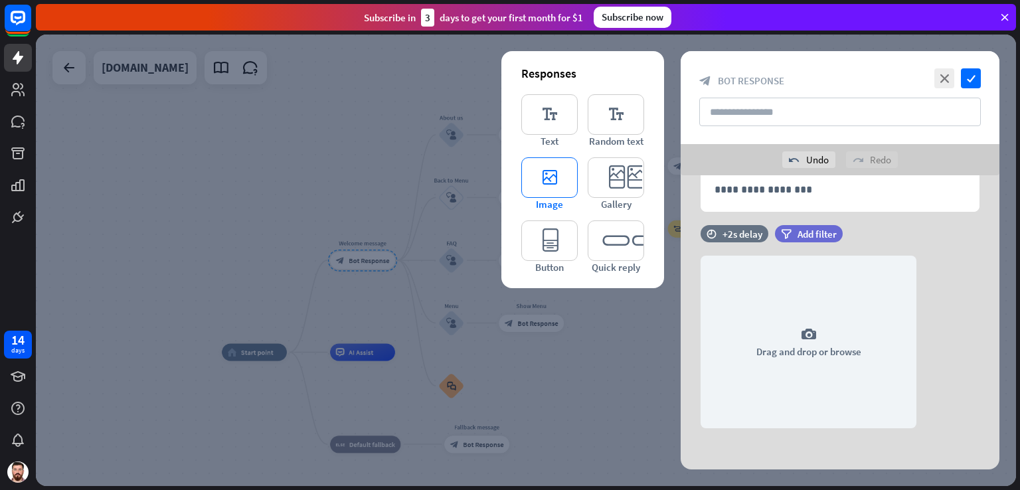
scroll to position [434, 0]
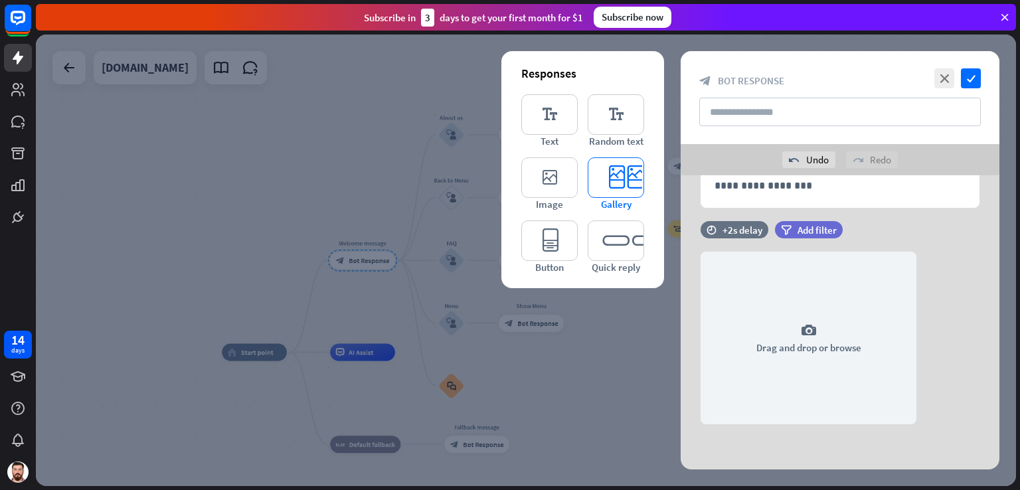
click at [618, 191] on icon "editor_card" at bounding box center [616, 177] width 56 height 41
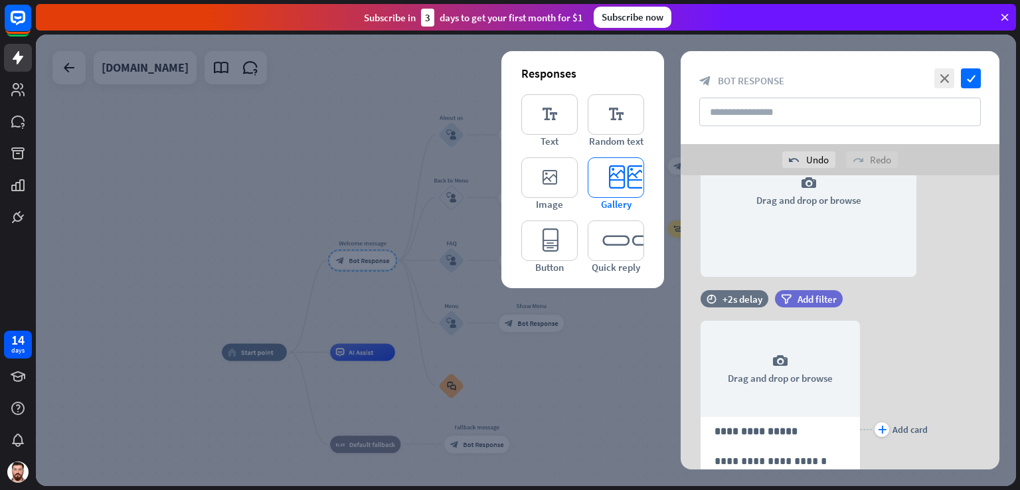
scroll to position [695, 0]
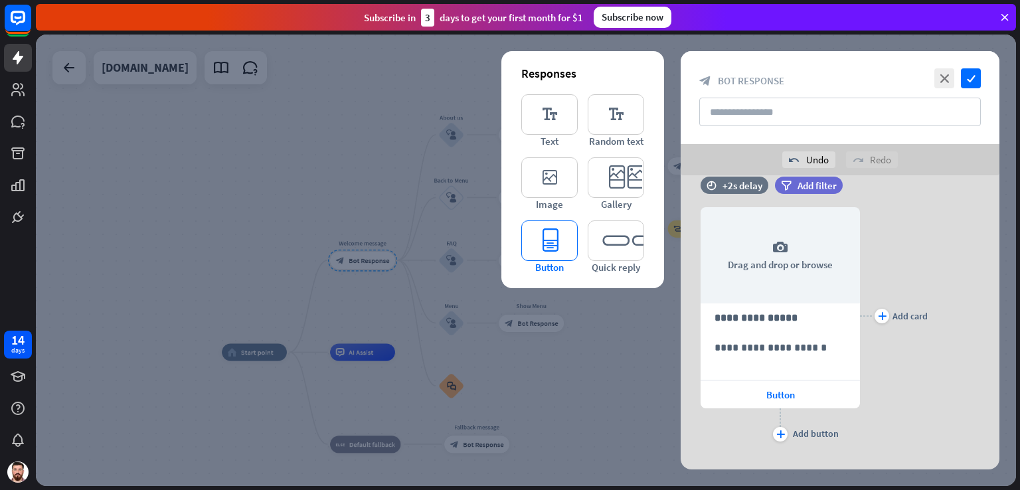
click at [552, 240] on icon "editor_button" at bounding box center [549, 240] width 56 height 41
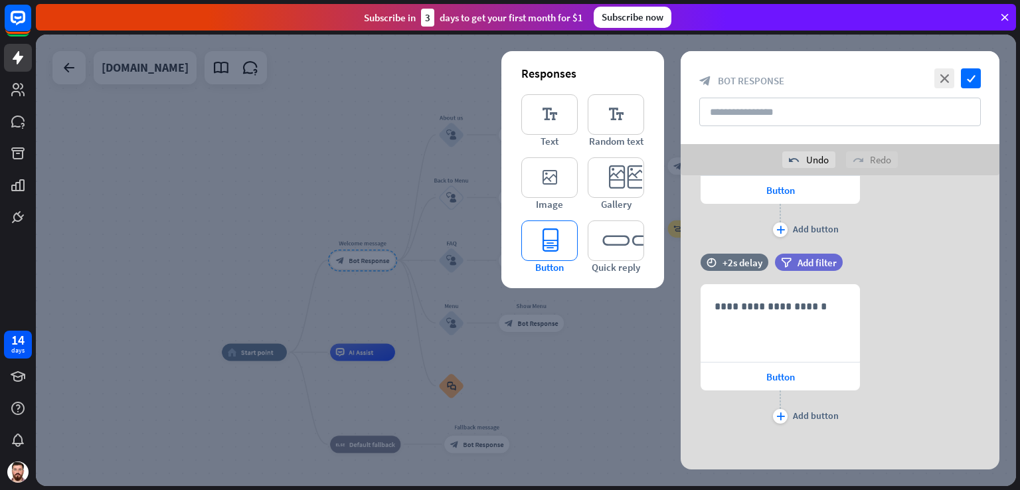
scroll to position [902, 0]
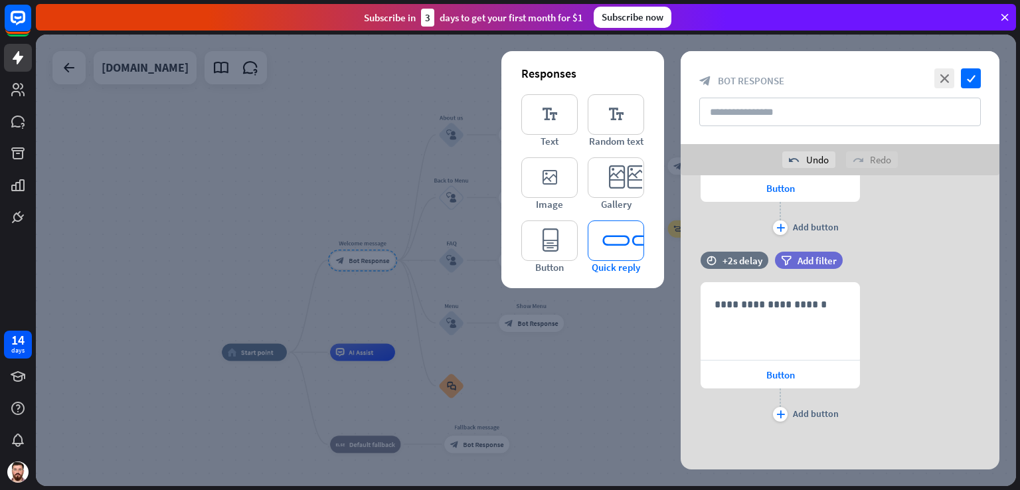
click at [628, 242] on icon "editor_quick_replies" at bounding box center [616, 240] width 56 height 41
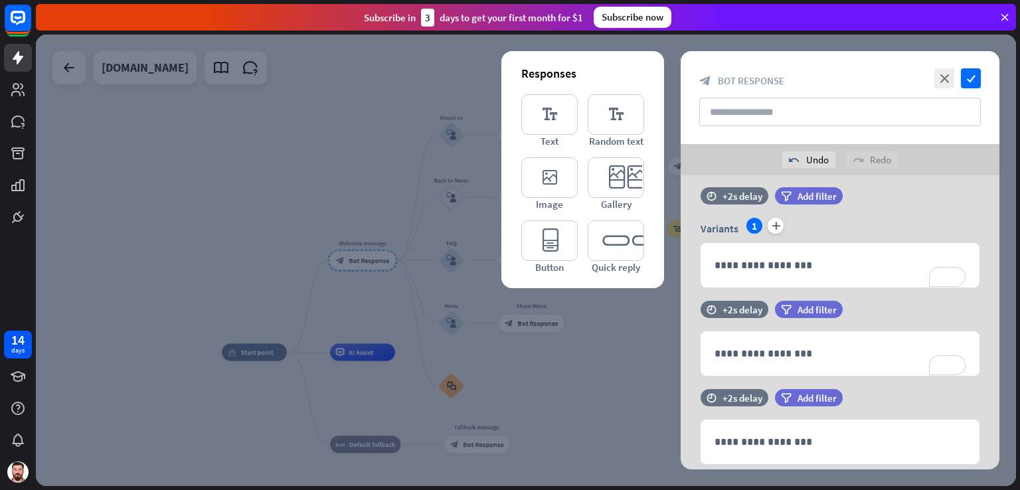
scroll to position [186, 0]
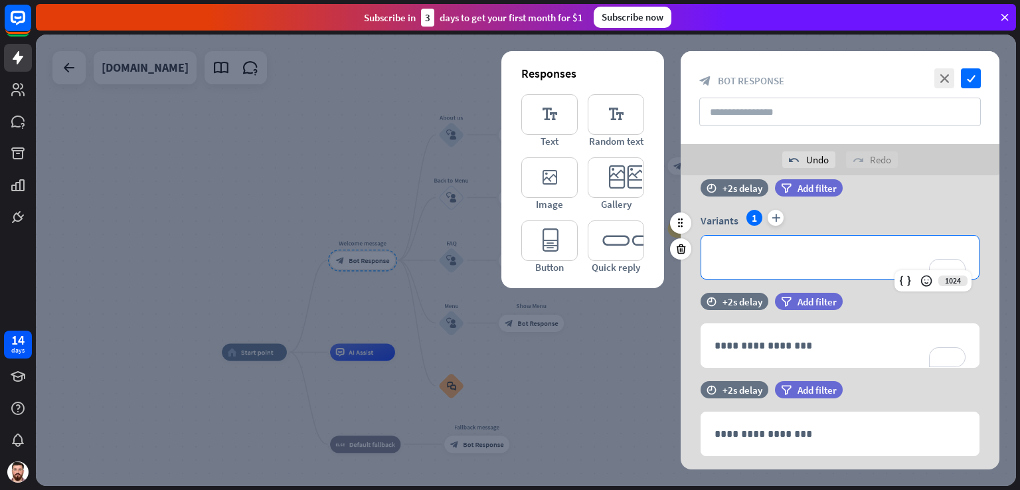
drag, startPoint x: 850, startPoint y: 314, endPoint x: 874, endPoint y: 264, distance: 55.8
click at [874, 264] on p "**********" at bounding box center [839, 257] width 251 height 17
click at [850, 254] on p "**********" at bounding box center [839, 257] width 251 height 17
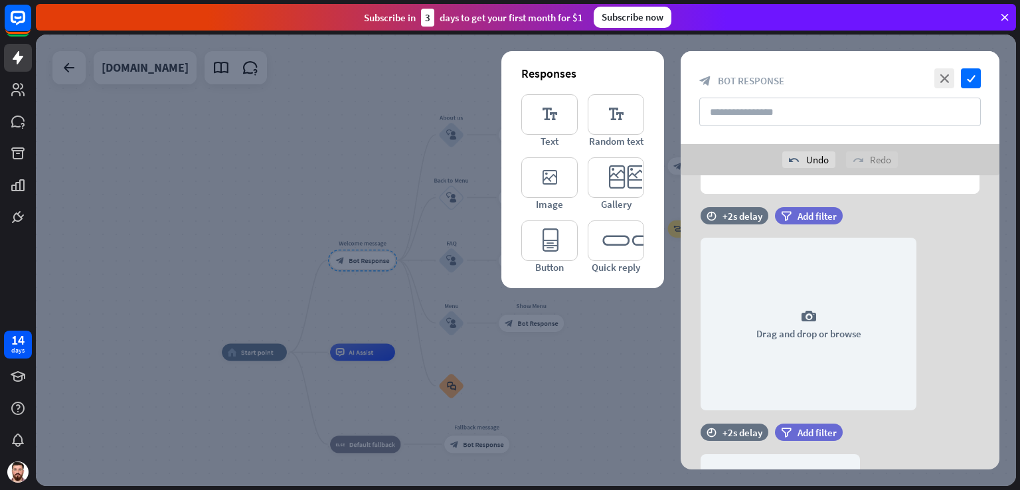
scroll to position [449, 0]
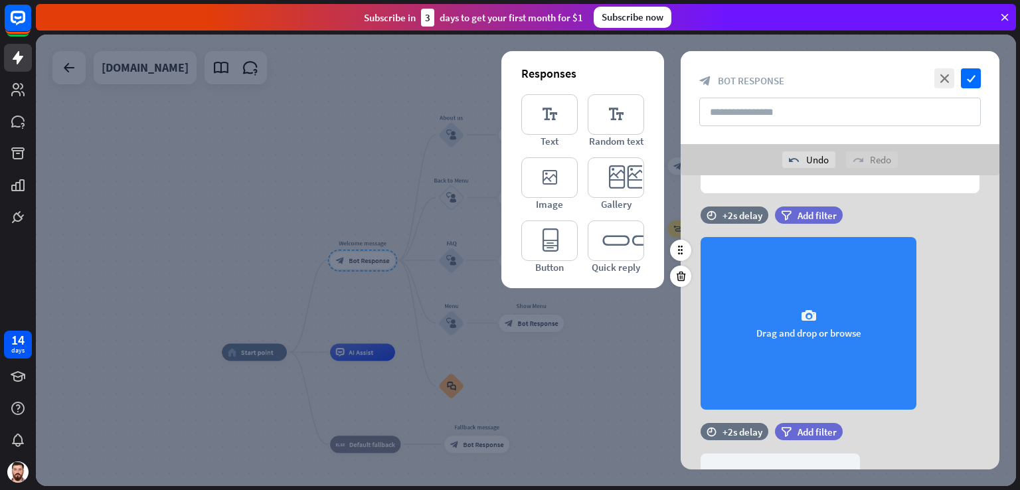
click at [823, 321] on div "camera Drag and drop or browse" at bounding box center [809, 323] width 216 height 173
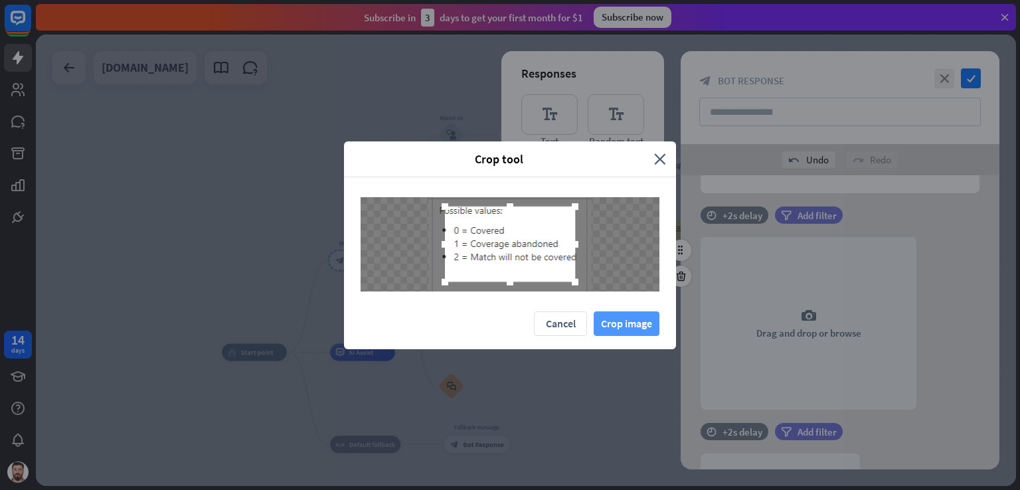
click at [620, 323] on button "Crop image" at bounding box center [627, 323] width 66 height 25
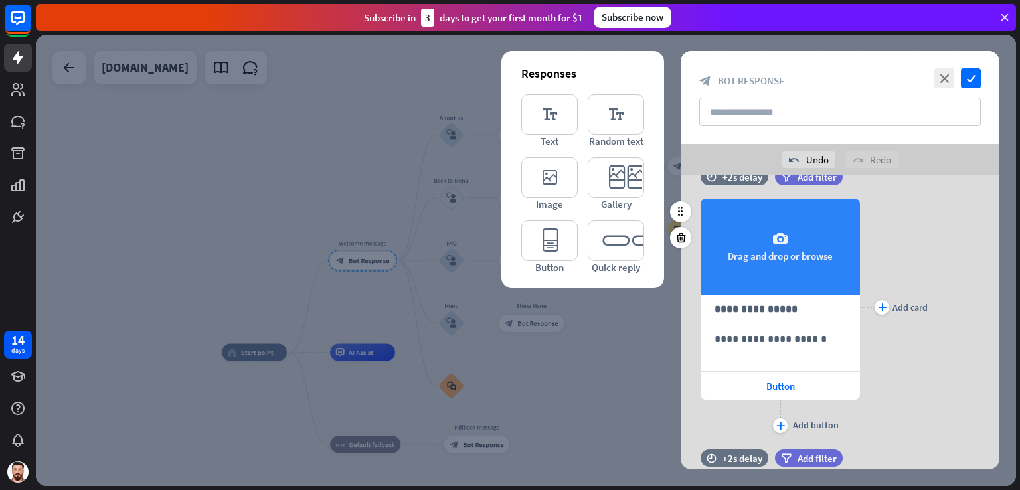
scroll to position [703, 0]
click at [787, 232] on icon "camera" at bounding box center [780, 240] width 16 height 16
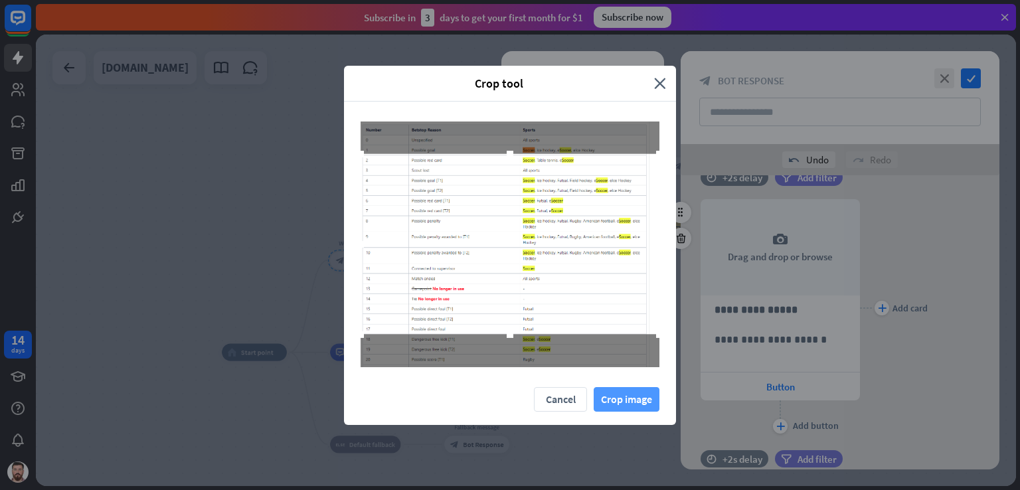
click at [619, 395] on button "Crop image" at bounding box center [627, 399] width 66 height 25
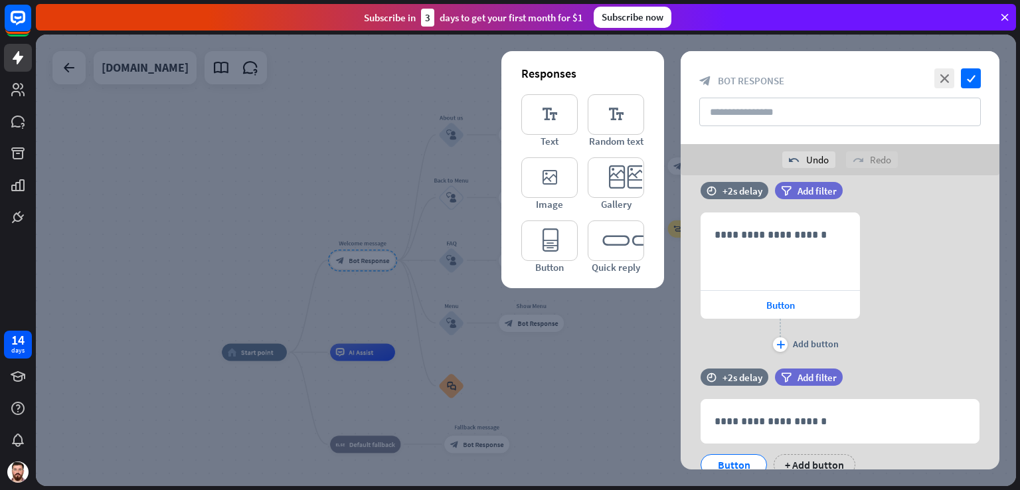
scroll to position [1022, 0]
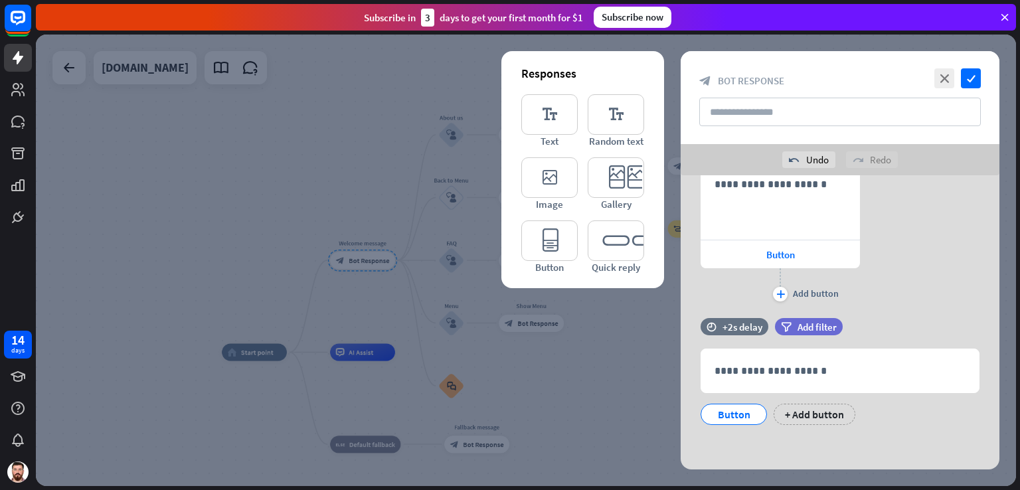
click at [982, 76] on div "close check block_bot_response Bot Response" at bounding box center [840, 97] width 319 height 93
click at [971, 78] on icon "check" at bounding box center [971, 78] width 20 height 20
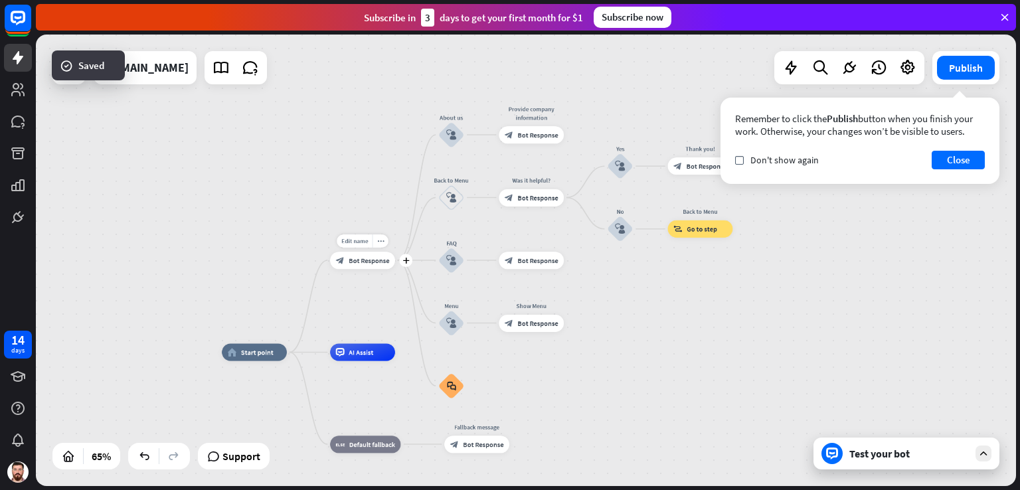
click at [361, 266] on div "block_bot_response Bot Response" at bounding box center [362, 260] width 65 height 17
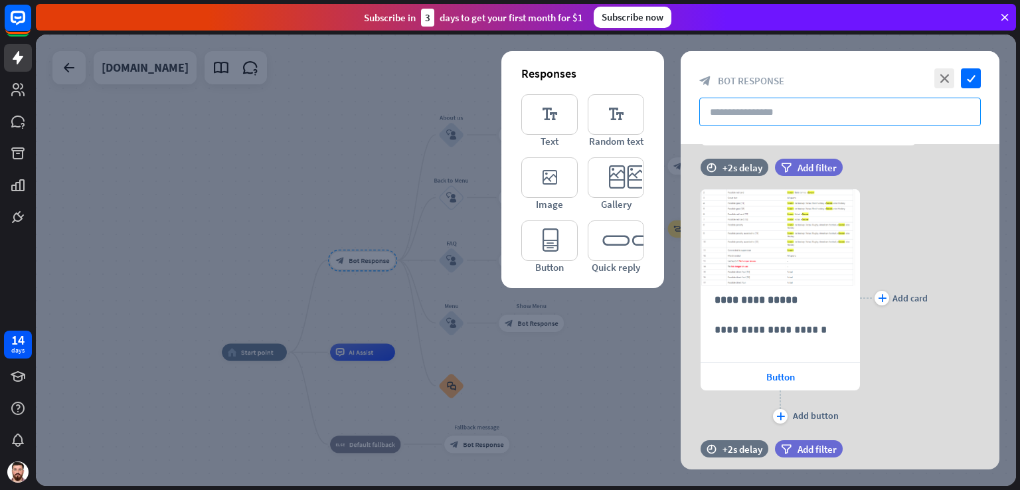
scroll to position [695, 0]
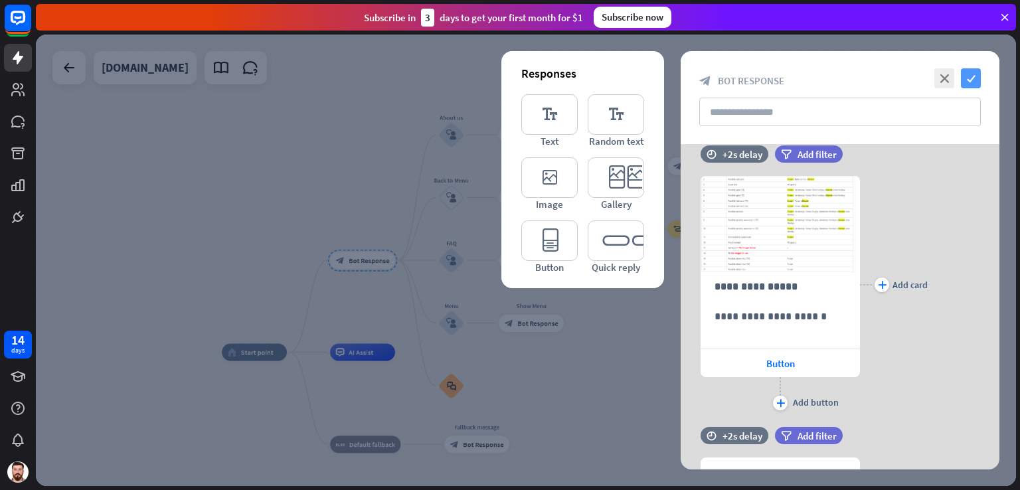
click at [970, 78] on icon "check" at bounding box center [971, 78] width 20 height 20
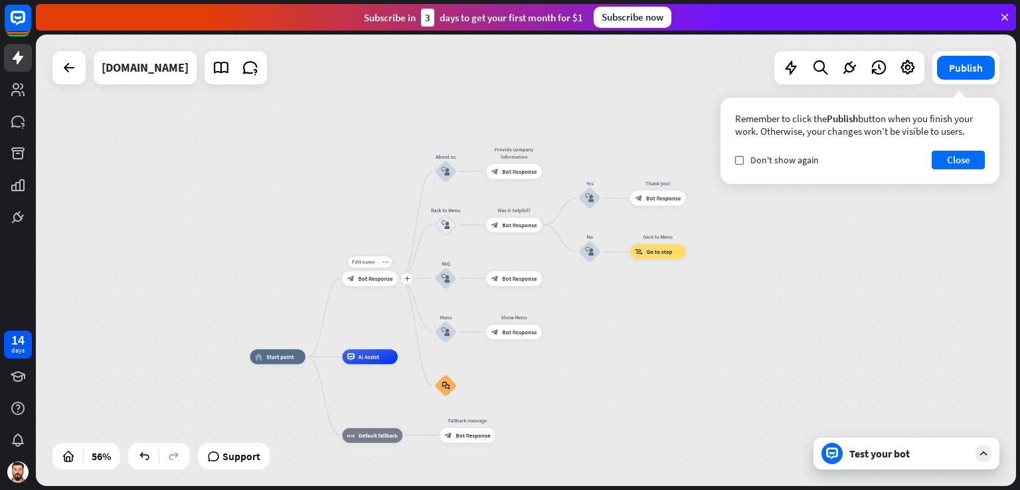
click at [406, 278] on icon "plus" at bounding box center [406, 278] width 5 height 5
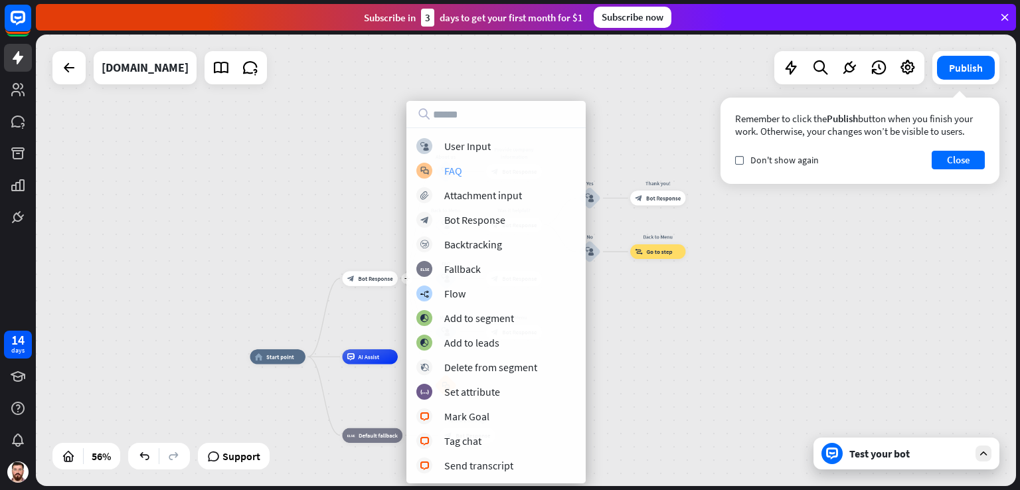
click at [463, 176] on div "block_faq FAQ" at bounding box center [495, 171] width 159 height 16
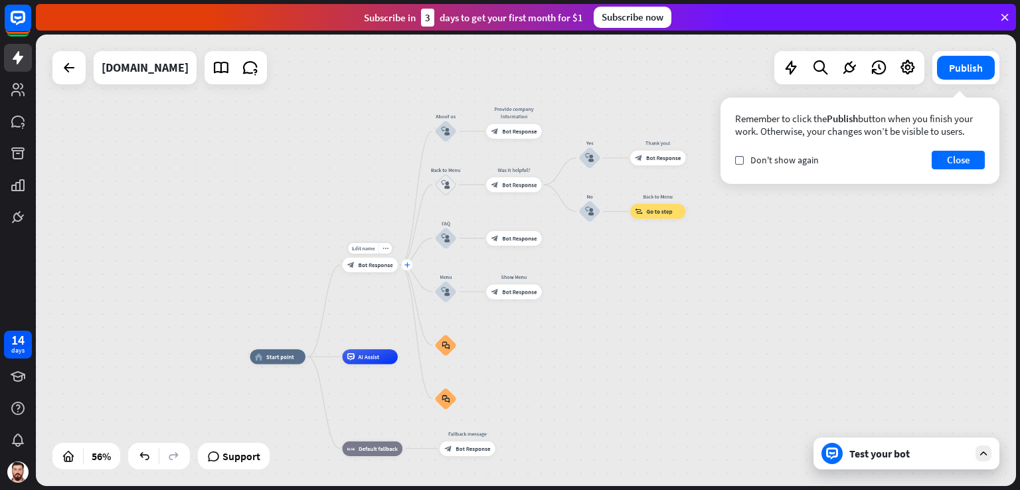
click at [408, 264] on icon "plus" at bounding box center [406, 264] width 5 height 5
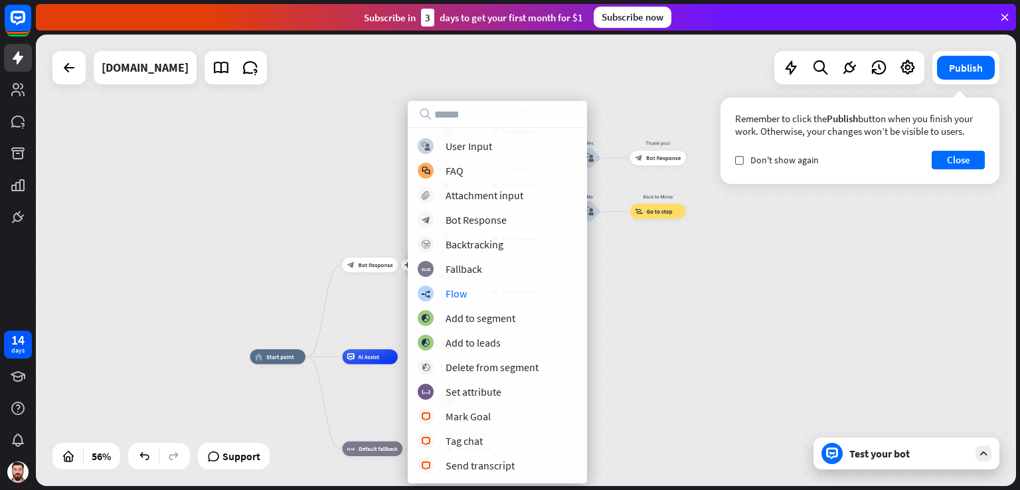
click at [297, 190] on div "home_2 Start point plus block_bot_response Bot Response About us block_user_inp…" at bounding box center [526, 261] width 980 height 452
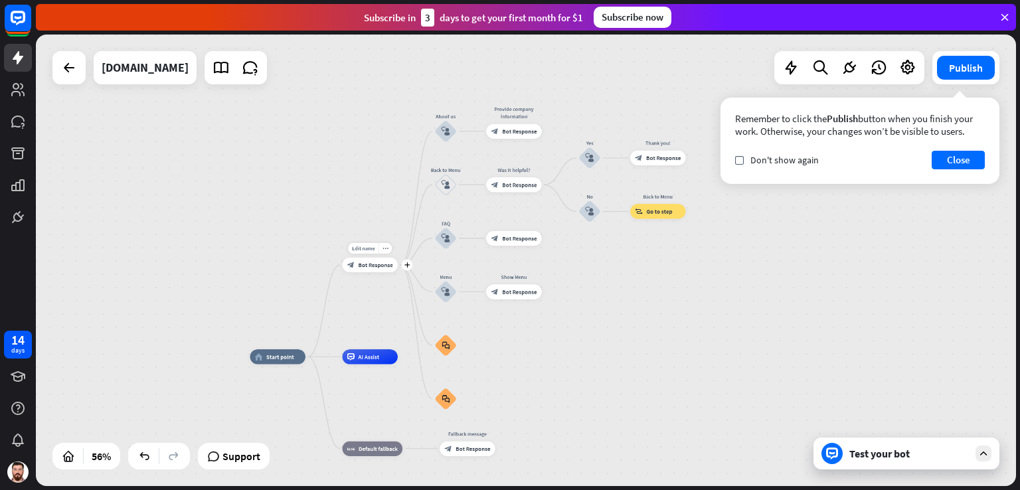
click at [376, 266] on span "Bot Response" at bounding box center [375, 265] width 35 height 7
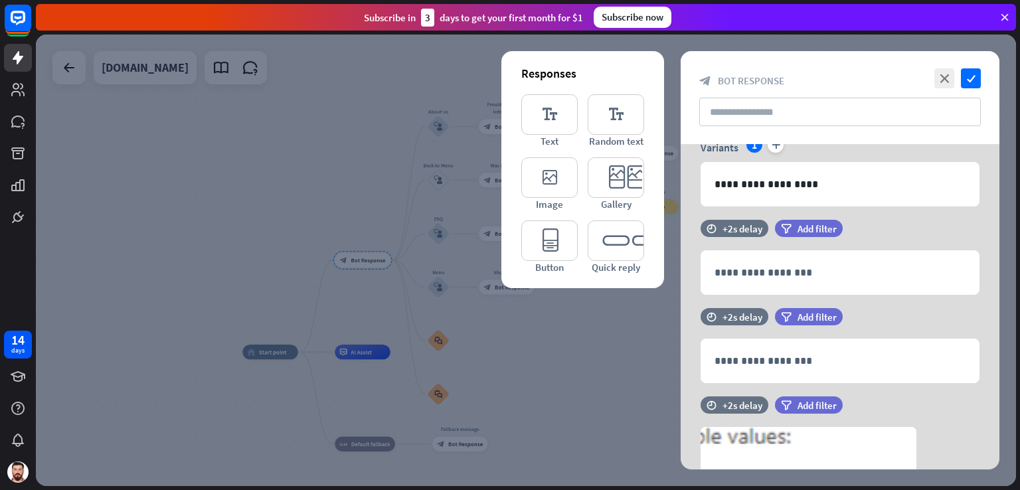
scroll to position [246, 0]
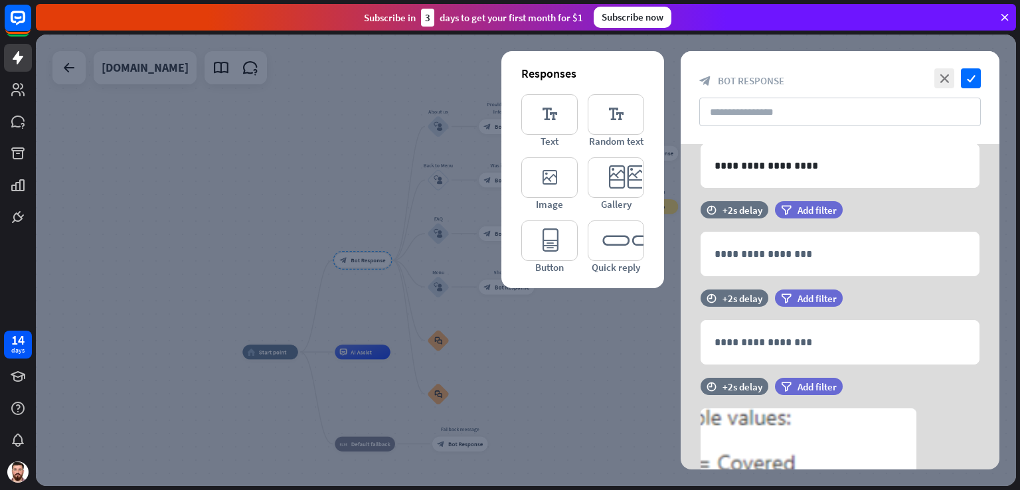
click at [340, 284] on div at bounding box center [526, 261] width 980 height 452
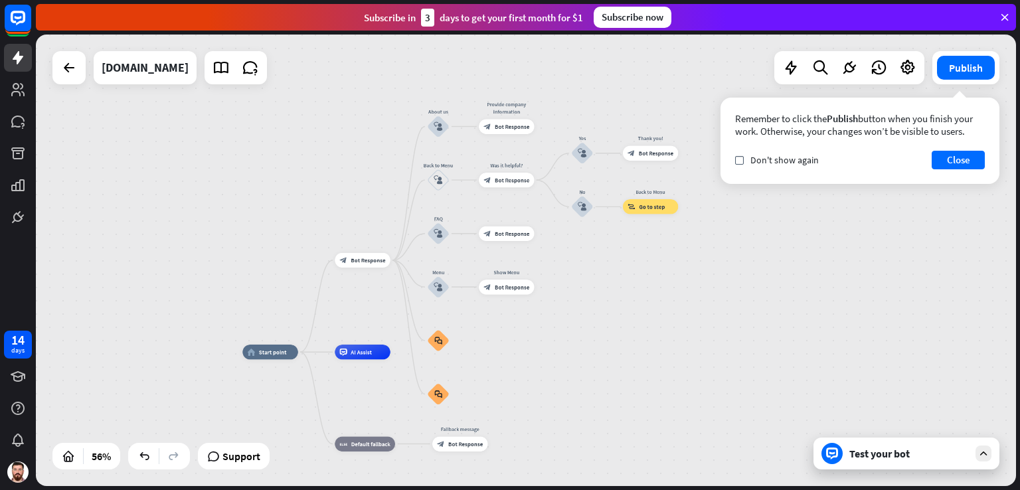
click at [895, 457] on div "Test your bot" at bounding box center [909, 453] width 120 height 13
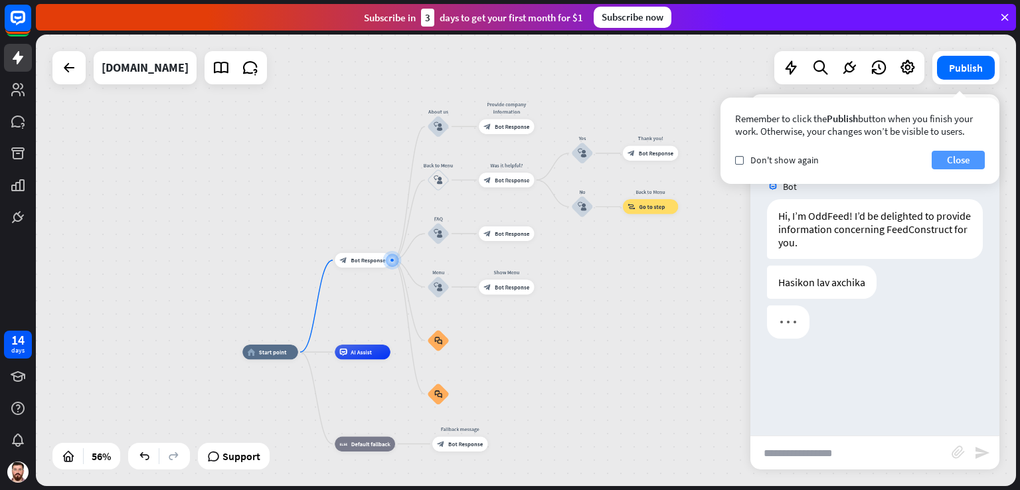
click at [961, 159] on button "Close" at bounding box center [958, 160] width 53 height 19
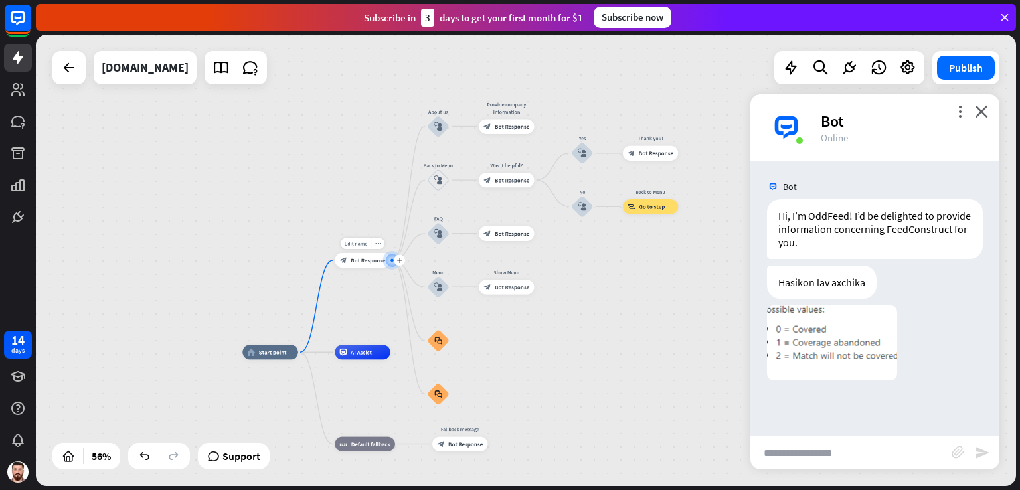
click at [369, 259] on span "Bot Response" at bounding box center [368, 259] width 35 height 7
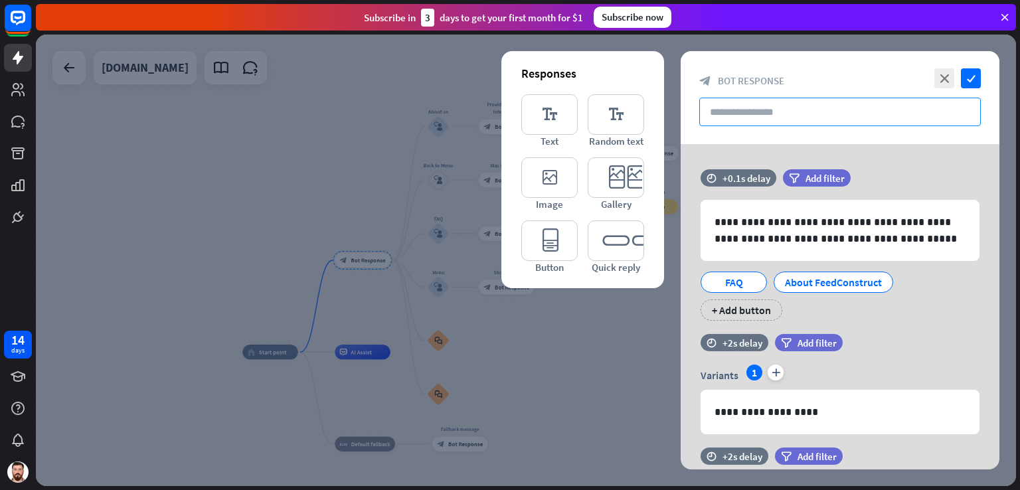
click at [782, 112] on input "text" at bounding box center [840, 112] width 282 height 29
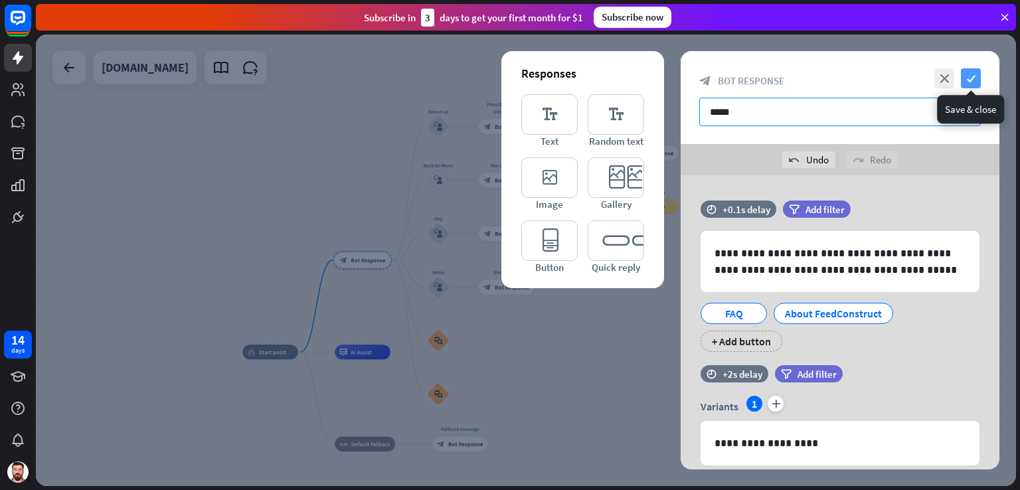
type input "*****"
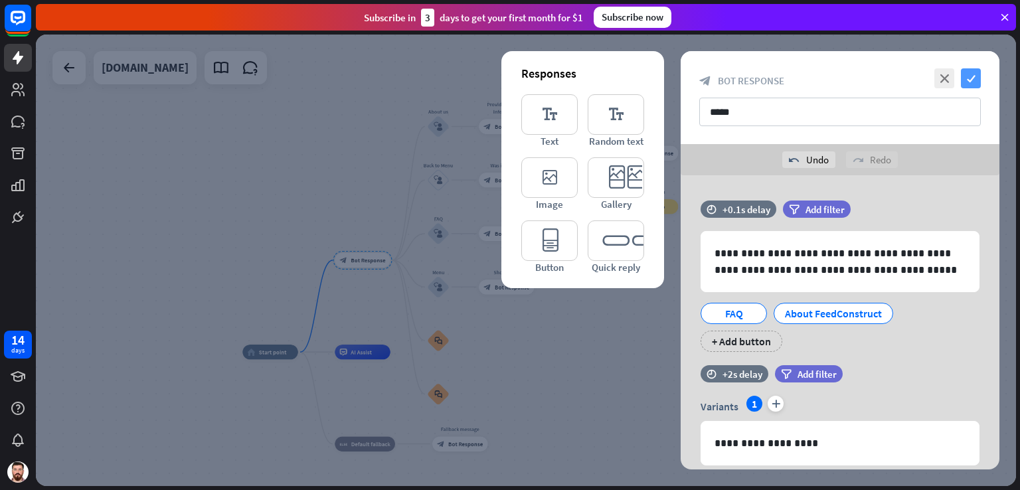
click at [971, 80] on icon "check" at bounding box center [971, 78] width 20 height 20
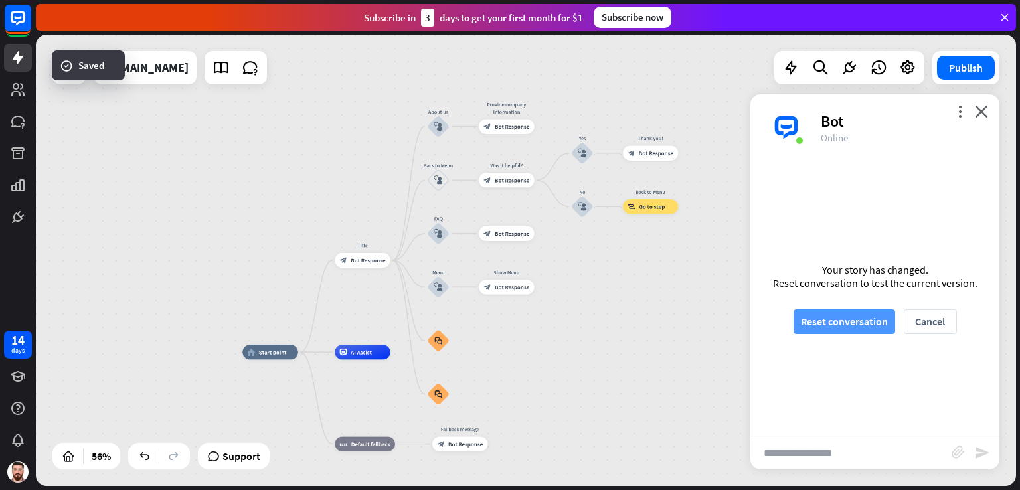
click at [834, 318] on button "Reset conversation" at bounding box center [844, 321] width 102 height 25
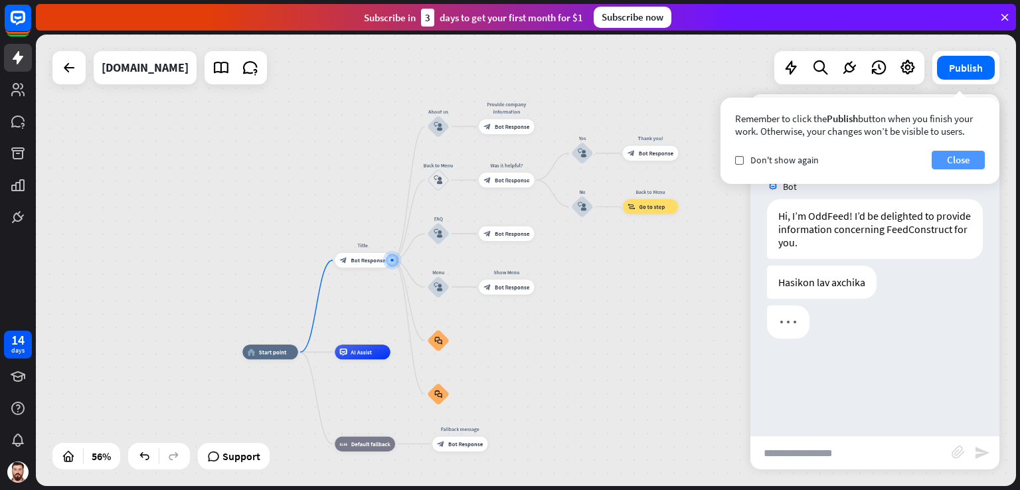
click at [950, 159] on button "Close" at bounding box center [958, 160] width 53 height 19
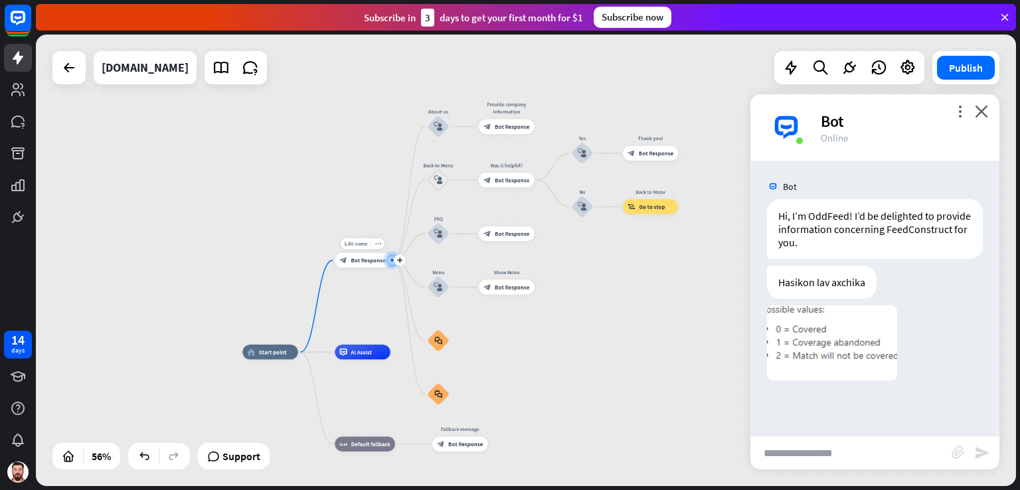
click at [353, 259] on span "Bot Response" at bounding box center [368, 259] width 35 height 7
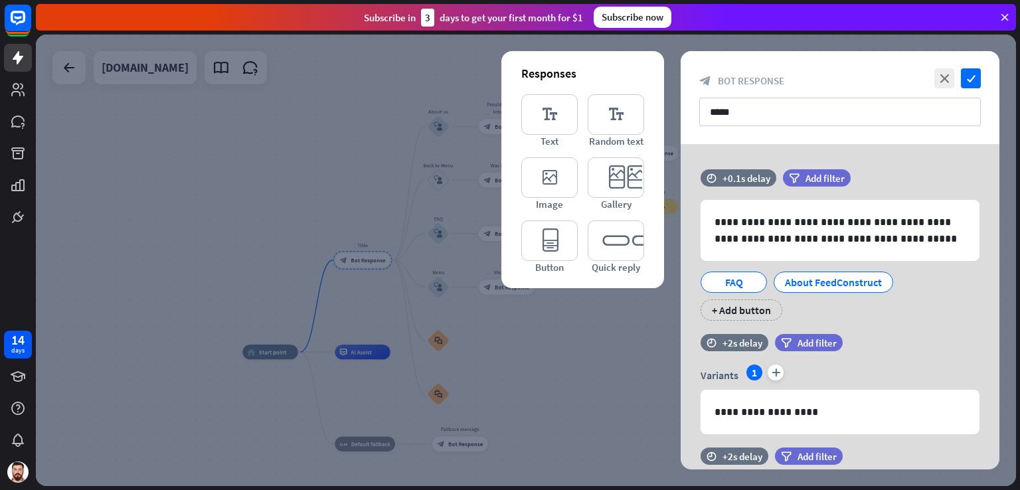
click at [313, 190] on div at bounding box center [526, 261] width 980 height 452
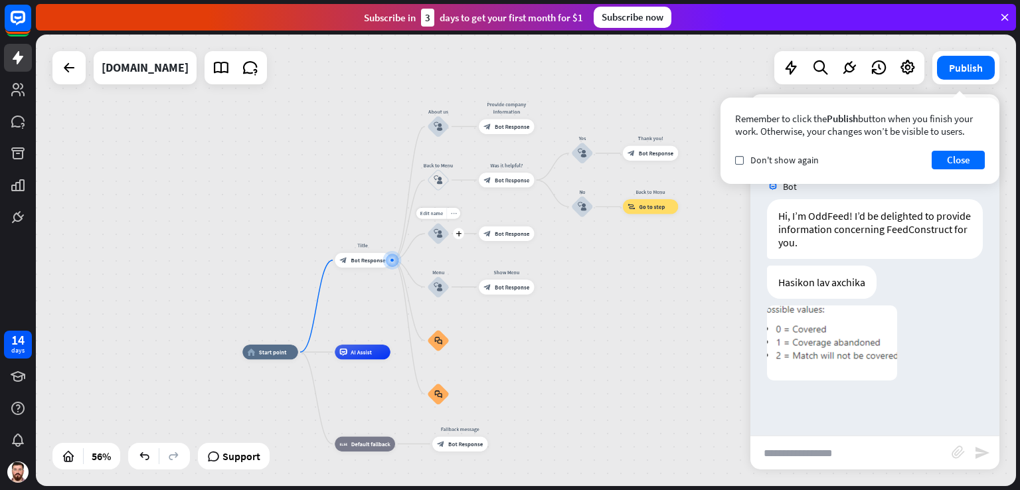
click at [453, 216] on div "more_horiz" at bounding box center [453, 213] width 14 height 11
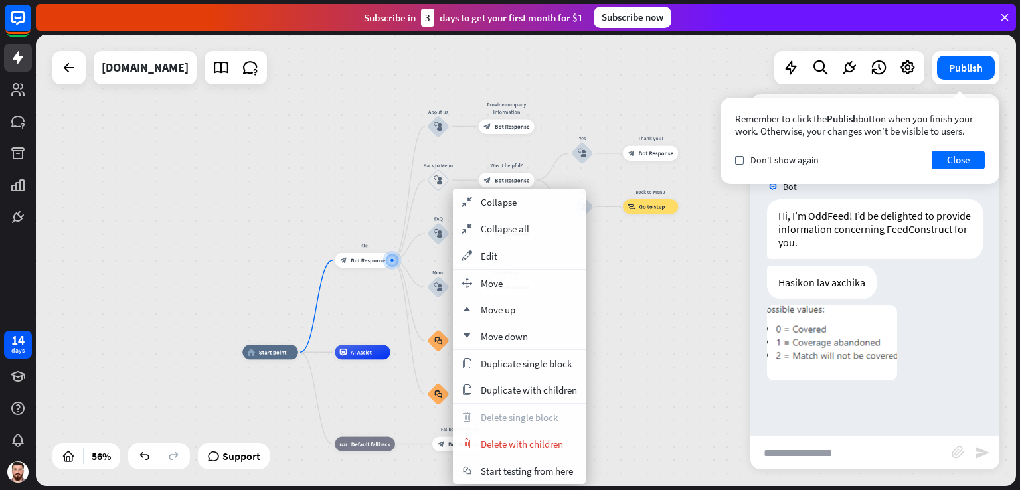
click at [335, 222] on div "home_2 Start point Title block_bot_response Bot Response About us block_user_in…" at bounding box center [526, 261] width 980 height 452
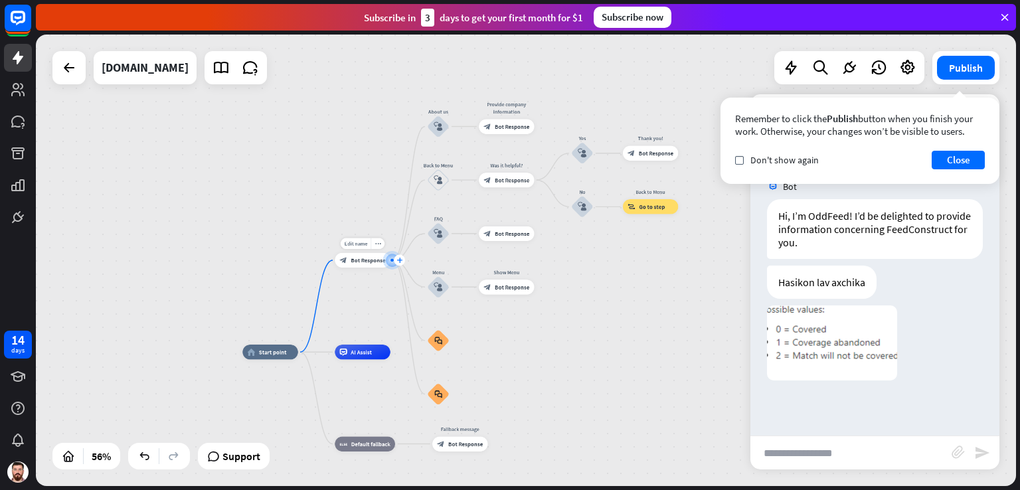
click at [398, 259] on icon "plus" at bounding box center [398, 260] width 5 height 5
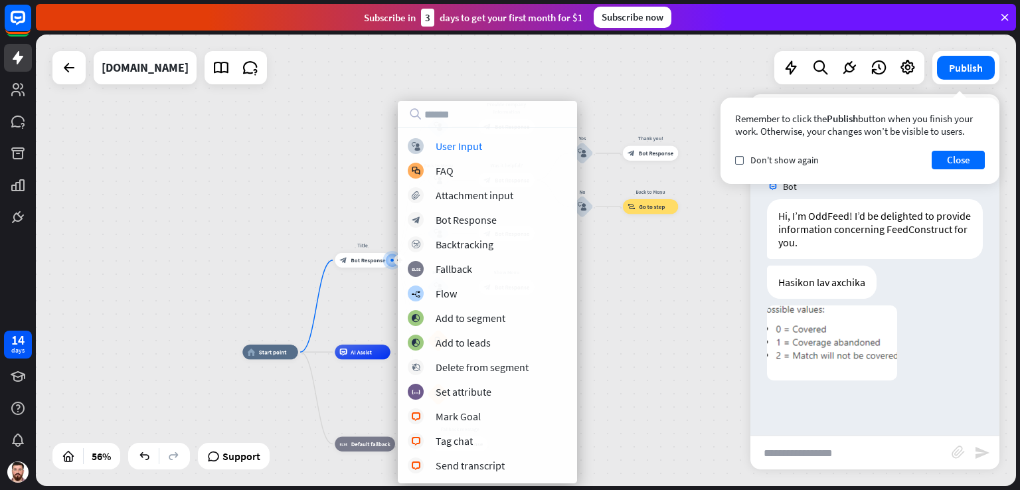
click at [353, 181] on div "home_2 Start point plus Title block_bot_response Bot Response About us block_us…" at bounding box center [526, 261] width 980 height 452
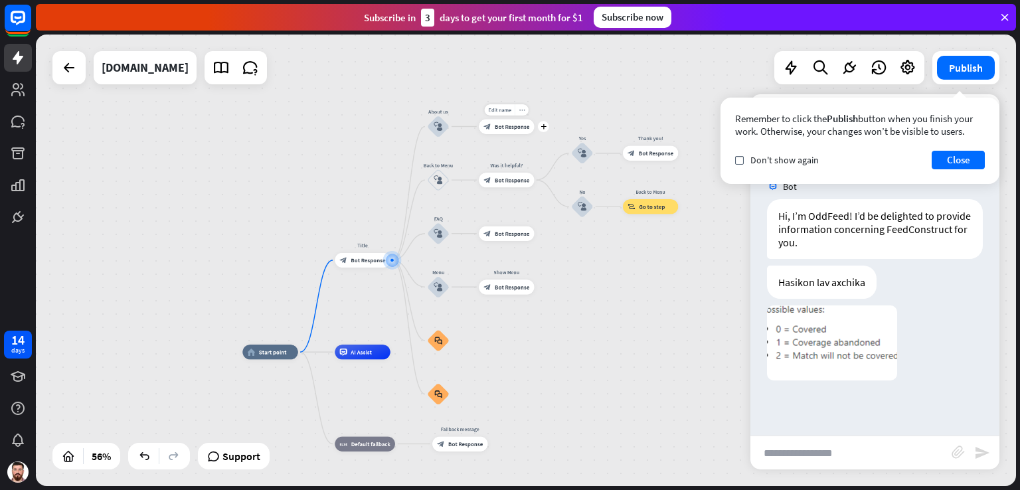
click at [523, 113] on div "more_horiz" at bounding box center [522, 109] width 14 height 11
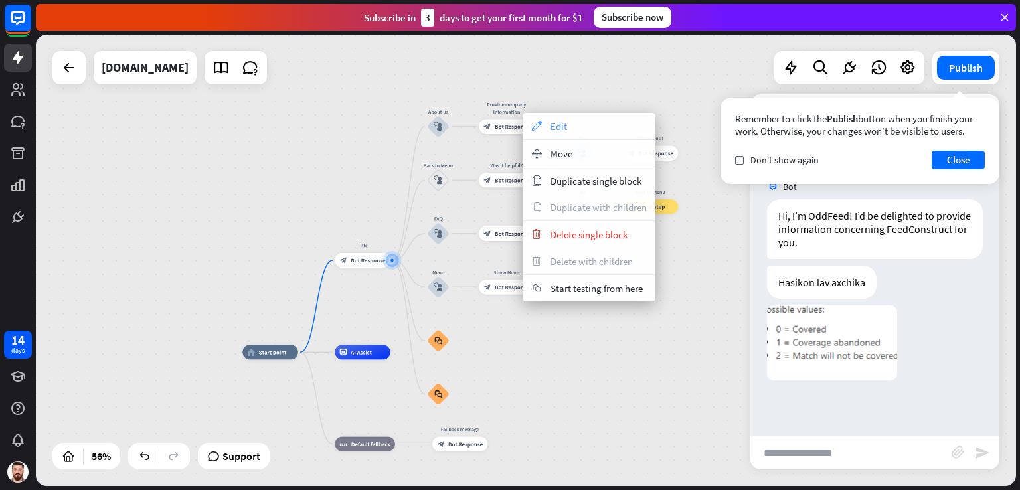
click at [550, 123] on span "Edit" at bounding box center [558, 126] width 17 height 13
